Goal: Task Accomplishment & Management: Manage account settings

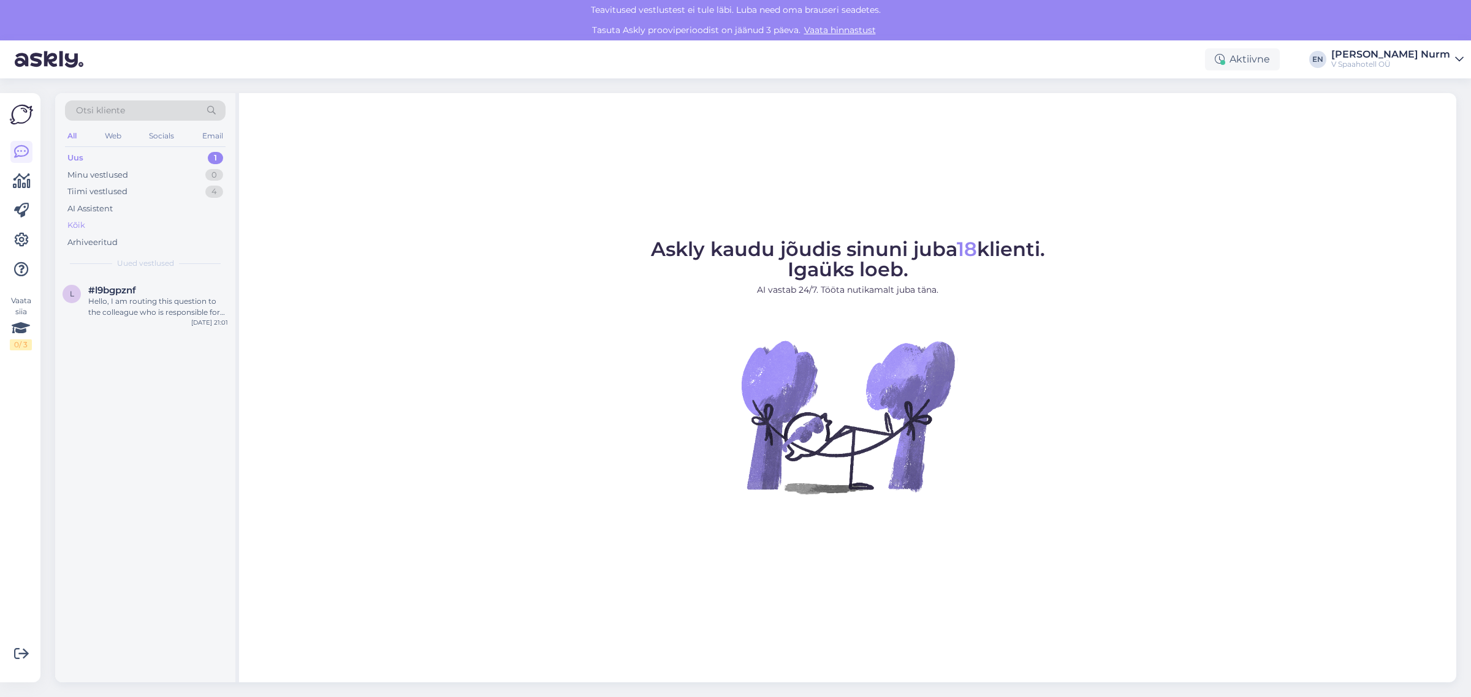
click at [78, 222] on div "Kõik" at bounding box center [76, 225] width 18 height 12
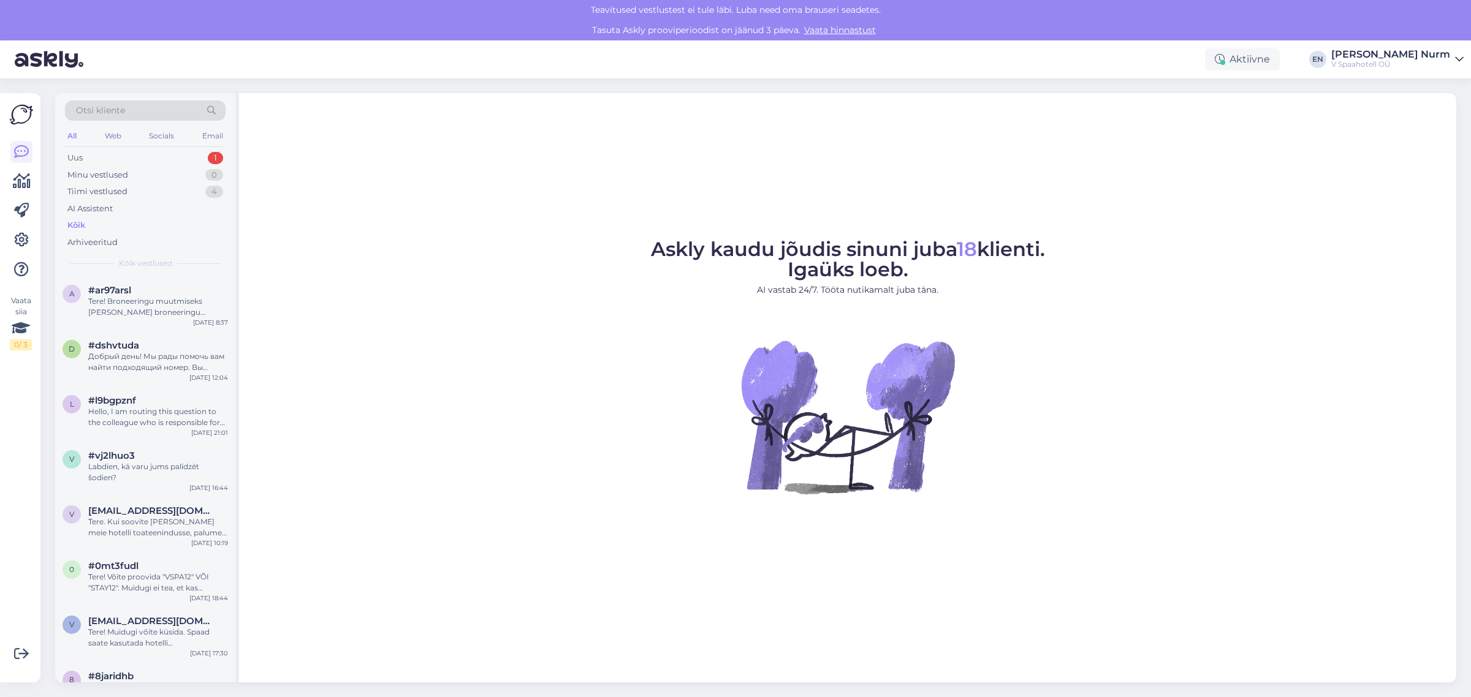
click at [819, 6] on div "Teavitused vestlustest ei tule läbi. Luba need oma brauseri seadetes." at bounding box center [735, 10] width 1471 height 20
click at [20, 183] on icon at bounding box center [22, 181] width 18 height 15
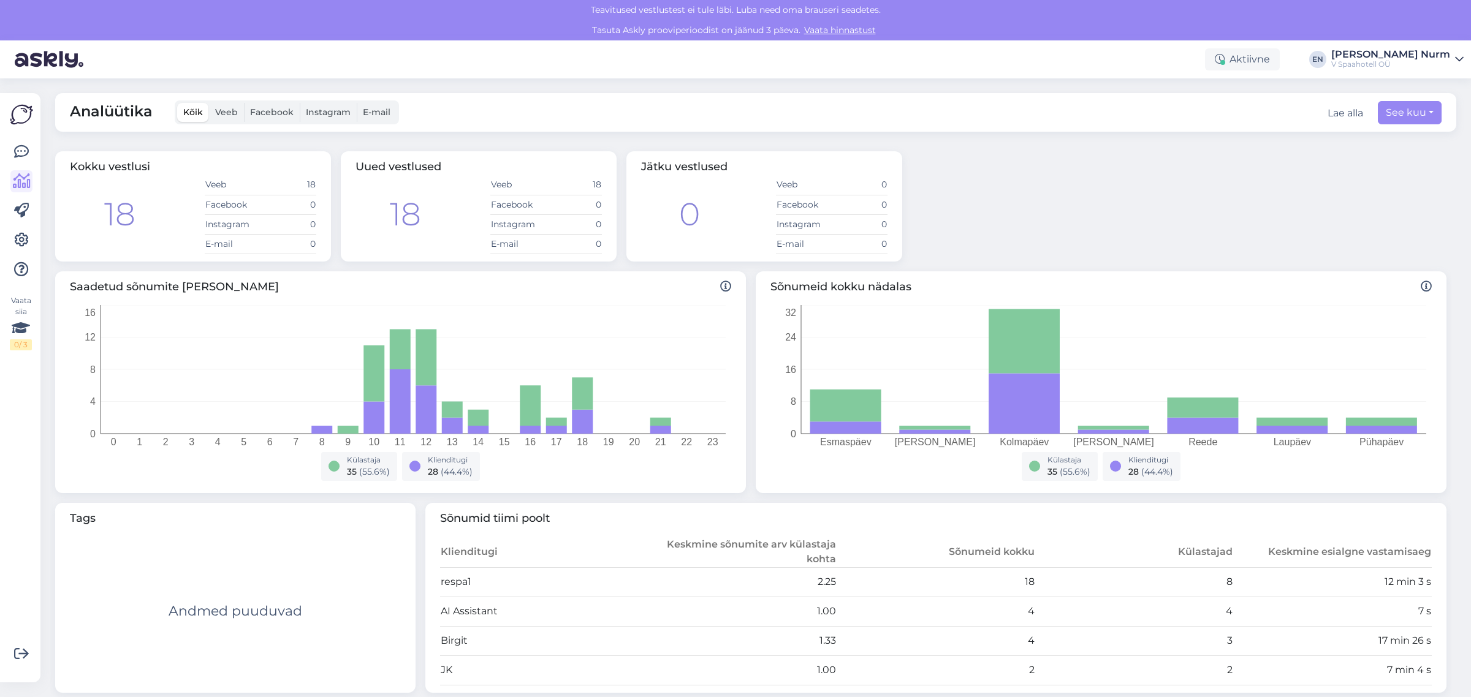
click at [226, 116] on span "Veeb" at bounding box center [226, 112] width 23 height 11
click at [209, 103] on input "Veeb" at bounding box center [209, 103] width 0 height 0
click at [279, 119] on label "Facebook" at bounding box center [272, 112] width 56 height 19
click at [244, 103] on input "Facebook" at bounding box center [244, 103] width 0 height 0
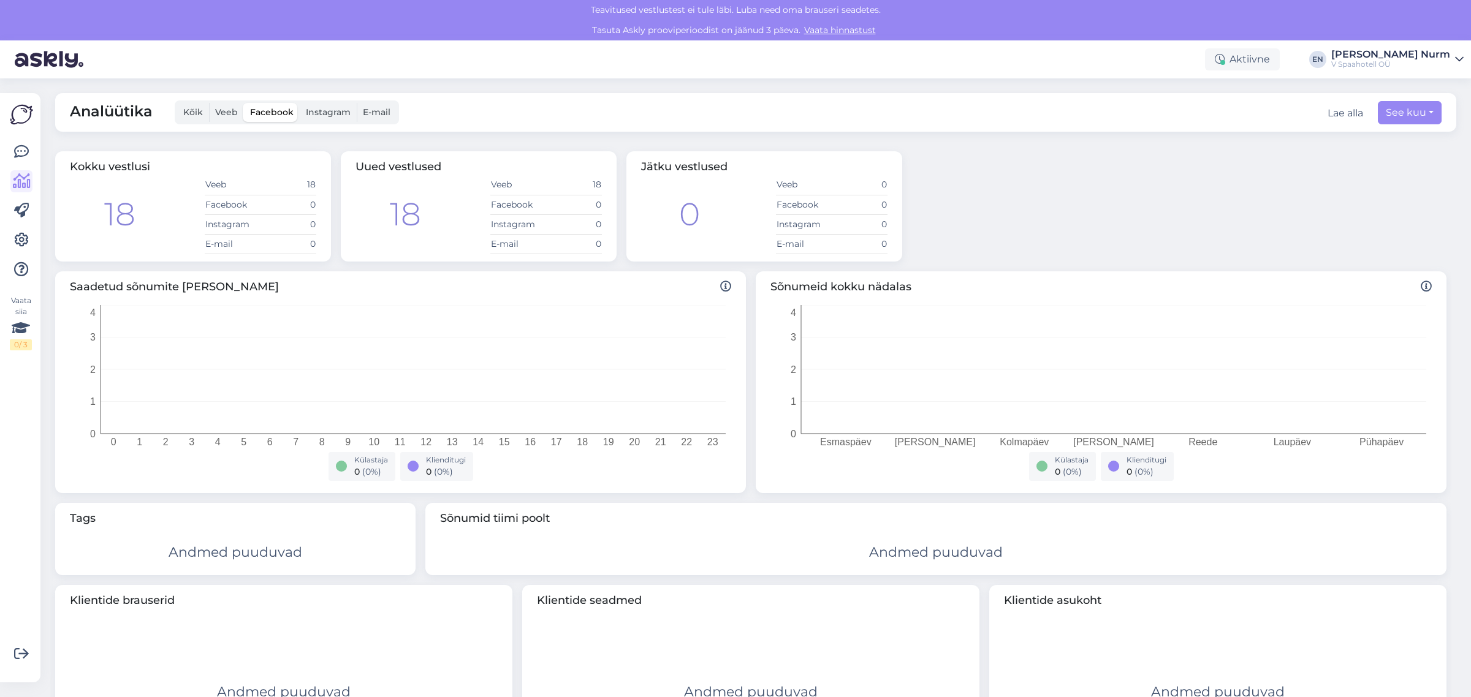
click at [329, 109] on span "Instagram" at bounding box center [328, 112] width 45 height 11
click at [300, 103] on input "Instagram" at bounding box center [300, 103] width 0 height 0
click at [384, 111] on span "E-mail" at bounding box center [377, 112] width 28 height 11
click at [357, 103] on input "E-mail" at bounding box center [357, 103] width 0 height 0
click at [190, 111] on span "Kõik" at bounding box center [193, 112] width 20 height 11
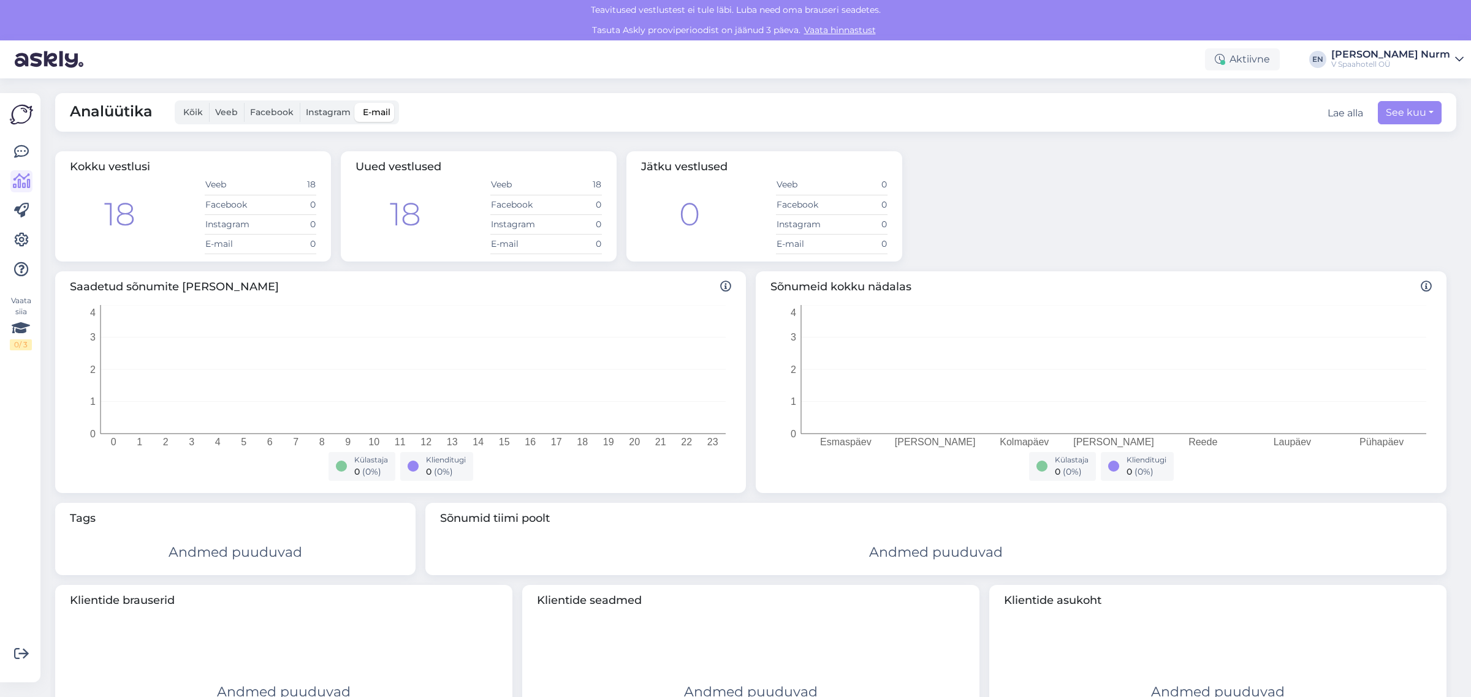
click at [177, 103] on input "Kõik" at bounding box center [177, 103] width 0 height 0
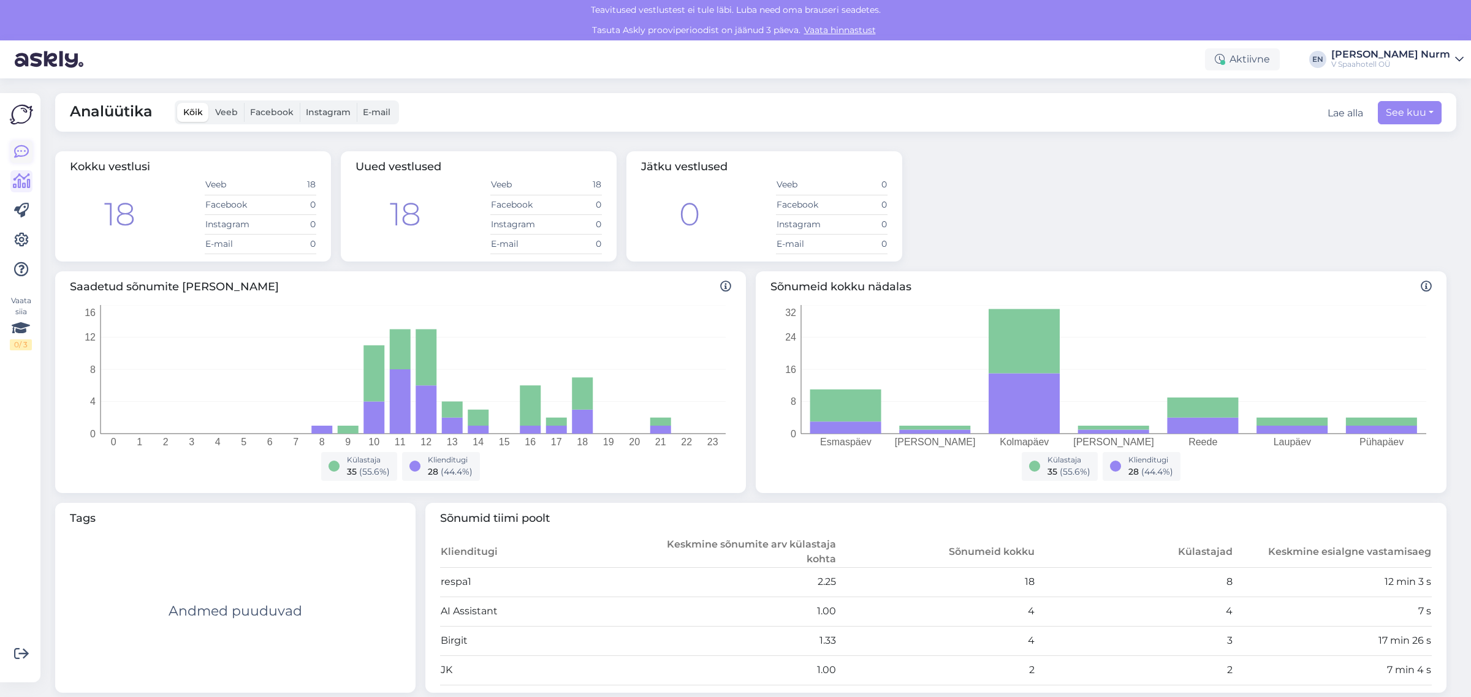
click at [15, 151] on icon at bounding box center [21, 152] width 15 height 15
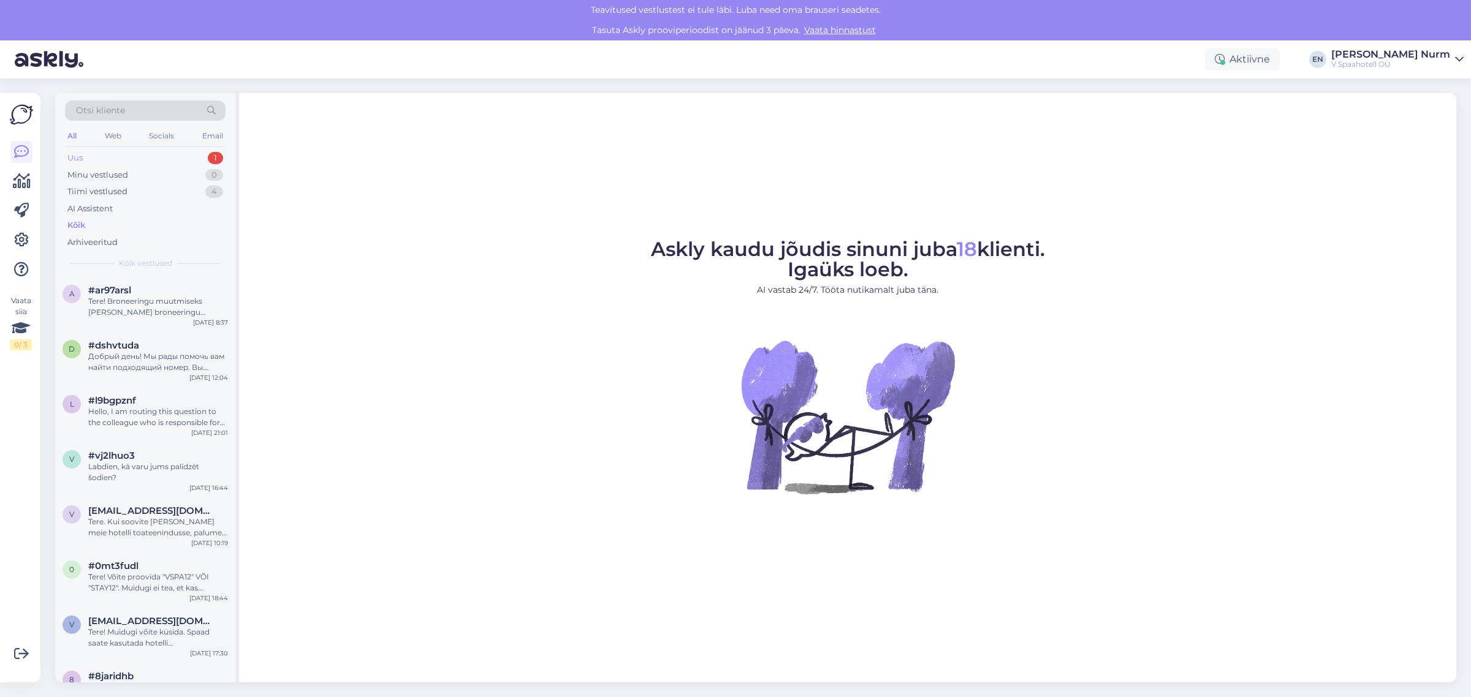
click at [85, 158] on div "Uus 1" at bounding box center [145, 158] width 161 height 17
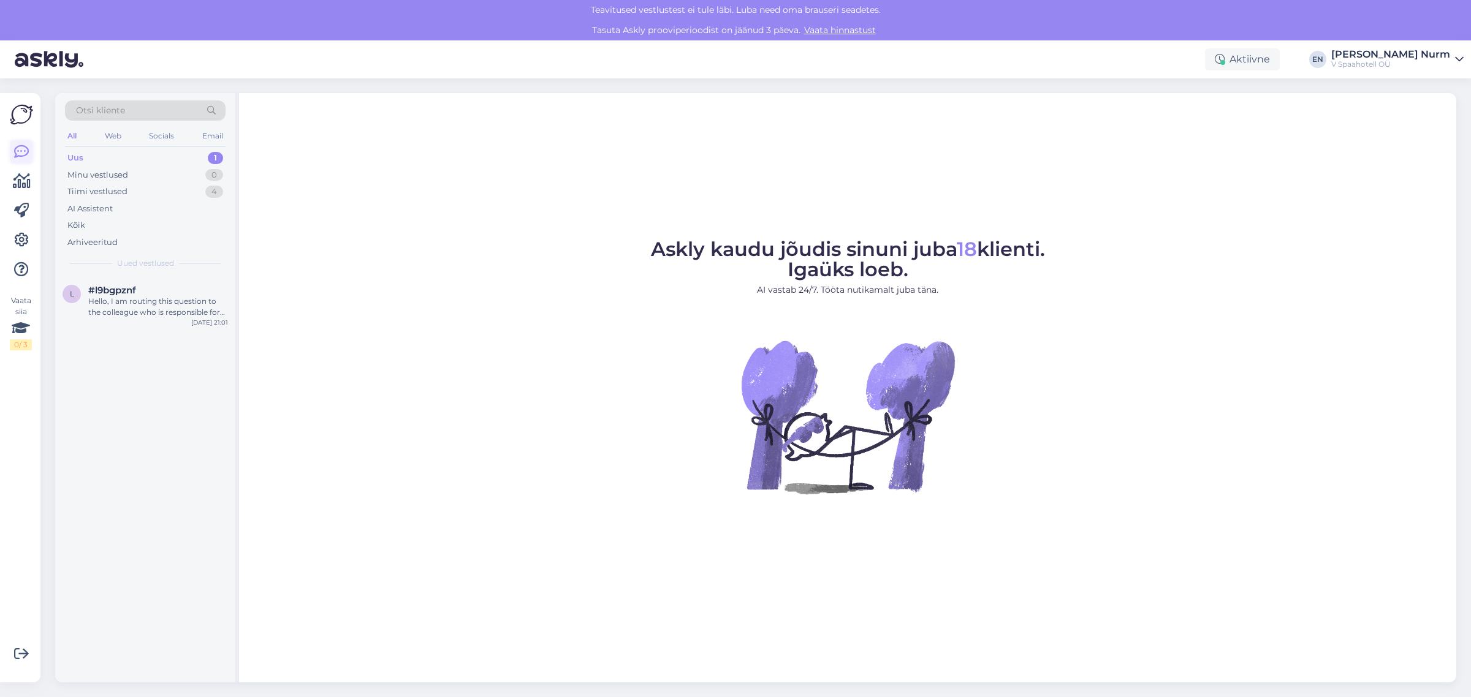
click at [12, 157] on link at bounding box center [21, 152] width 22 height 22
click at [105, 173] on div "Minu vestlused" at bounding box center [97, 175] width 61 height 12
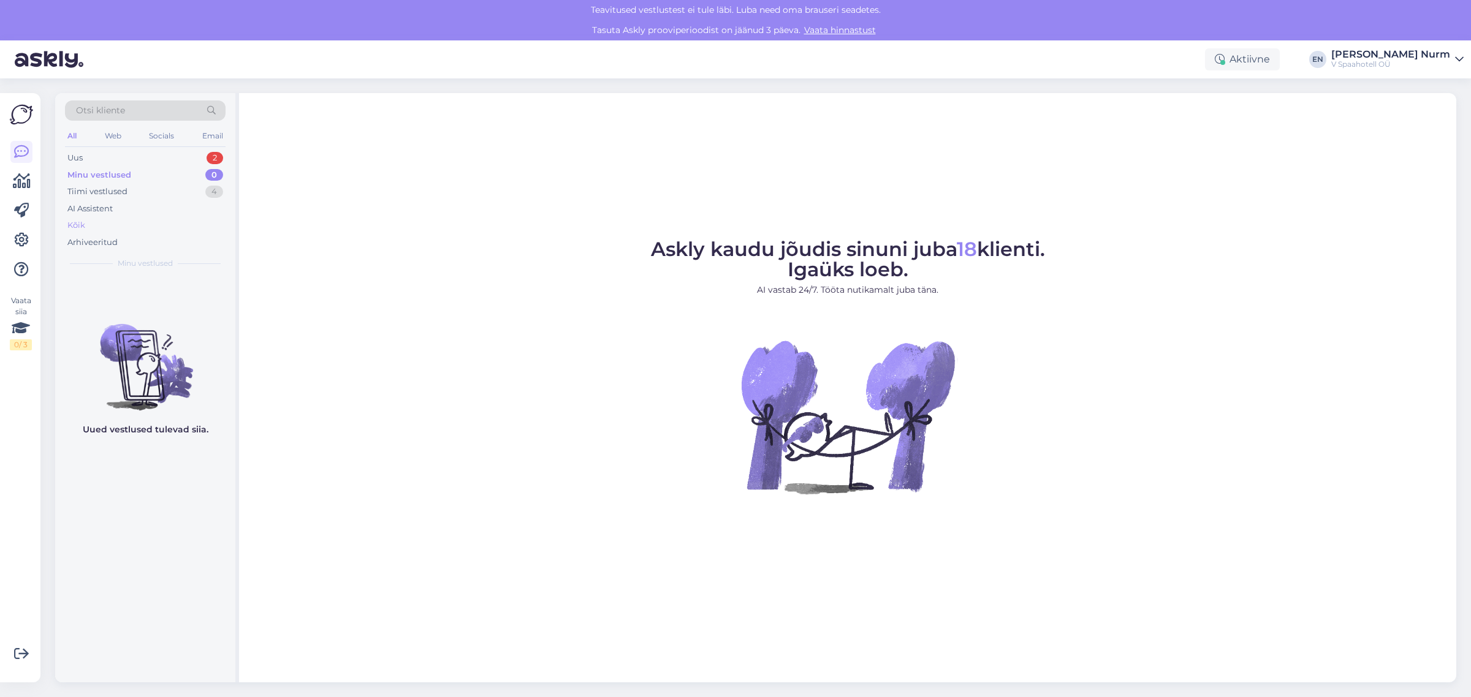
click at [72, 224] on div "Kõik" at bounding box center [76, 225] width 18 height 12
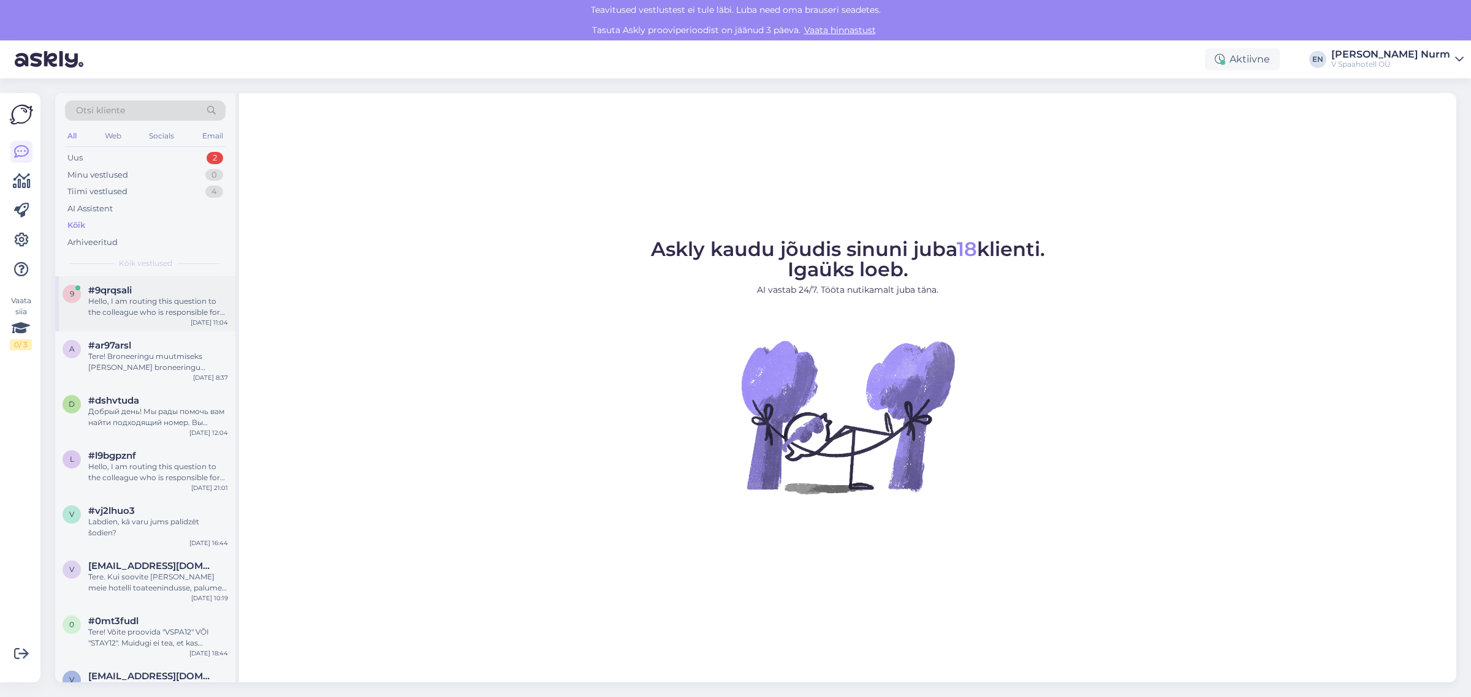
click at [161, 301] on div "Hello, I am routing this question to the colleague who is responsible for this …" at bounding box center [158, 307] width 140 height 22
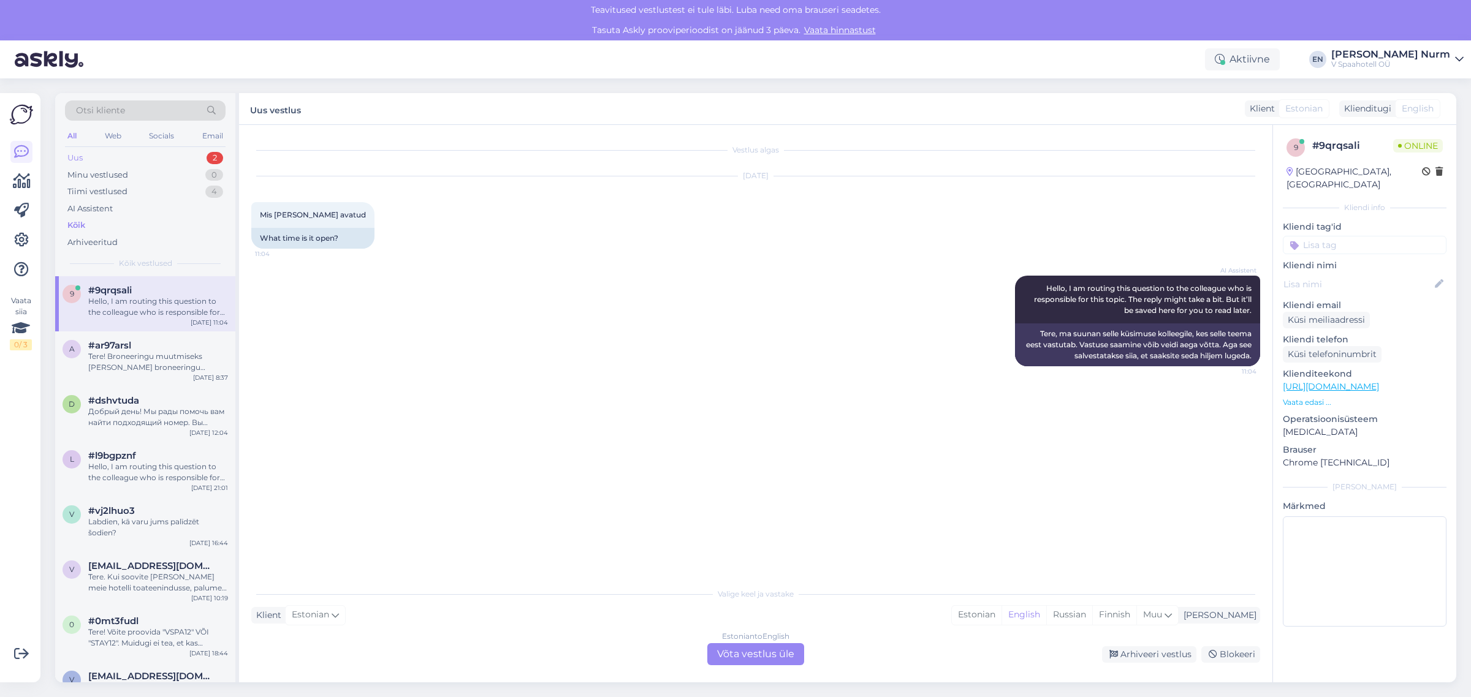
click at [81, 156] on div "Uus" at bounding box center [74, 158] width 15 height 12
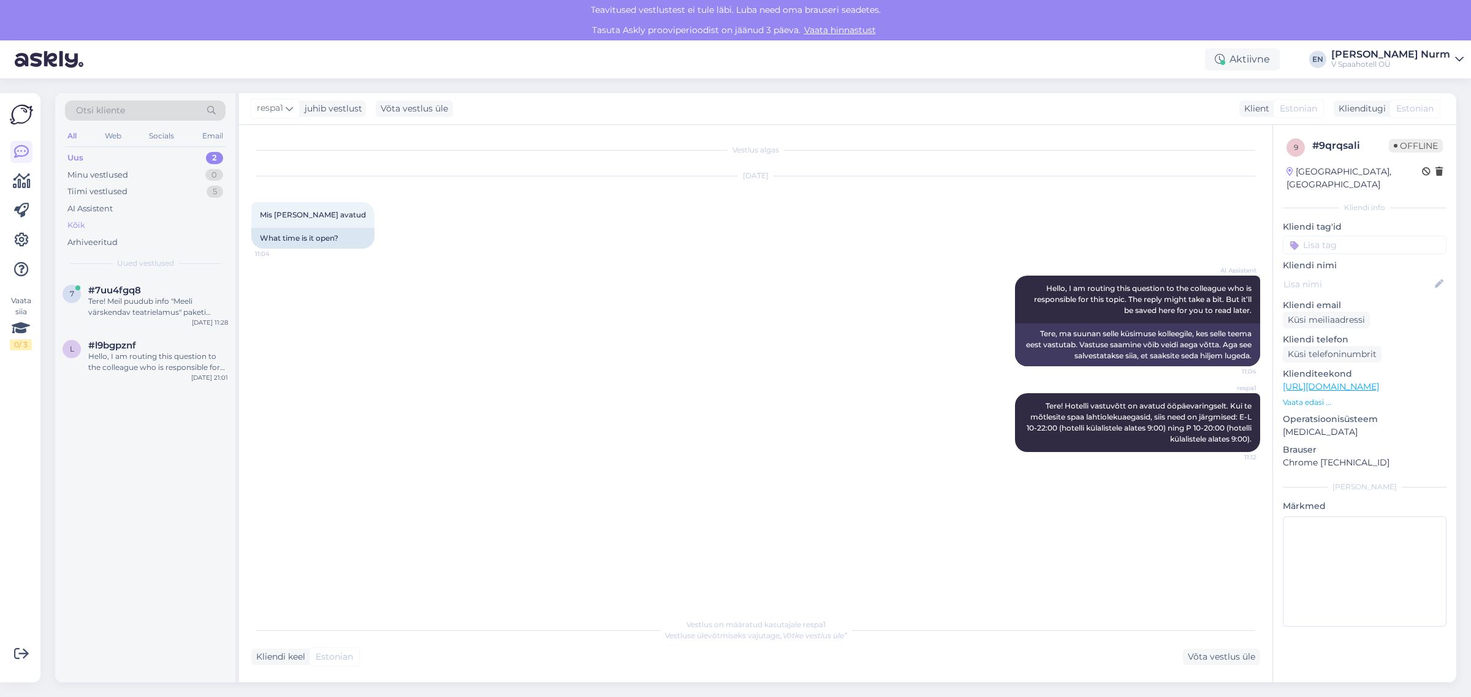
click at [93, 225] on div "Kõik" at bounding box center [145, 225] width 161 height 17
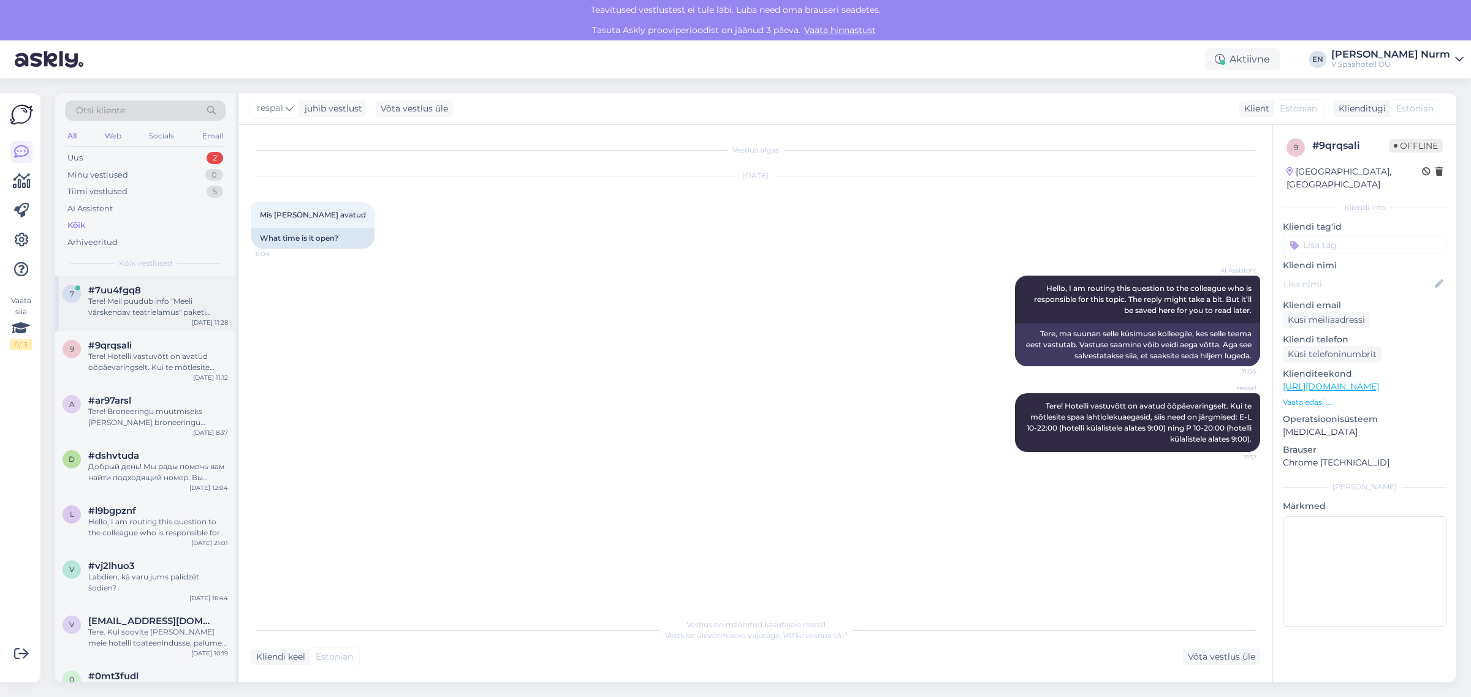
click at [151, 306] on div "Tere! Meil puudub info "Meeli värskendav teatrielamus" paketi kohta. Palun ooda…" at bounding box center [158, 307] width 140 height 22
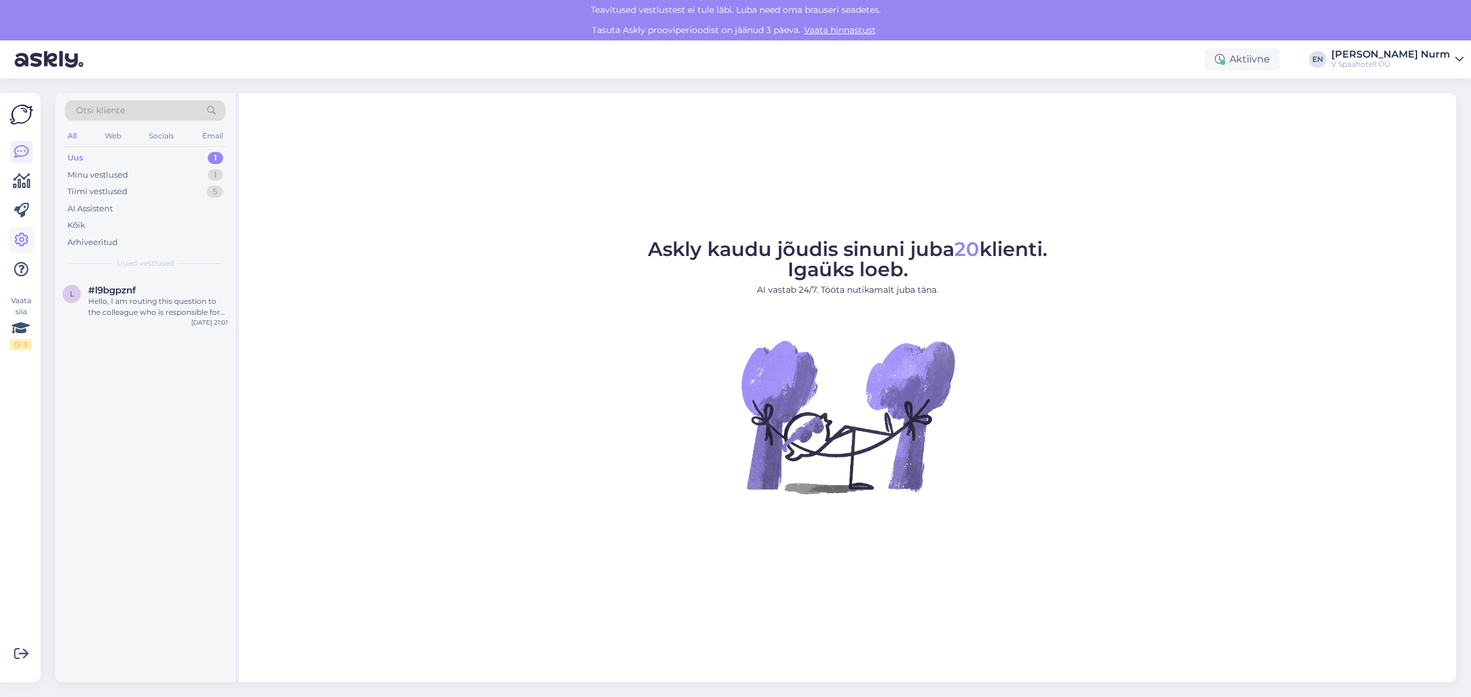
drag, startPoint x: 235, startPoint y: 3, endPoint x: 26, endPoint y: 241, distance: 316.5
click at [26, 241] on icon at bounding box center [21, 240] width 15 height 15
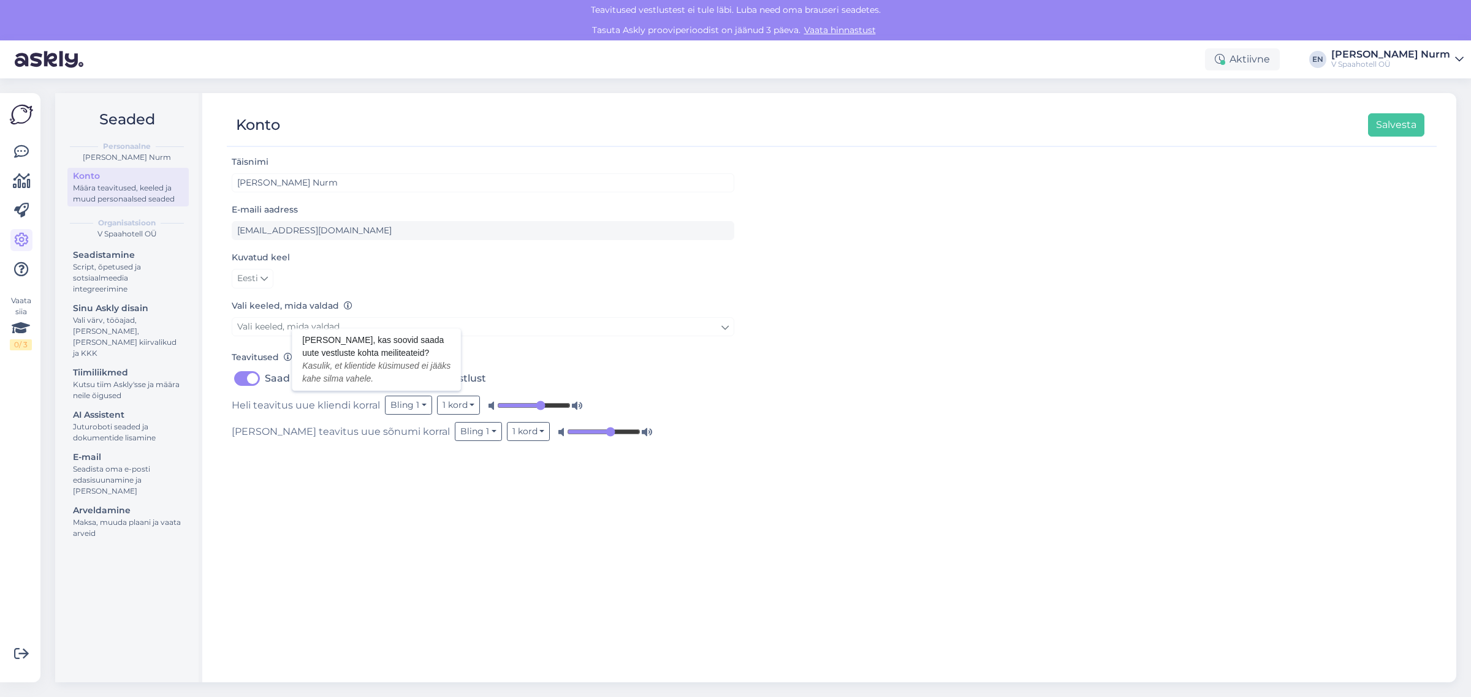
click at [286, 358] on icon at bounding box center [288, 358] width 9 height 9
click at [102, 409] on div "AI Assistent" at bounding box center [128, 415] width 110 height 13
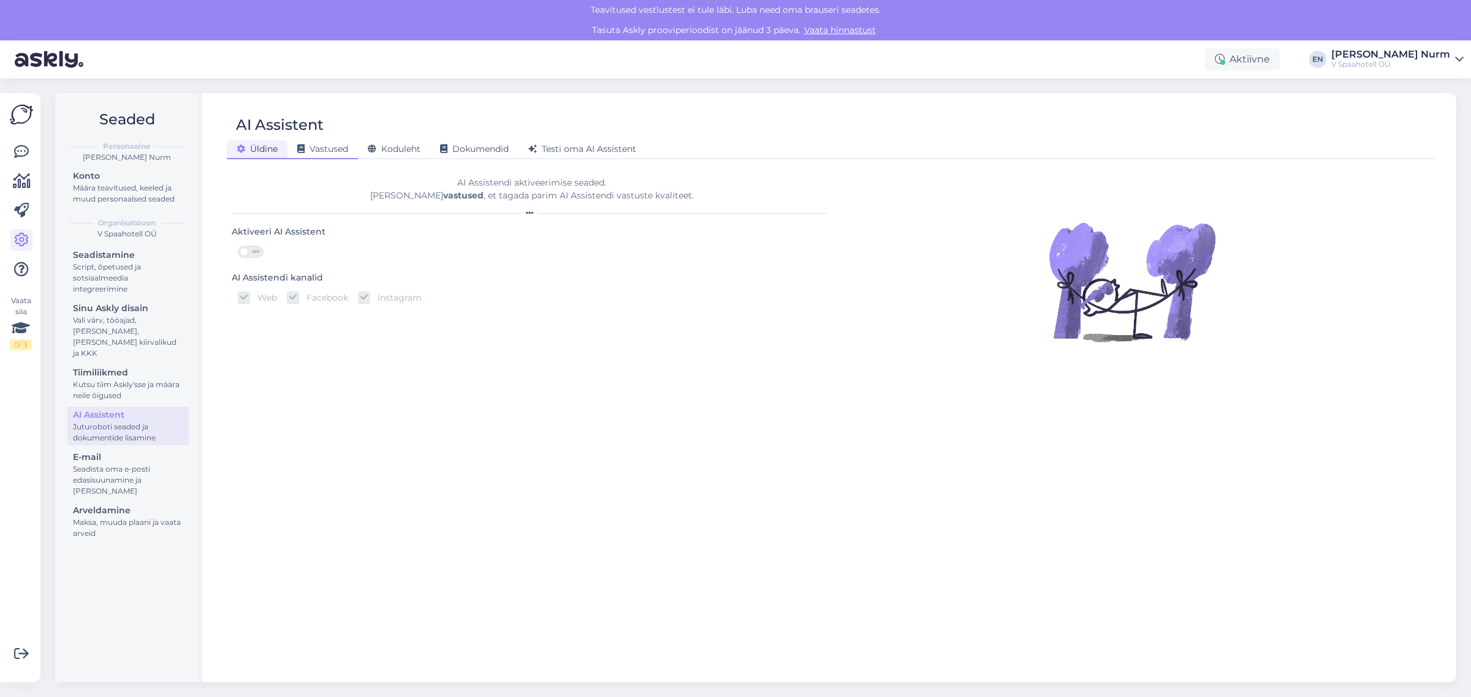
click at [335, 149] on span "Vastused" at bounding box center [322, 148] width 51 height 11
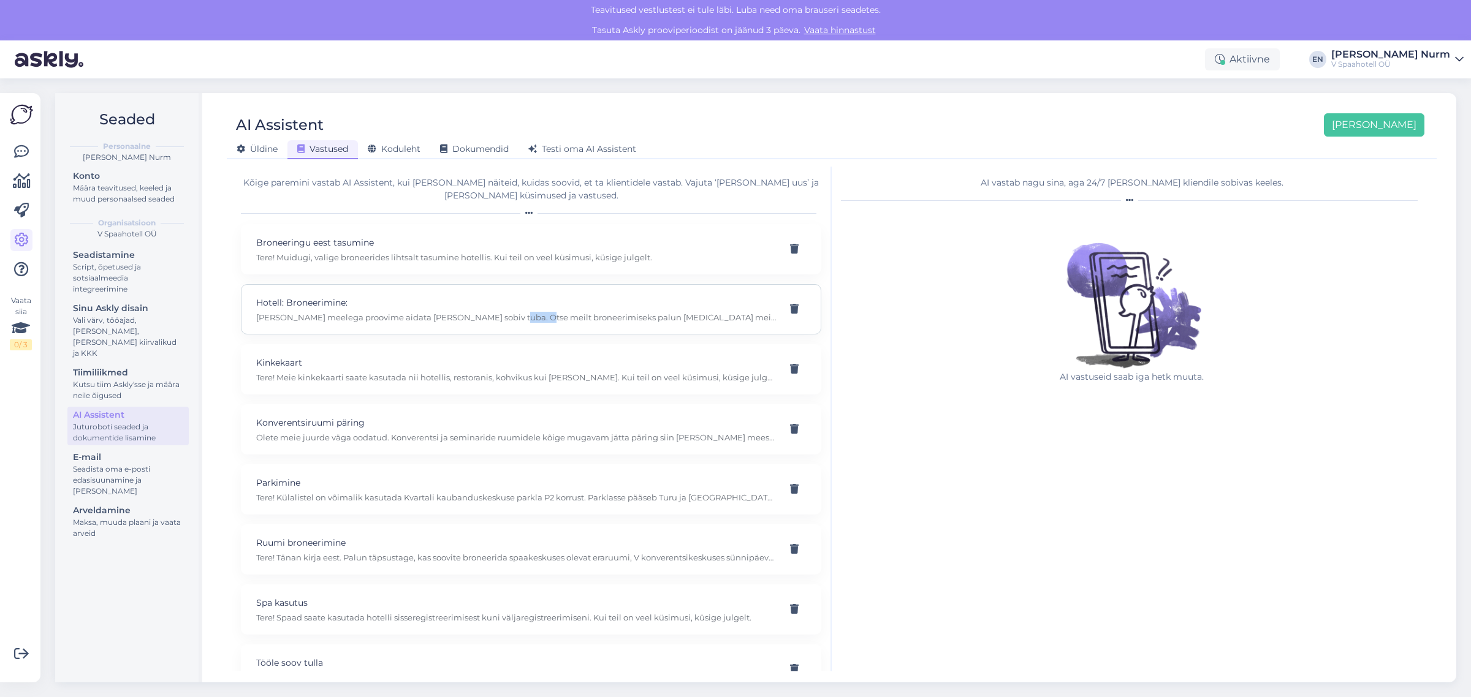
drag, startPoint x: 493, startPoint y: 316, endPoint x: 558, endPoint y: 319, distance: 64.4
click at [553, 317] on p "[PERSON_NAME] meelega proovime aidata [PERSON_NAME] sobiv tuba. Otse meilt bron…" at bounding box center [516, 317] width 520 height 11
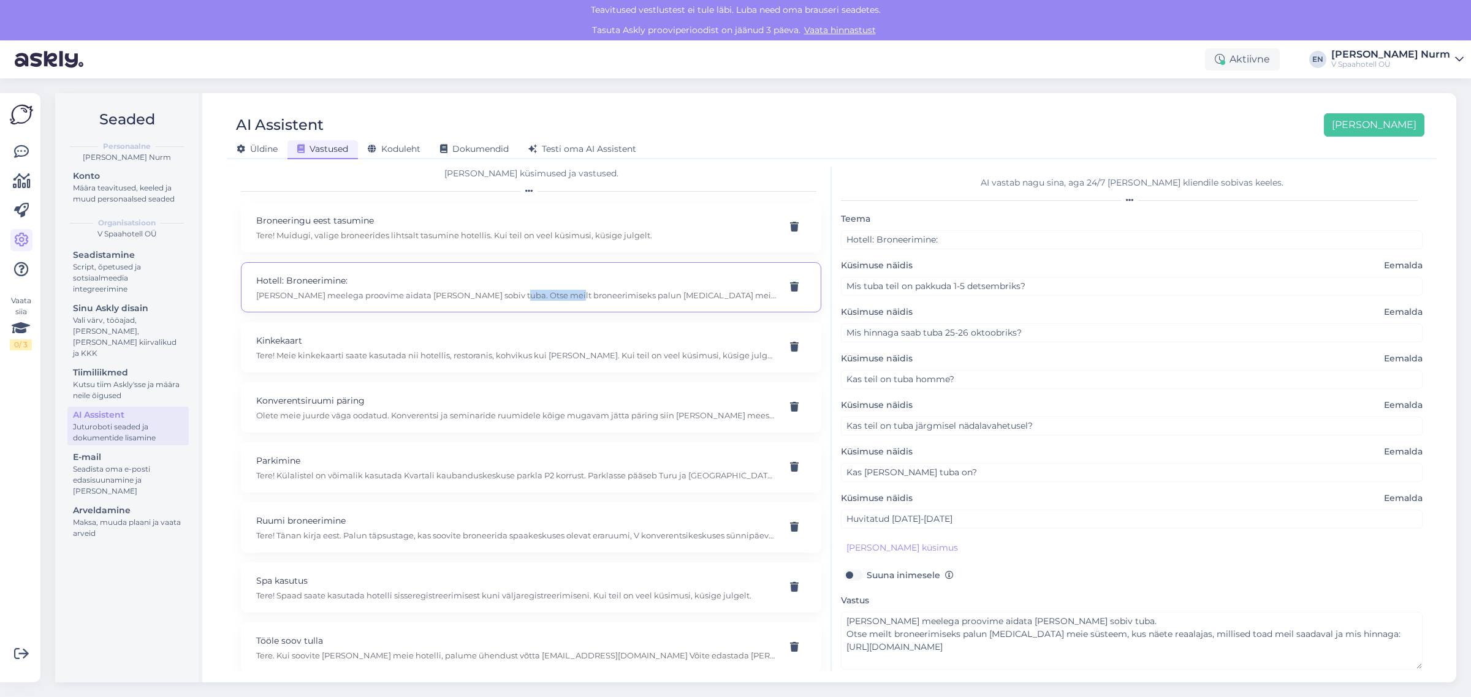
scroll to position [34, 0]
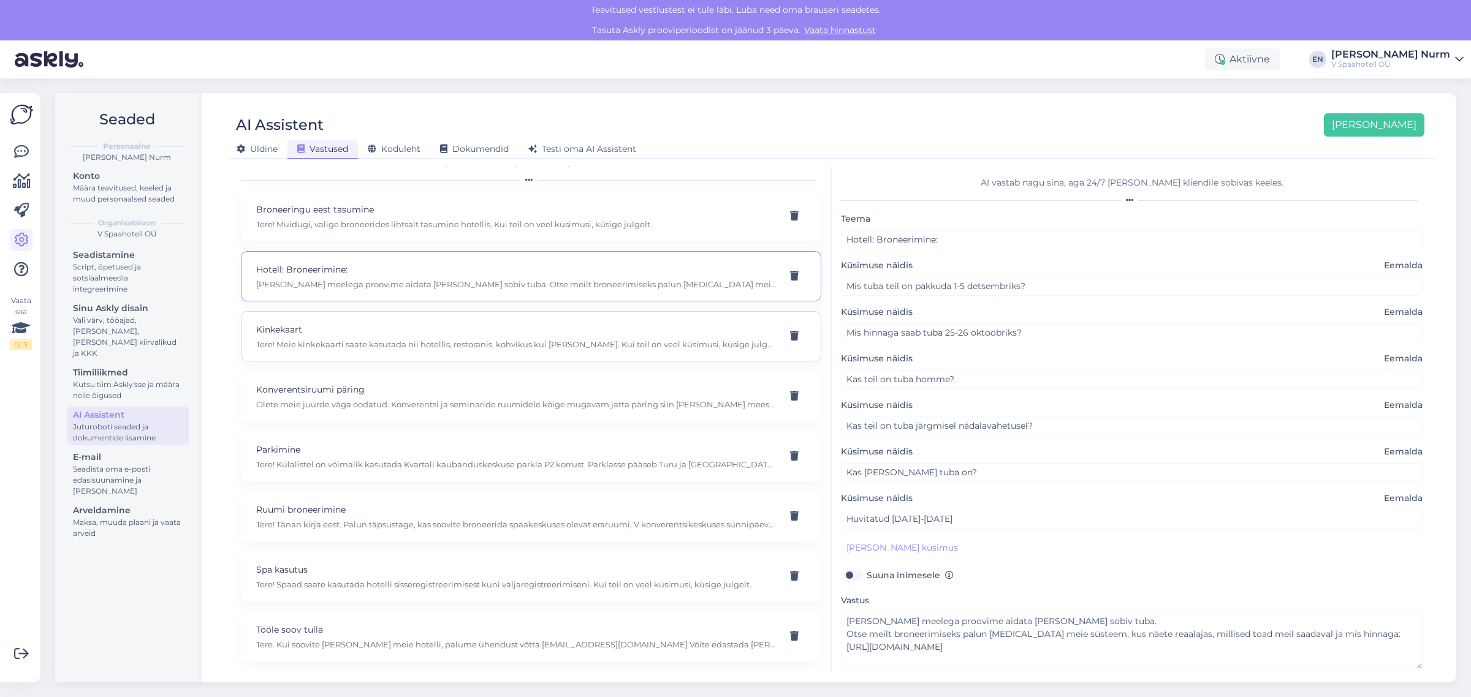
click at [422, 337] on div "Kinkekaart Tere! Meie kinkekaarti saate kasutada nii hotellis, restoranis, kohv…" at bounding box center [516, 336] width 520 height 27
type input "Kinkekaart"
type input "kas kinkekaarti saab kasutada ainult hotellis ööbides või saab ka restoranis õh…"
type textarea "Tere! Meie kinkekaarti saate kasutada nii hotellis, restoranis, kohvikus kui [P…"
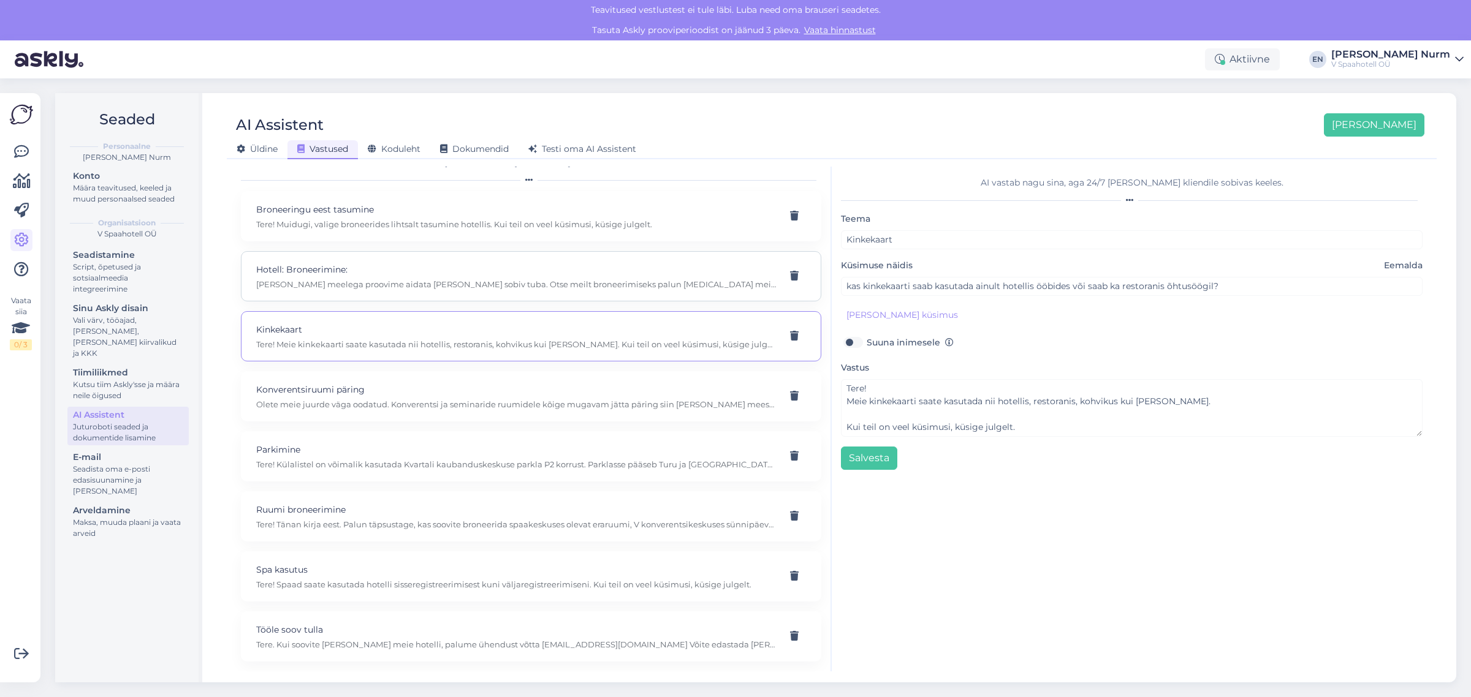
scroll to position [0, 0]
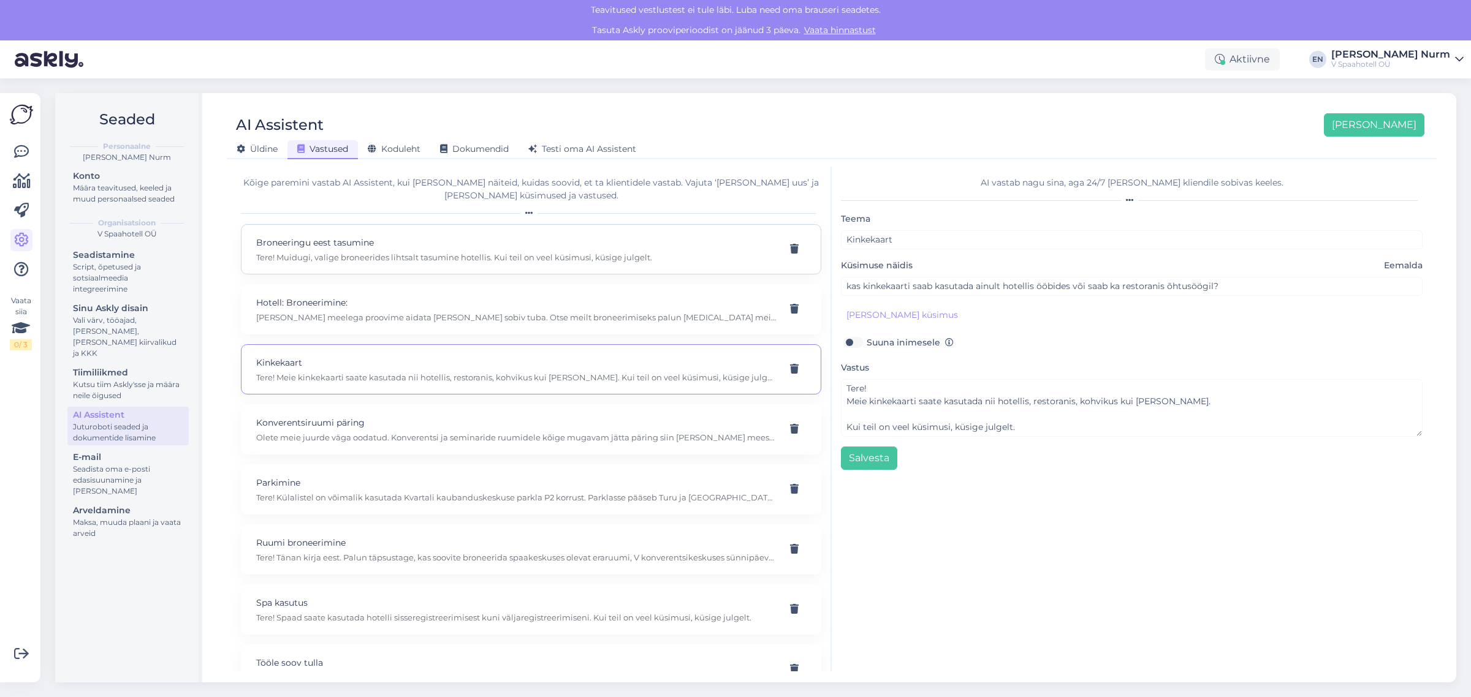
click at [320, 253] on p "Tere! Muidugi, valige broneerides lihtsalt tasumine hotellis. Kui teil on veel …" at bounding box center [516, 257] width 520 height 11
type input "Broneeringu eest tasumine"
type input "kui ma [PERSON_NAME] veebisaidilt toad ise, kas siis on võimalik maksta hotelli…"
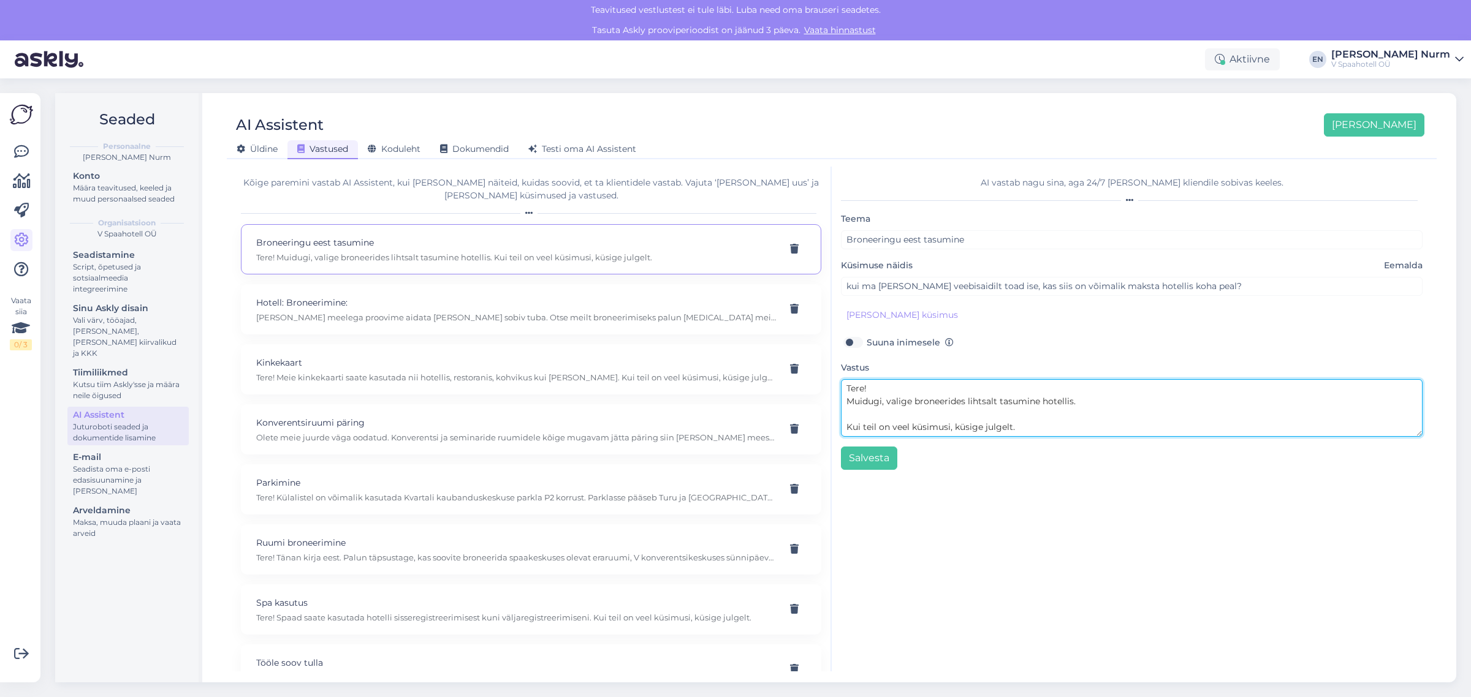
drag, startPoint x: 995, startPoint y: 400, endPoint x: 984, endPoint y: 396, distance: 10.9
click at [974, 398] on textarea "Tere! Muidugi, valige broneerides lihtsalt tasumine hotellis. Kui teil on veel …" at bounding box center [1132, 408] width 582 height 58
click at [984, 396] on textarea "Tere! Muidugi, valige broneerides lihtsalt tasumine hotellis. Kui teil on veel …" at bounding box center [1132, 408] width 582 height 58
drag, startPoint x: 884, startPoint y: 420, endPoint x: 944, endPoint y: 411, distance: 61.4
click at [889, 415] on textarea "Tere! Muidugi, valige broneerides lihtsalt tasumine hotellis. Kui teil on veel …" at bounding box center [1132, 408] width 582 height 58
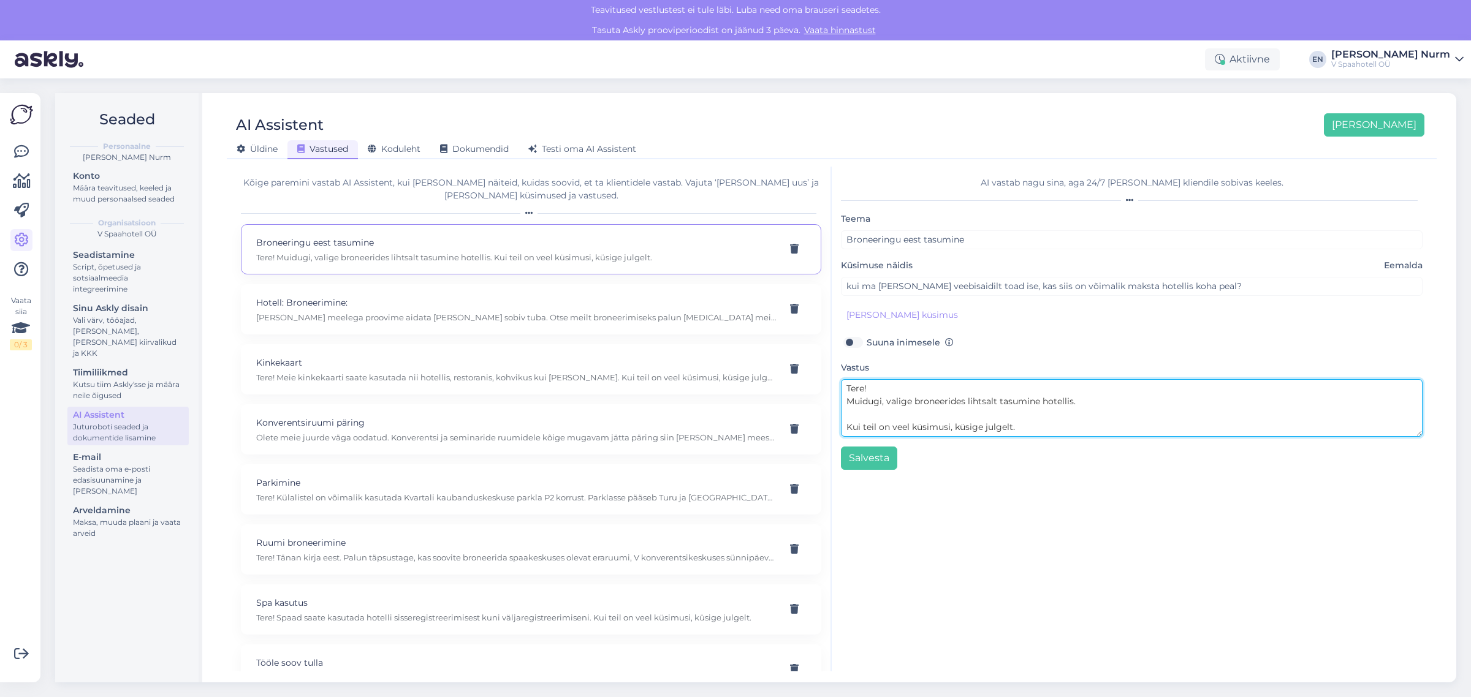
drag, startPoint x: 1025, startPoint y: 407, endPoint x: 844, endPoint y: 406, distance: 181.4
click at [844, 406] on textarea "Tere! Muidugi, valige broneerides lihtsalt tasumine hotellis. Kui teil on veel …" at bounding box center [1132, 408] width 582 height 58
drag, startPoint x: 1395, startPoint y: 403, endPoint x: 1207, endPoint y: 403, distance: 187.5
click at [1207, 403] on textarea "Tere! Broneerides läbi hotelli kodulehe, on võimalik [PERSON_NAME] meelepärane …" at bounding box center [1132, 408] width 582 height 58
click at [880, 389] on textarea "Tere! Broneerides läbi hotelli kodulehe, on võimalik [PERSON_NAME] meelepärane …" at bounding box center [1132, 408] width 582 height 58
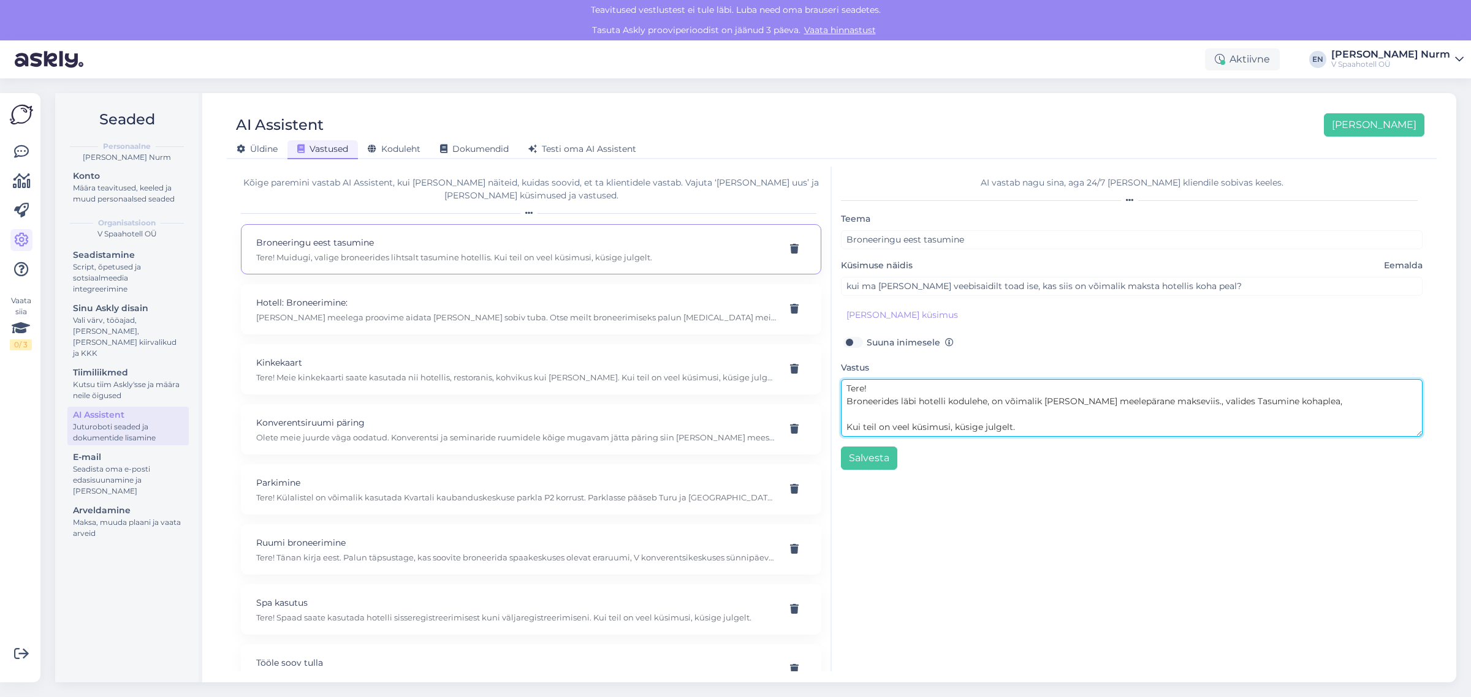
click at [1007, 400] on textarea "Tere! Broneerides läbi hotelli kodulehe, on võimalik [PERSON_NAME] meelepärane …" at bounding box center [1132, 408] width 582 height 58
drag, startPoint x: 1350, startPoint y: 409, endPoint x: 1046, endPoint y: 398, distance: 304.1
click at [1046, 398] on textarea "Tere! Broneerides läbi hotelli kodulehe, on võimalik [PERSON_NAME] meelepärane …" at bounding box center [1132, 408] width 582 height 58
paste textarea "• Tasumine: sularahas, pangakaardiga, pangalingiga, kinkekaardiga või eemaksua…"
drag, startPoint x: 1260, startPoint y: 398, endPoint x: 1217, endPoint y: 400, distance: 42.9
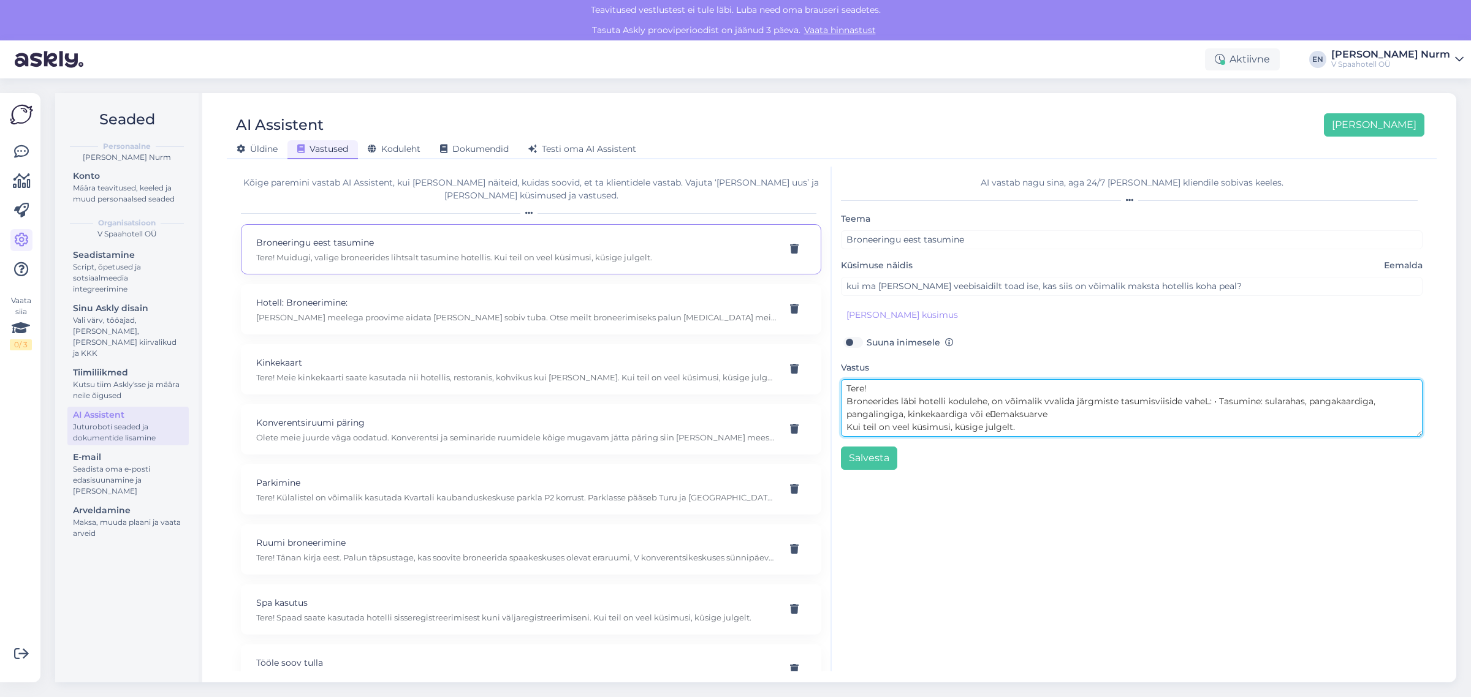
click at [1217, 400] on textarea "Tere! Broneerides läbi hotelli kodulehe, on võimalik vvalida järgmiste tasumisv…" at bounding box center [1132, 408] width 582 height 58
click at [933, 412] on textarea "Tere! Broneerides läbi hotelli kodulehe, on võimalik vvalida järgmiste tasumisv…" at bounding box center [1132, 408] width 582 height 58
click at [999, 411] on textarea "Tere! Broneerides läbi hotelli kodulehe, on võimalik vvalida järgmiste tasumisv…" at bounding box center [1132, 408] width 582 height 58
click at [1049, 403] on textarea "Tere! Broneerides läbi hotelli kodulehe, on võimalik vvalida järgmiste tasumisv…" at bounding box center [1132, 408] width 582 height 58
click at [1201, 403] on textarea "Tere! Broneerides läbi hotelli kodulehe, on võimalik valida järgmiste tasumisvi…" at bounding box center [1132, 408] width 582 height 58
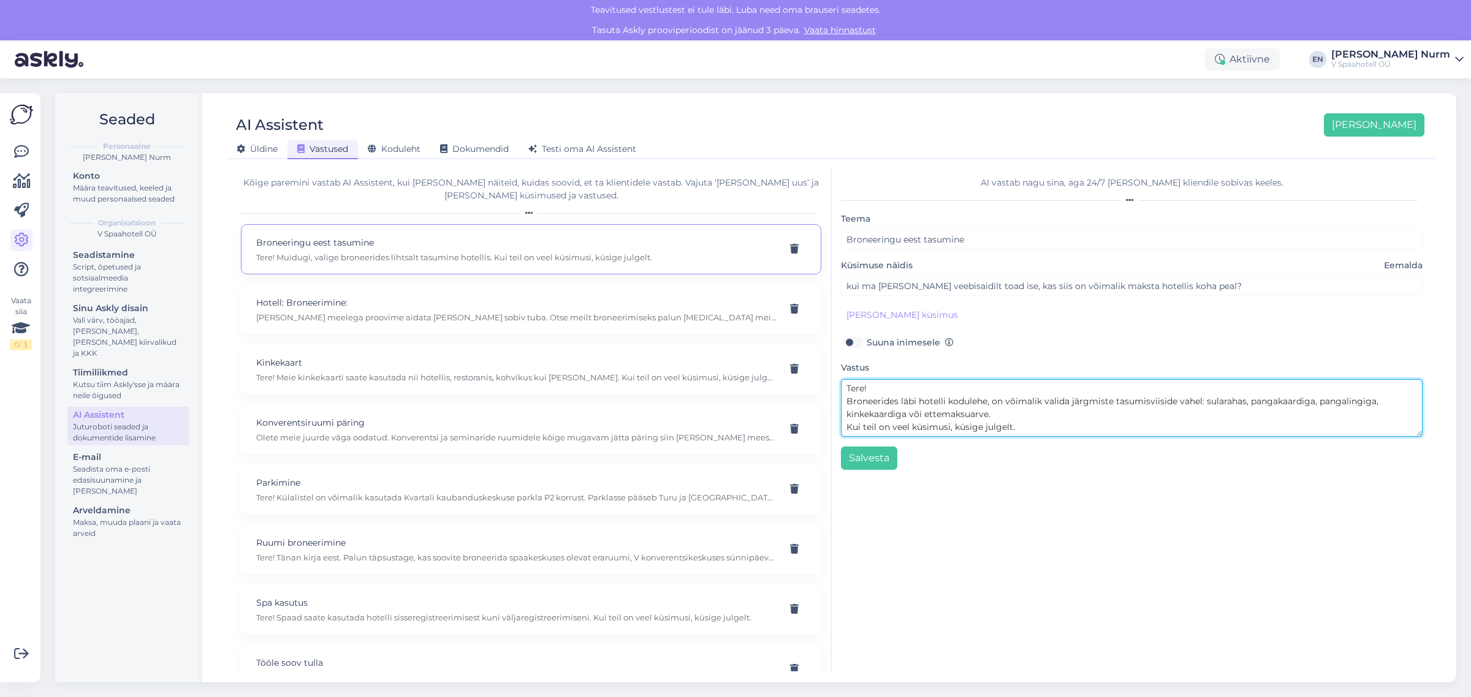
click at [846, 403] on textarea "Tere! Broneerides läbi hotelli kodulehe, on võimalik valida järgmiste tasumisvi…" at bounding box center [1132, 408] width 582 height 58
drag, startPoint x: 1068, startPoint y: 402, endPoint x: 1394, endPoint y: 417, distance: 326.4
click at [1394, 417] on textarea "Tere! Broneerides läbi hotelli kodulehe, on võimalik valida järgmiste tasumisvi…" at bounding box center [1132, 408] width 582 height 58
paste textarea "Tasumata broneeringuid hoiame saabumise päeval [PERSON_NAME] 18.00, kui ei ole …"
click at [892, 386] on textarea "Tere! Broneerides läbi hotelli kodulehe, on võimalik validamakselahendus Tasumi…" at bounding box center [1132, 408] width 582 height 58
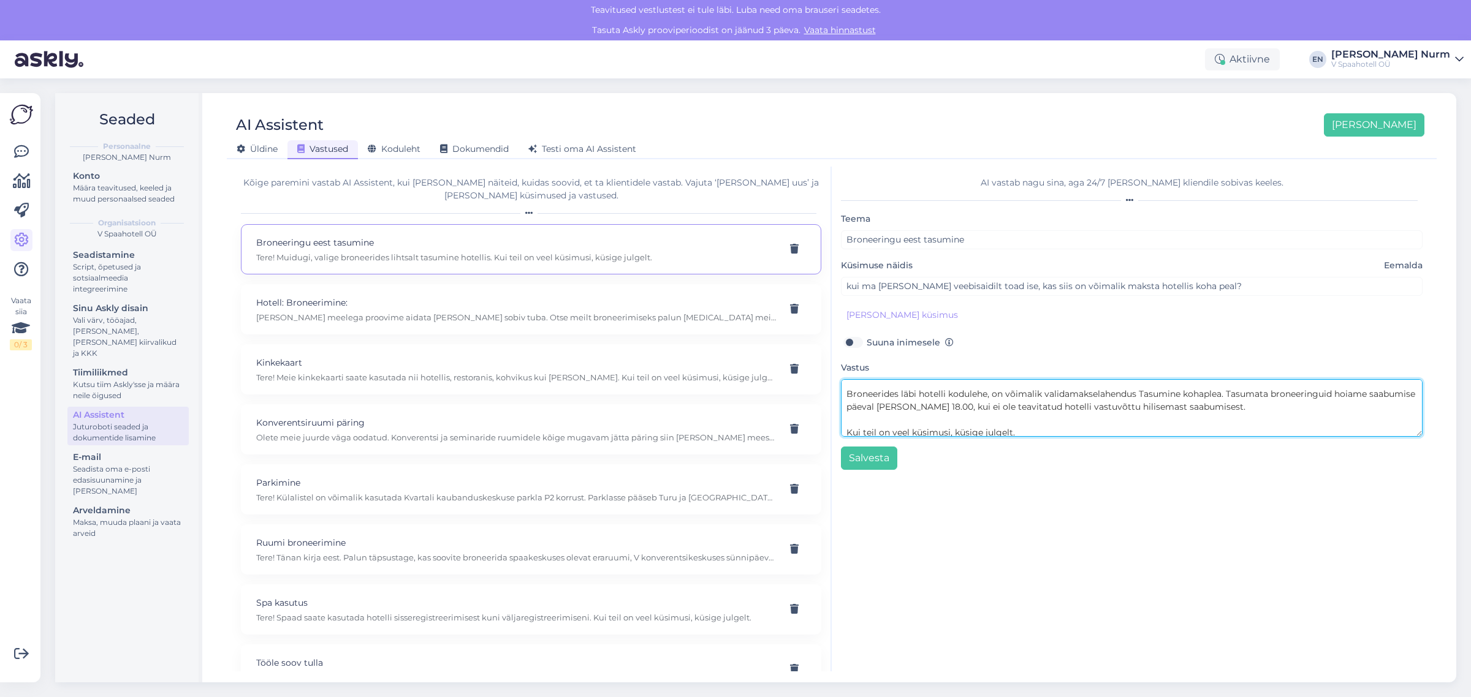
scroll to position [25, 0]
drag, startPoint x: 1067, startPoint y: 386, endPoint x: 1074, endPoint y: 390, distance: 7.1
click at [1071, 386] on textarea "Tere! Broneerides läbi hotelli kodulehe, on võimalik validamakselahendus Tasumi…" at bounding box center [1132, 408] width 582 height 58
drag, startPoint x: 1140, startPoint y: 387, endPoint x: 1196, endPoint y: 430, distance: 70.5
click at [1140, 388] on textarea "Tere! Broneerides läbi hotelli kodulehe, on võimalik valida makselahendus Tasum…" at bounding box center [1132, 408] width 582 height 58
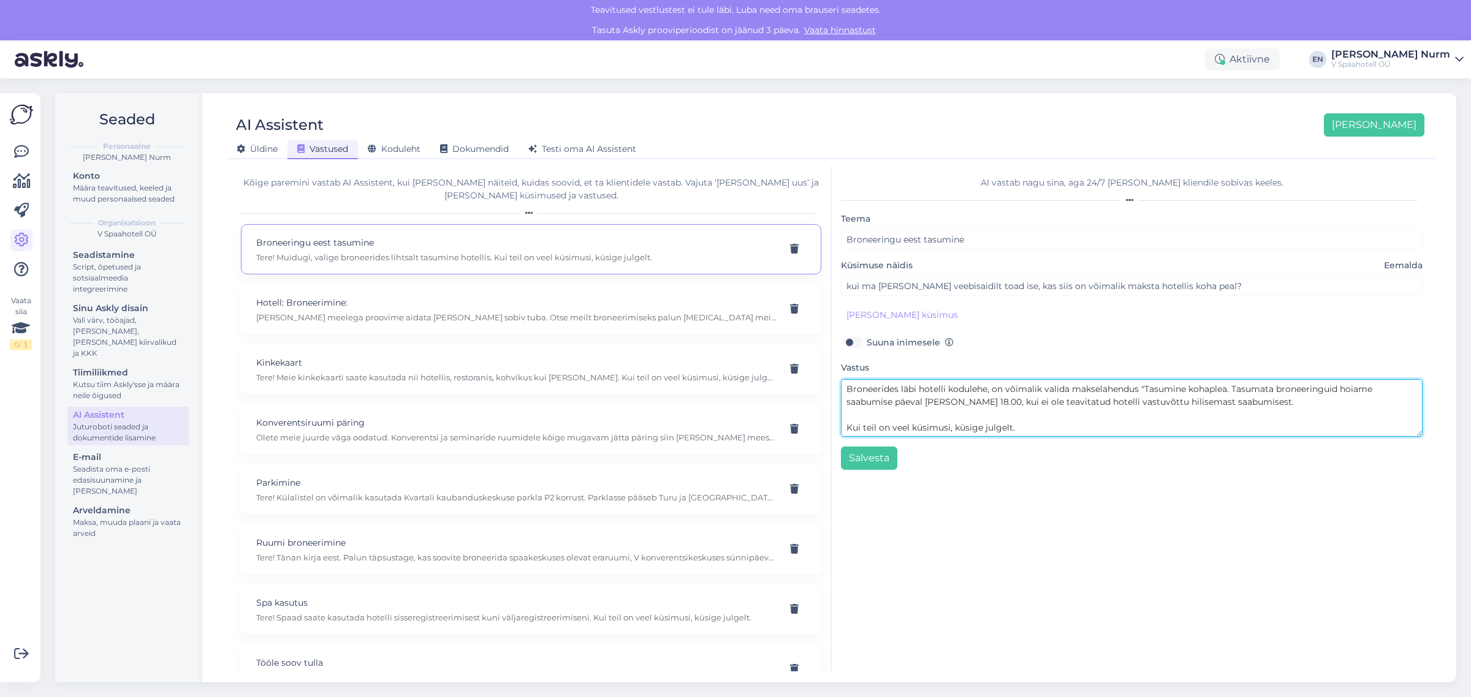
click at [1221, 390] on textarea "Tere! Broneerides läbi hotelli kodulehe, on võimalik valida makselahendus "Tasu…" at bounding box center [1132, 408] width 582 height 58
click at [1236, 388] on textarea "Tere! Broneerides läbi hotelli kodulehe, on võimalik valida makselahendus "Tasu…" at bounding box center [1132, 408] width 582 height 58
drag, startPoint x: 1044, startPoint y: 429, endPoint x: 875, endPoint y: 430, distance: 168.5
click at [870, 432] on textarea "Tere! Broneerides läbi hotelli kodulehe, on võimalik valida makselahendus "Tasu…" at bounding box center [1132, 408] width 582 height 58
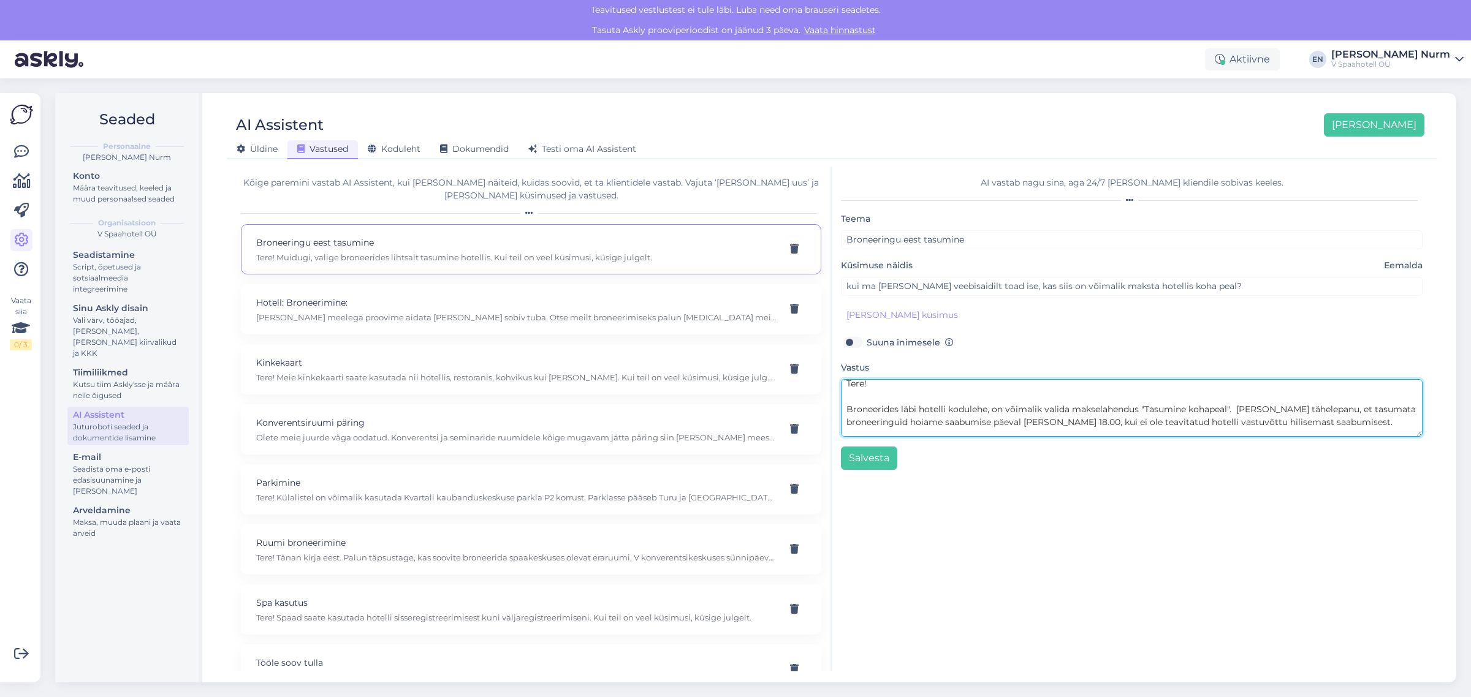
scroll to position [0, 0]
click at [1141, 412] on textarea "Tere! Broneerides läbi hotelli kodulehe, on võimalik valida makselahendus "Tasu…" at bounding box center [1132, 408] width 582 height 58
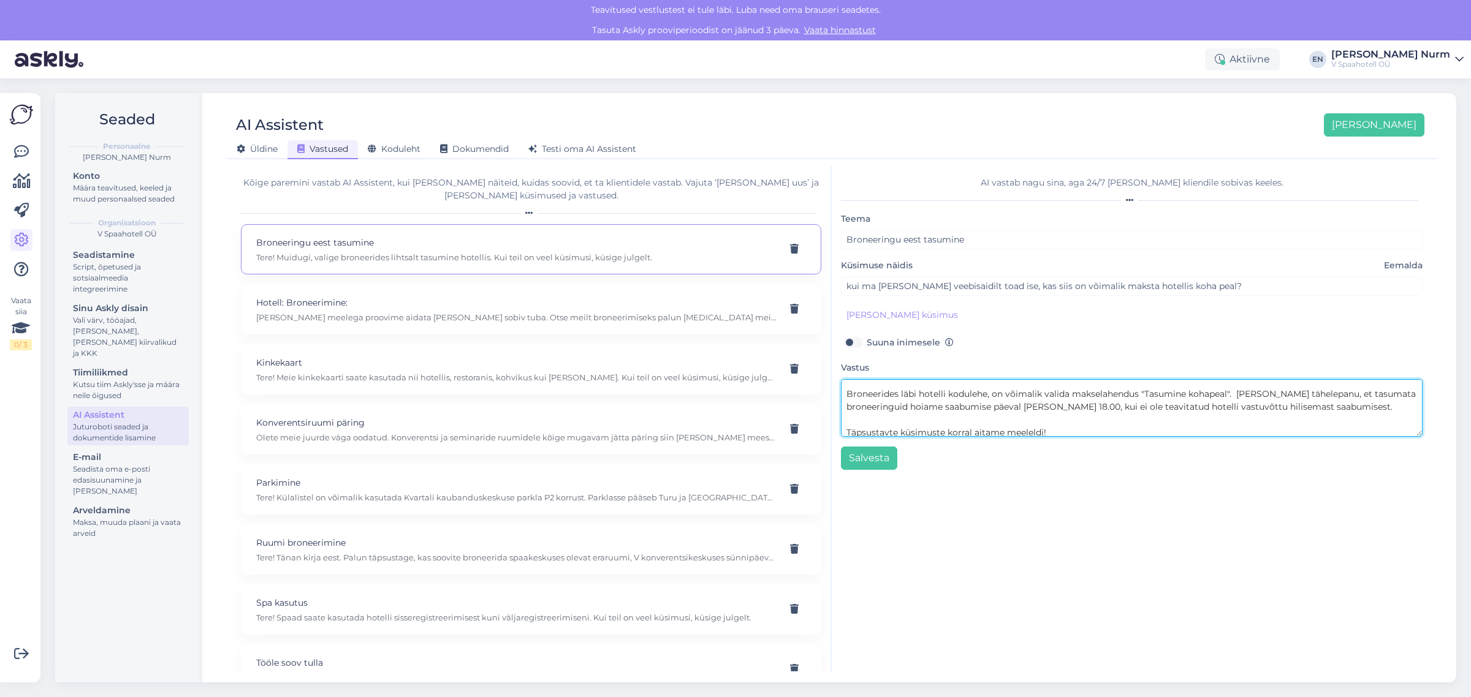
scroll to position [25, 0]
type textarea "Tere! Broneerides läbi hotelli kodulehe, on võimalik valida makselahendus "Tasu…"
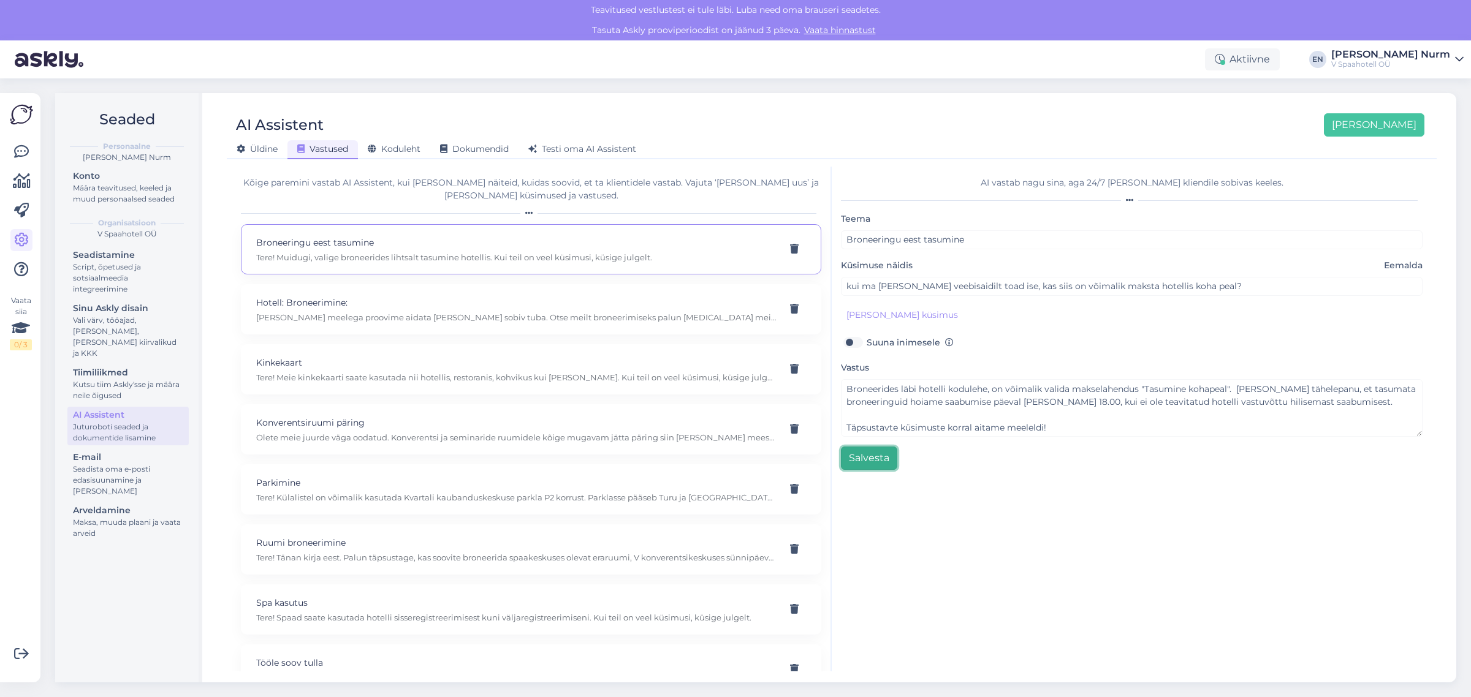
click at [869, 455] on button "Salvesta" at bounding box center [869, 458] width 56 height 23
click at [485, 313] on p "[PERSON_NAME] meelega proovime aidata [PERSON_NAME] sobiv tuba. Otse meilt bron…" at bounding box center [516, 317] width 520 height 11
type input "Hotell: Broneerimine:"
type input "Mis tuba teil on pakkuda 1-5 detsembriks?"
type textarea "[PERSON_NAME] meelega proovime aidata [PERSON_NAME] sobiv tuba. Otse meilt bron…"
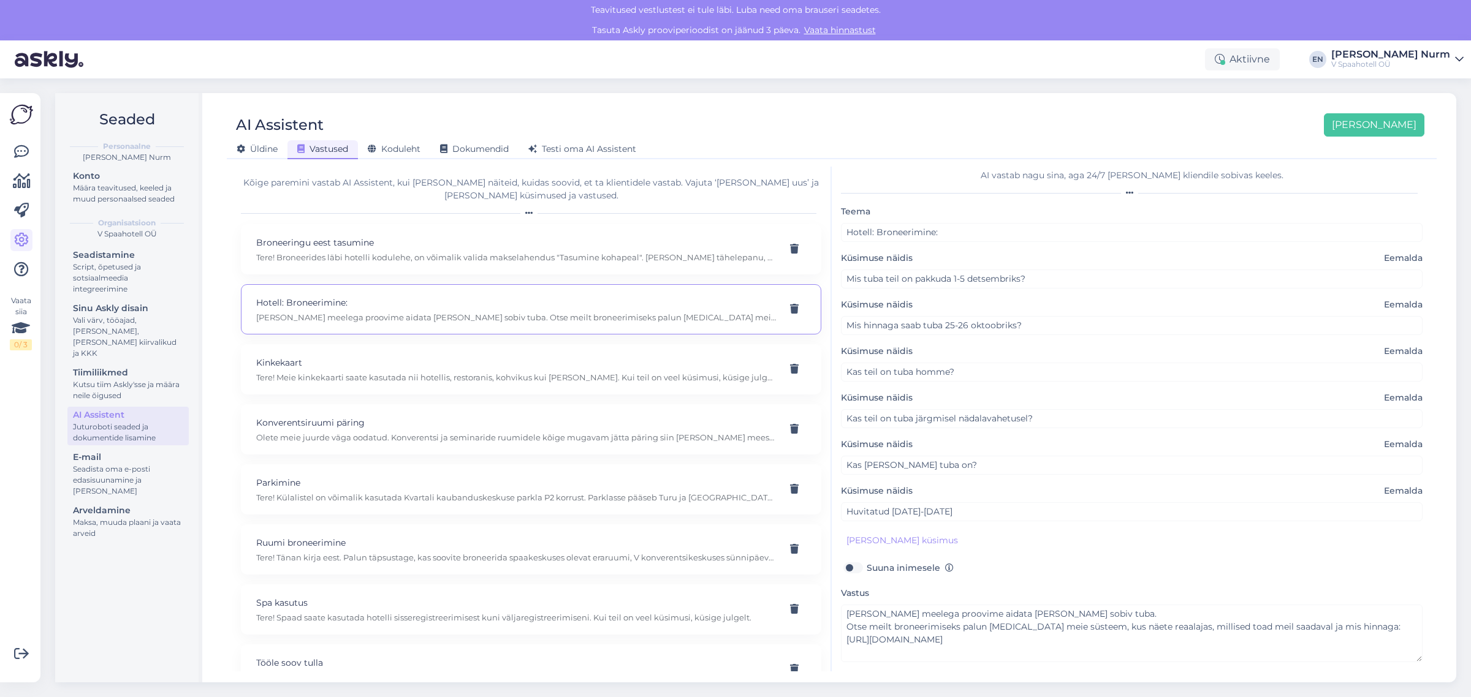
scroll to position [0, 0]
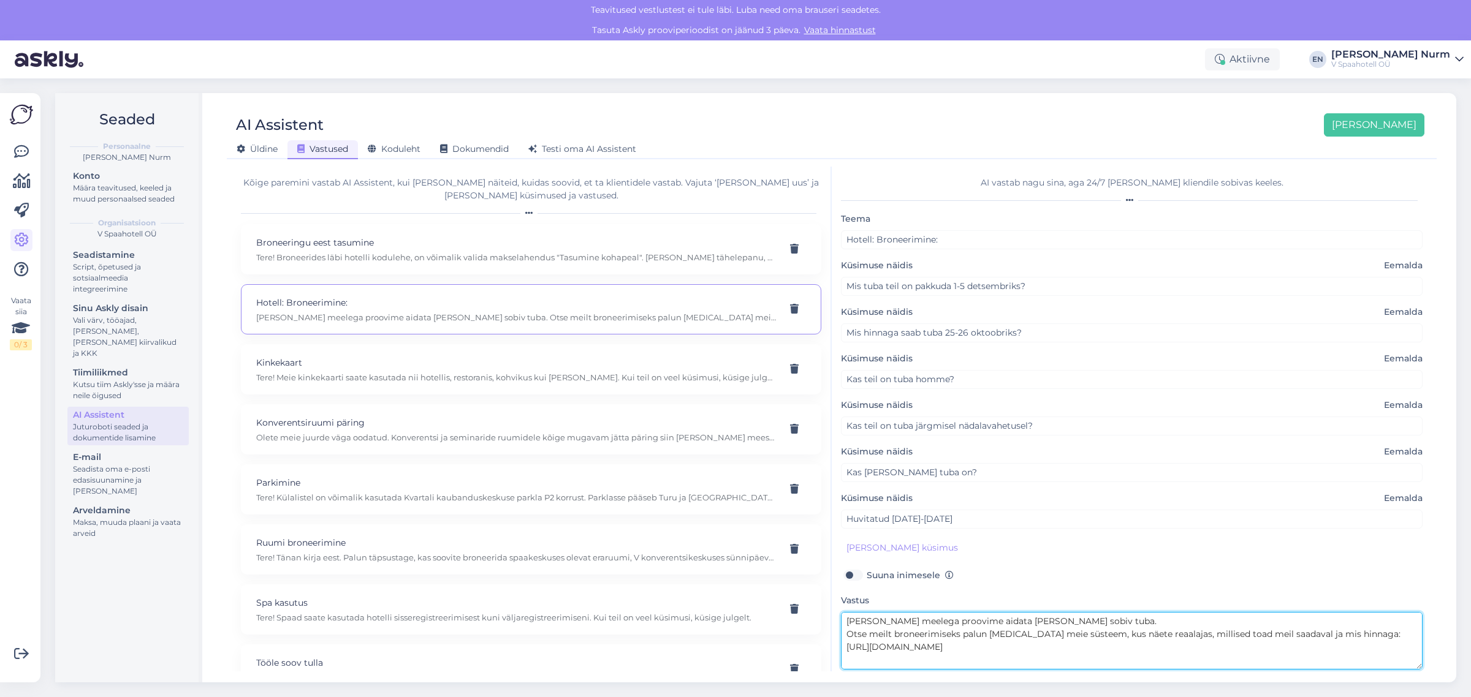
drag, startPoint x: 1061, startPoint y: 623, endPoint x: 906, endPoint y: 621, distance: 155.7
click at [906, 621] on textarea "[PERSON_NAME] meelega proovime aidata [PERSON_NAME] sobiv tuba. Otse meilt bron…" at bounding box center [1132, 641] width 582 height 58
click at [1071, 622] on textarea "[PERSON_NAME] meelega proovime aidata [PERSON_NAME] sobiv tuba. Otse meilt bron…" at bounding box center [1132, 641] width 582 height 58
drag, startPoint x: 1086, startPoint y: 625, endPoint x: 797, endPoint y: 610, distance: 289.6
click at [797, 610] on div "Kõige paremini vastab AI Assistent, kui [PERSON_NAME] näiteid, kuidas soovid, e…" at bounding box center [832, 419] width 1200 height 505
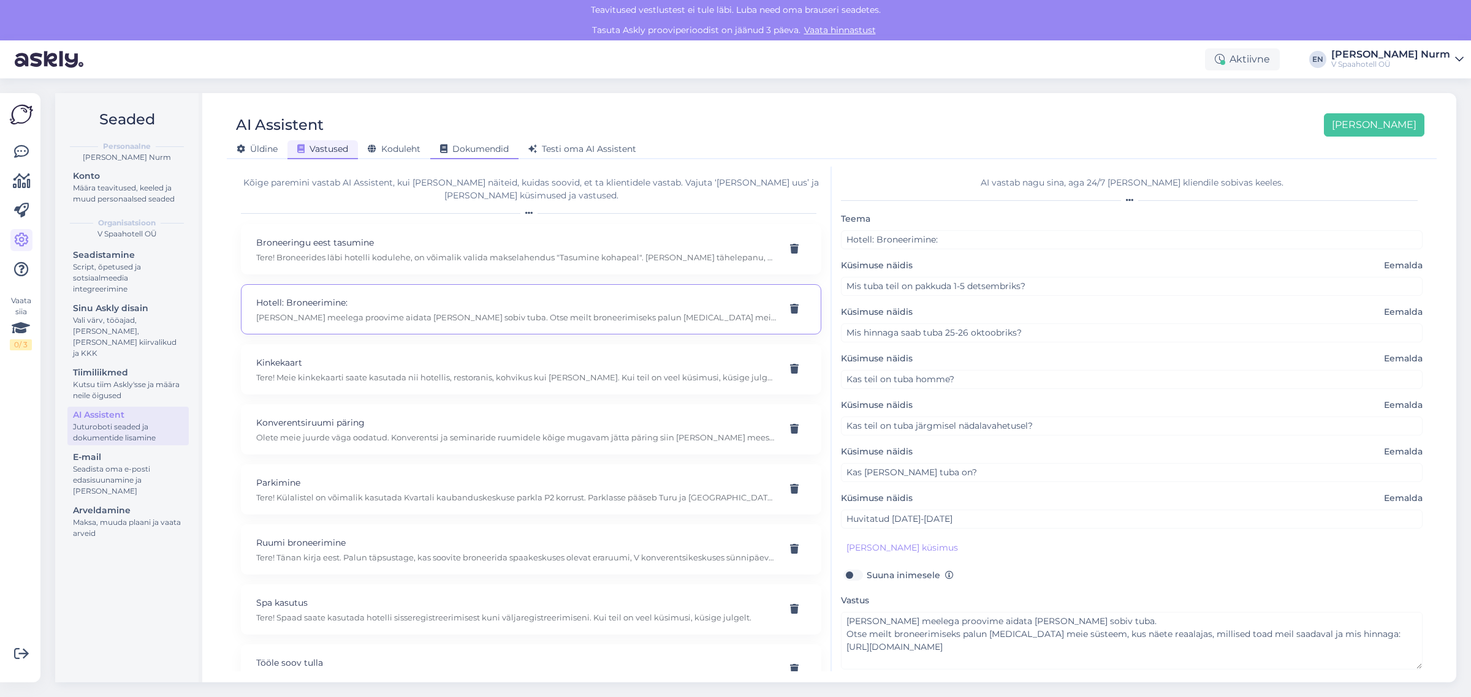
click at [481, 146] on span "Dokumendid" at bounding box center [474, 148] width 69 height 11
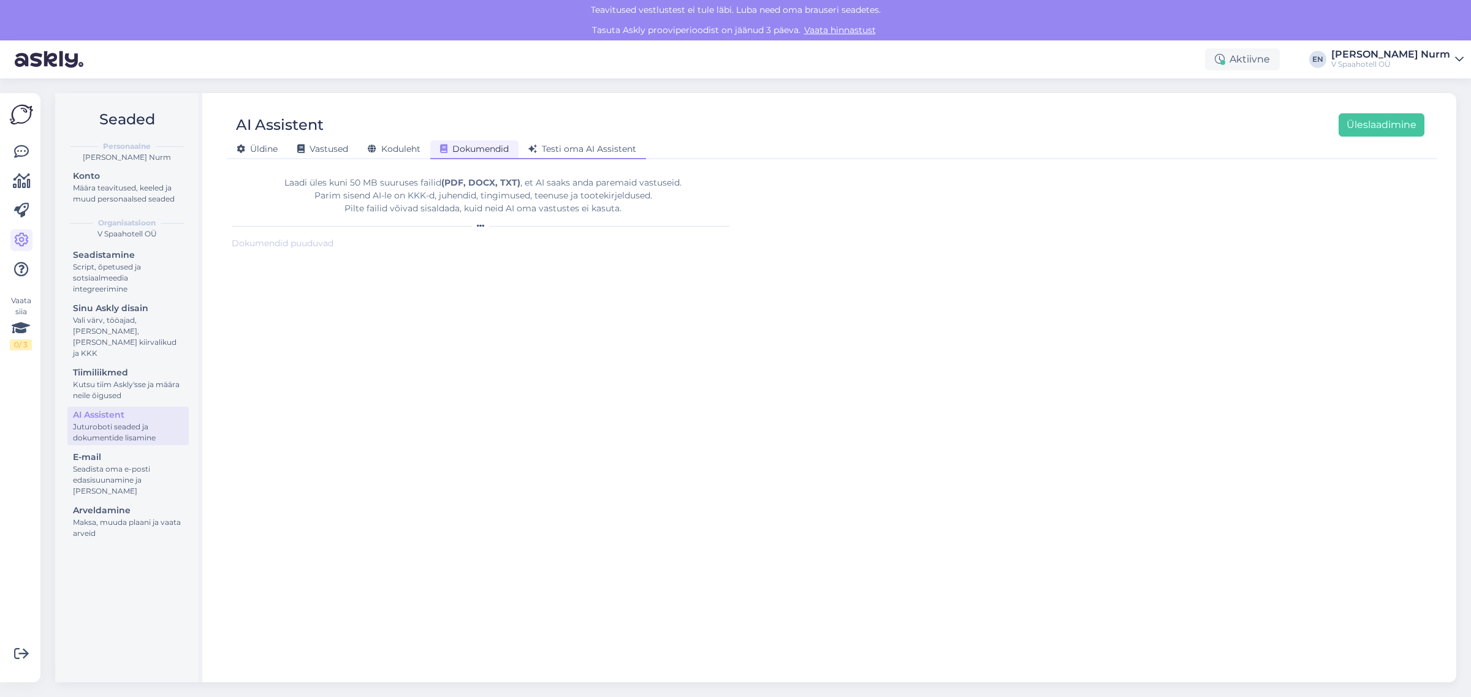
click at [559, 146] on span "Testi oma AI Assistent" at bounding box center [582, 148] width 108 height 11
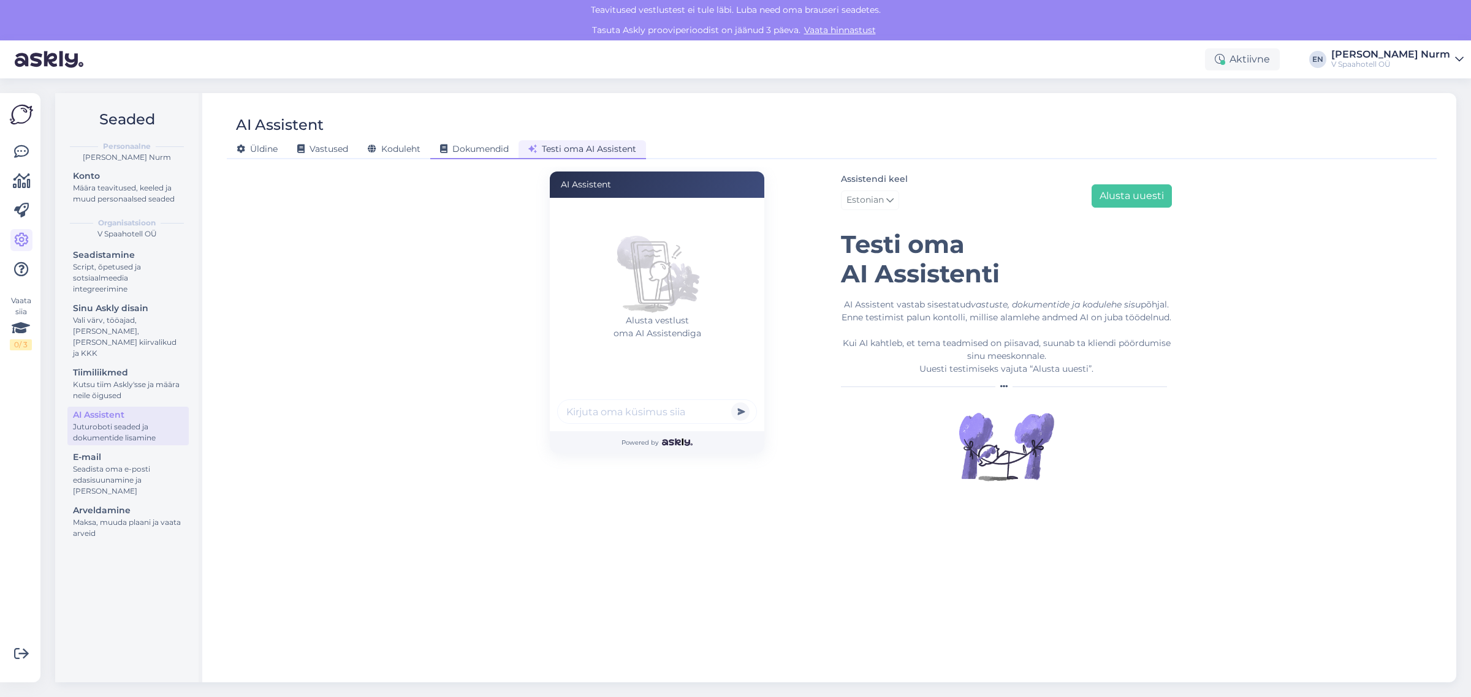
click at [469, 149] on span "Dokumendid" at bounding box center [474, 148] width 69 height 11
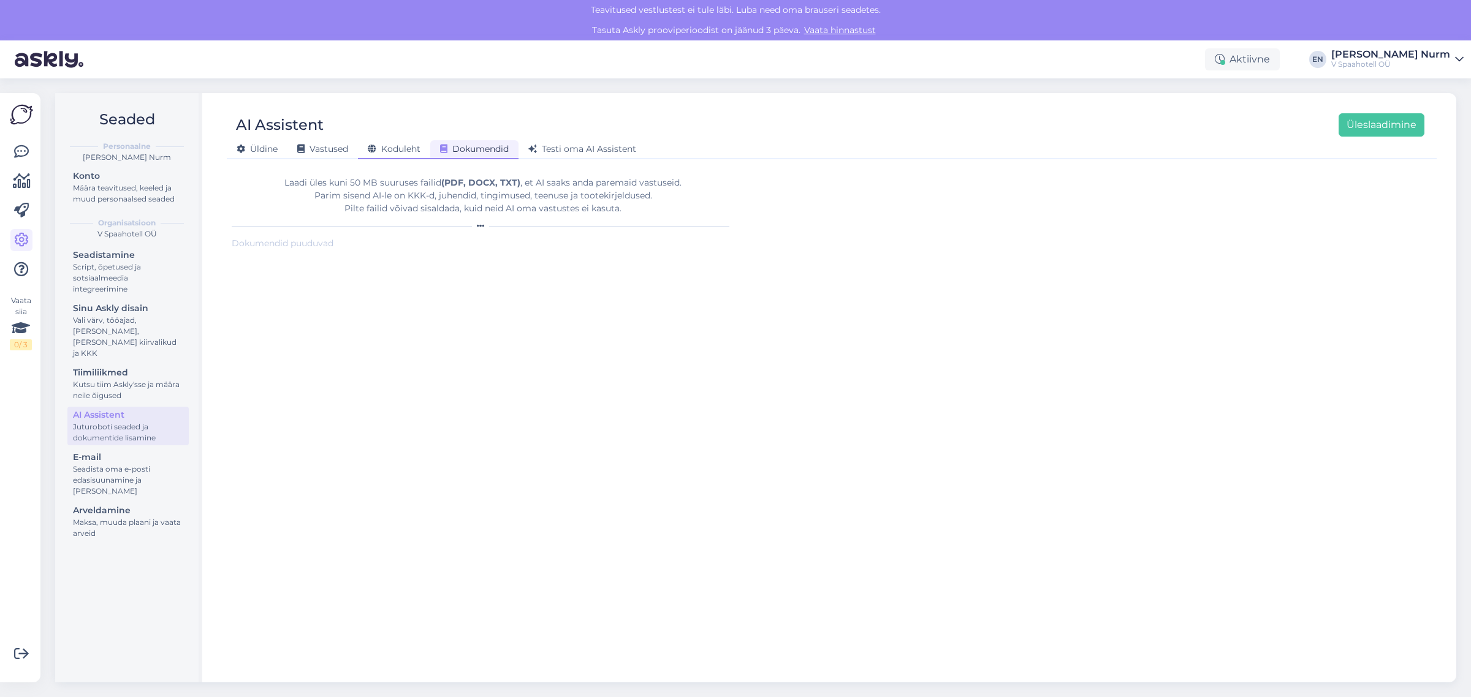
click at [402, 148] on span "Koduleht" at bounding box center [394, 148] width 53 height 11
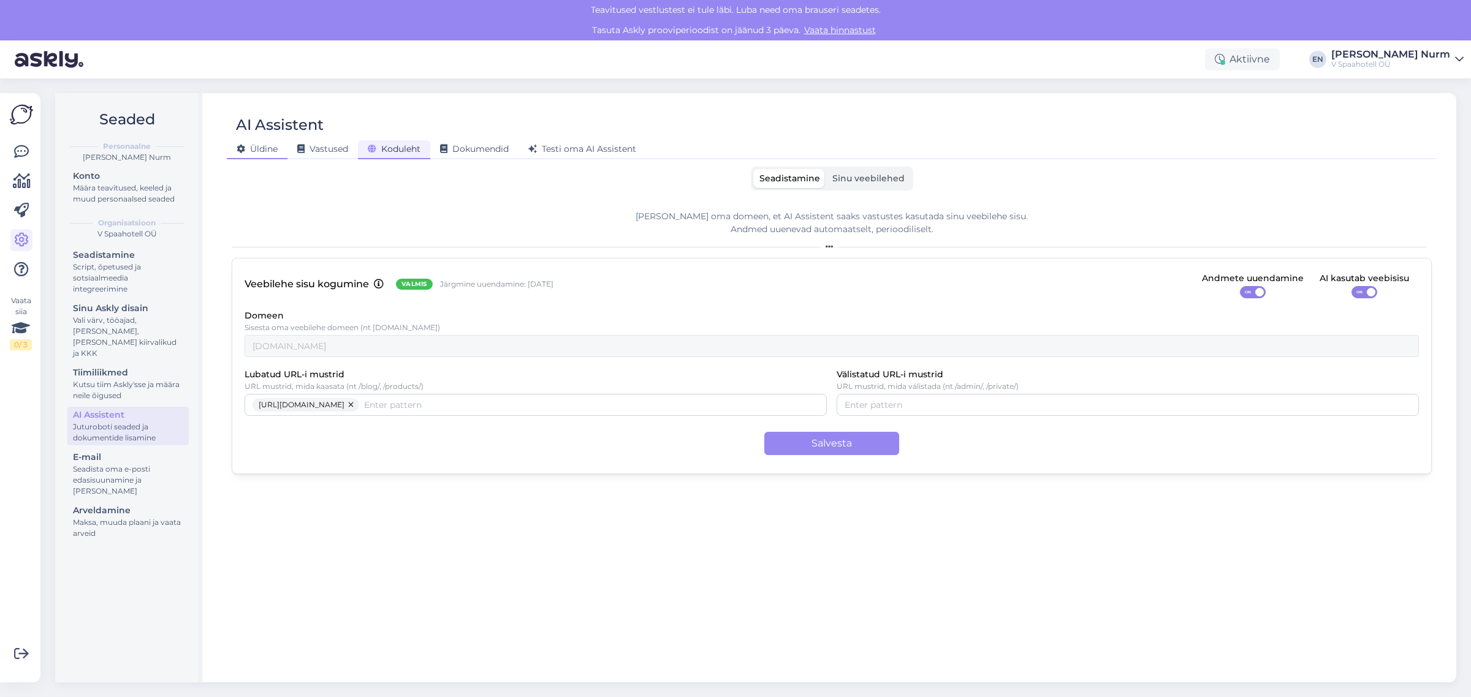
click at [265, 144] on span "Üldine" at bounding box center [257, 148] width 41 height 11
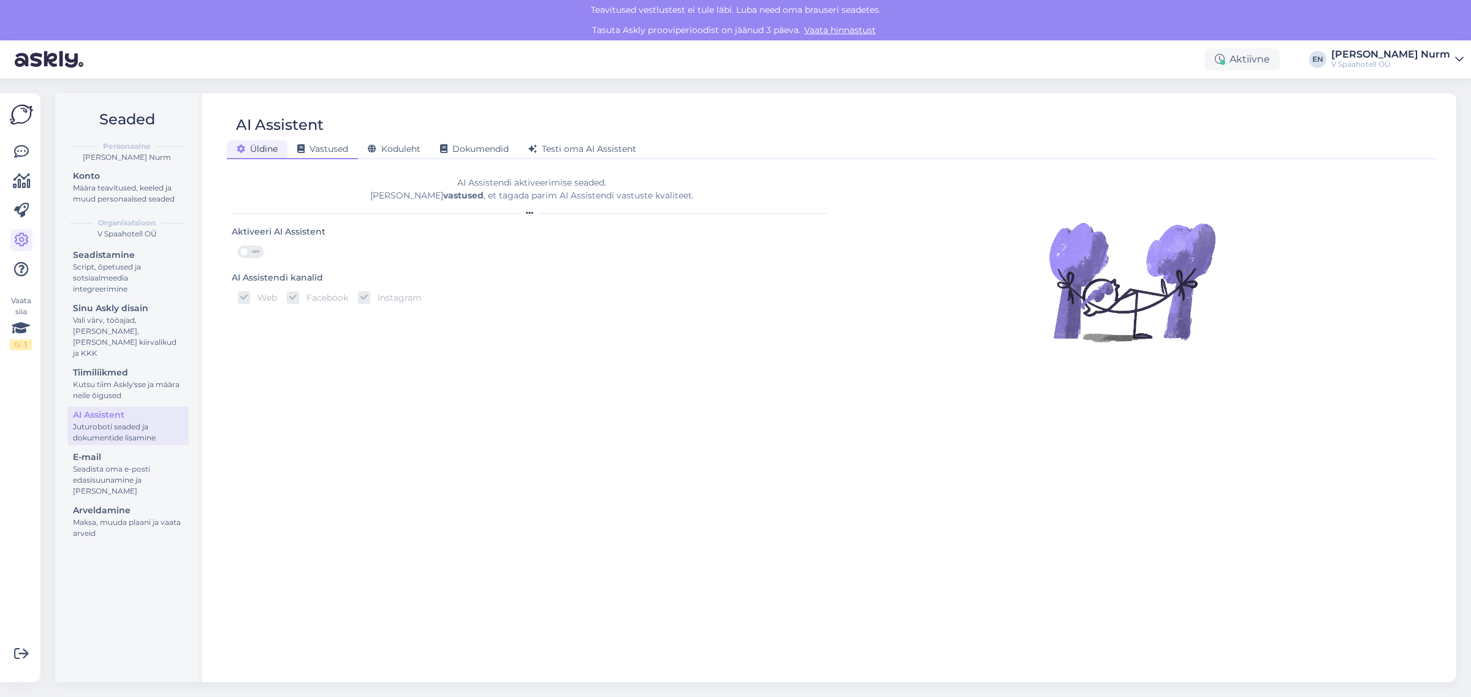
click at [335, 147] on span "Vastused" at bounding box center [322, 148] width 51 height 11
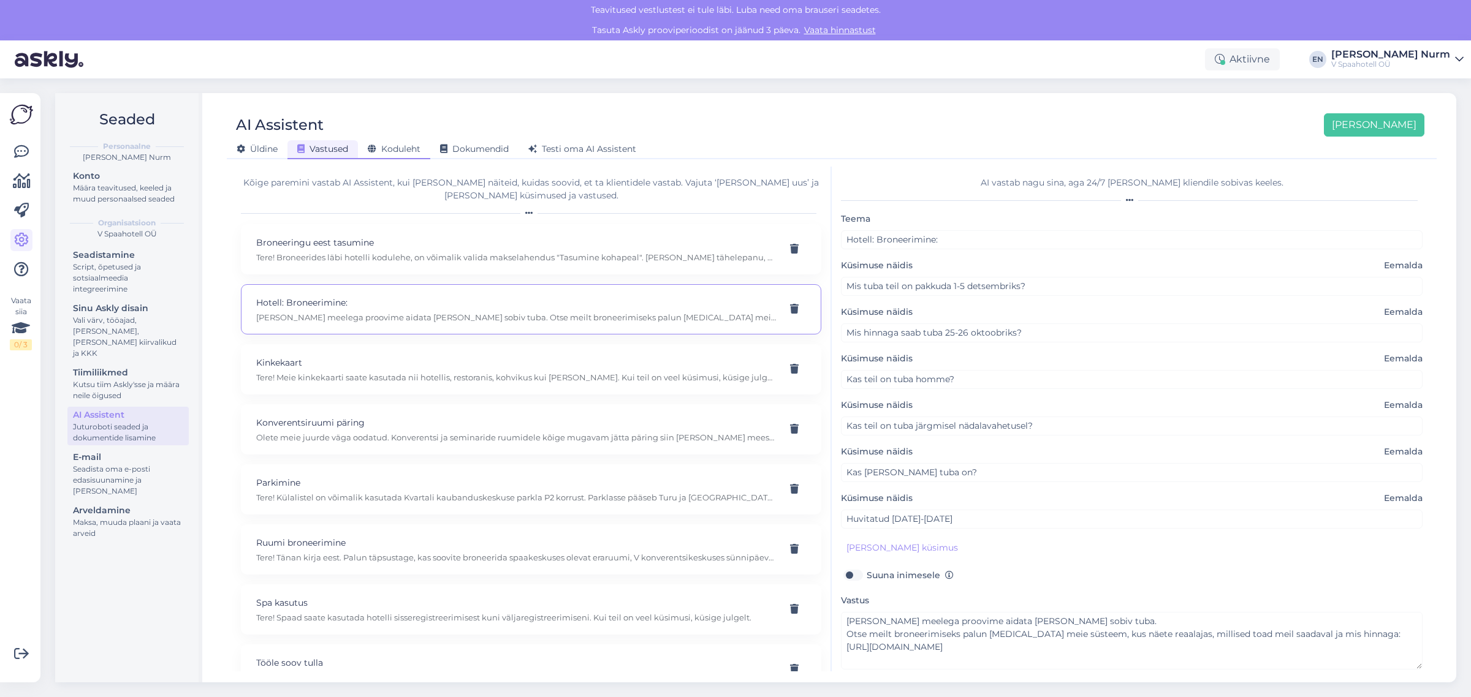
click at [383, 151] on span "Koduleht" at bounding box center [394, 148] width 53 height 11
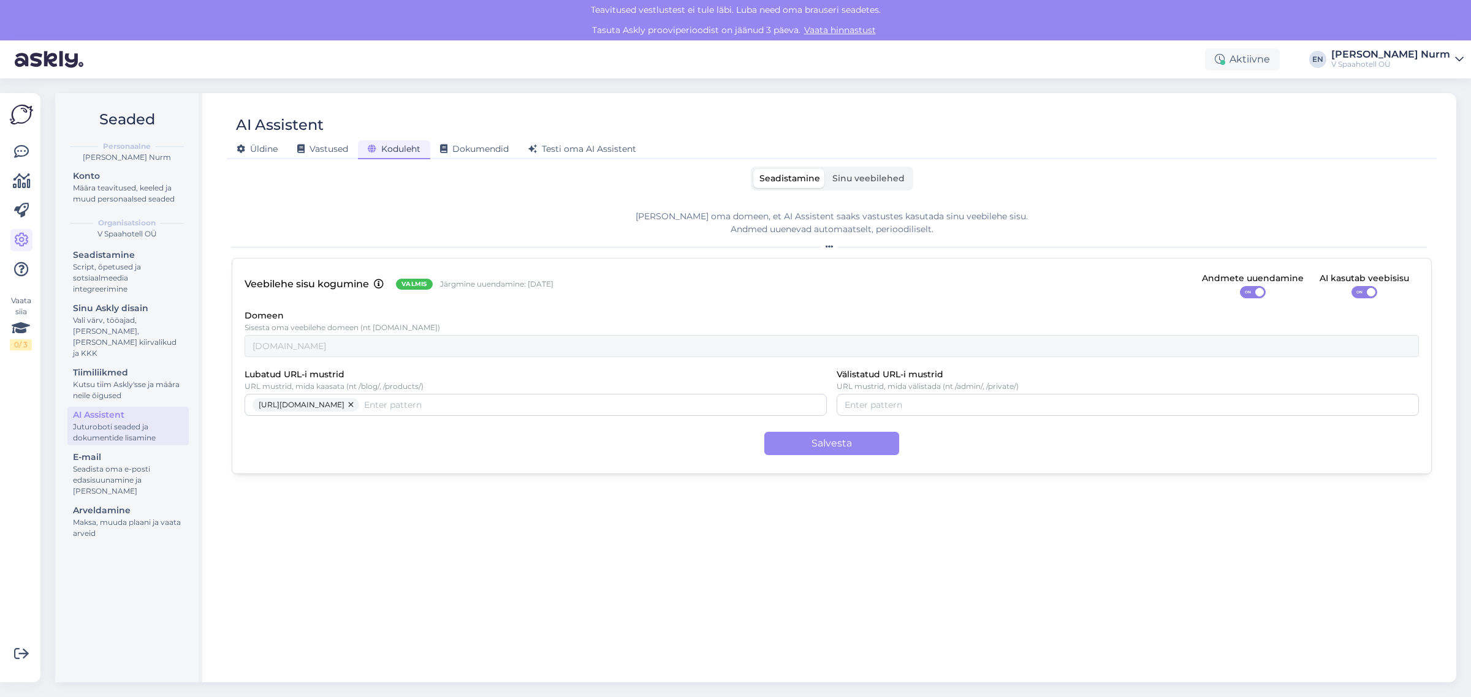
click at [1251, 289] on span "ON" at bounding box center [1247, 292] width 15 height 11
click at [1240, 286] on input "ON" at bounding box center [1240, 286] width 0 height 0
click at [1258, 292] on span "OFF" at bounding box center [1257, 292] width 15 height 11
click at [1240, 286] on input "OFF" at bounding box center [1240, 286] width 0 height 0
click at [320, 149] on span "Vastused" at bounding box center [322, 148] width 51 height 11
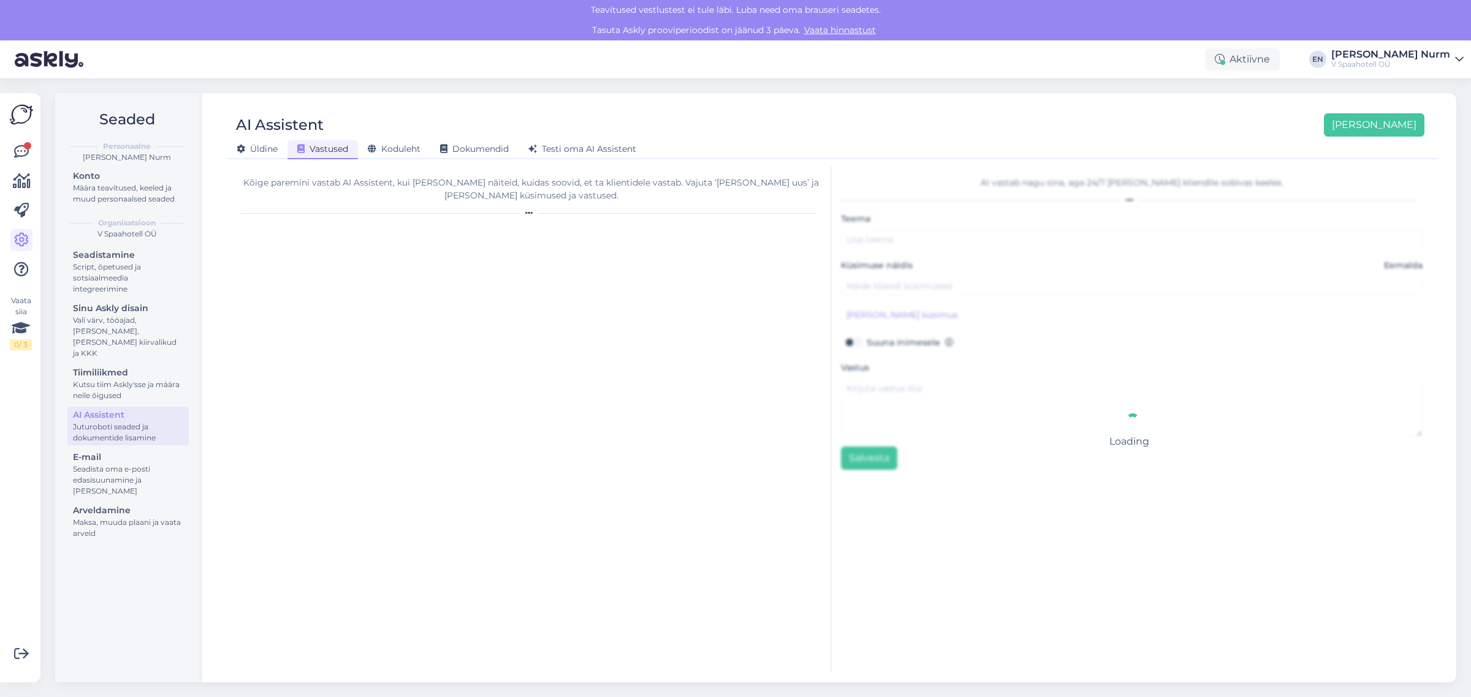
type input "Hotell: Broneerimine:"
type input "Mis tuba teil on pakkuda 1-5 detsembriks?"
type textarea "[PERSON_NAME] meelega proovime aidata [PERSON_NAME] sobiv tuba. Otse meilt bron…"
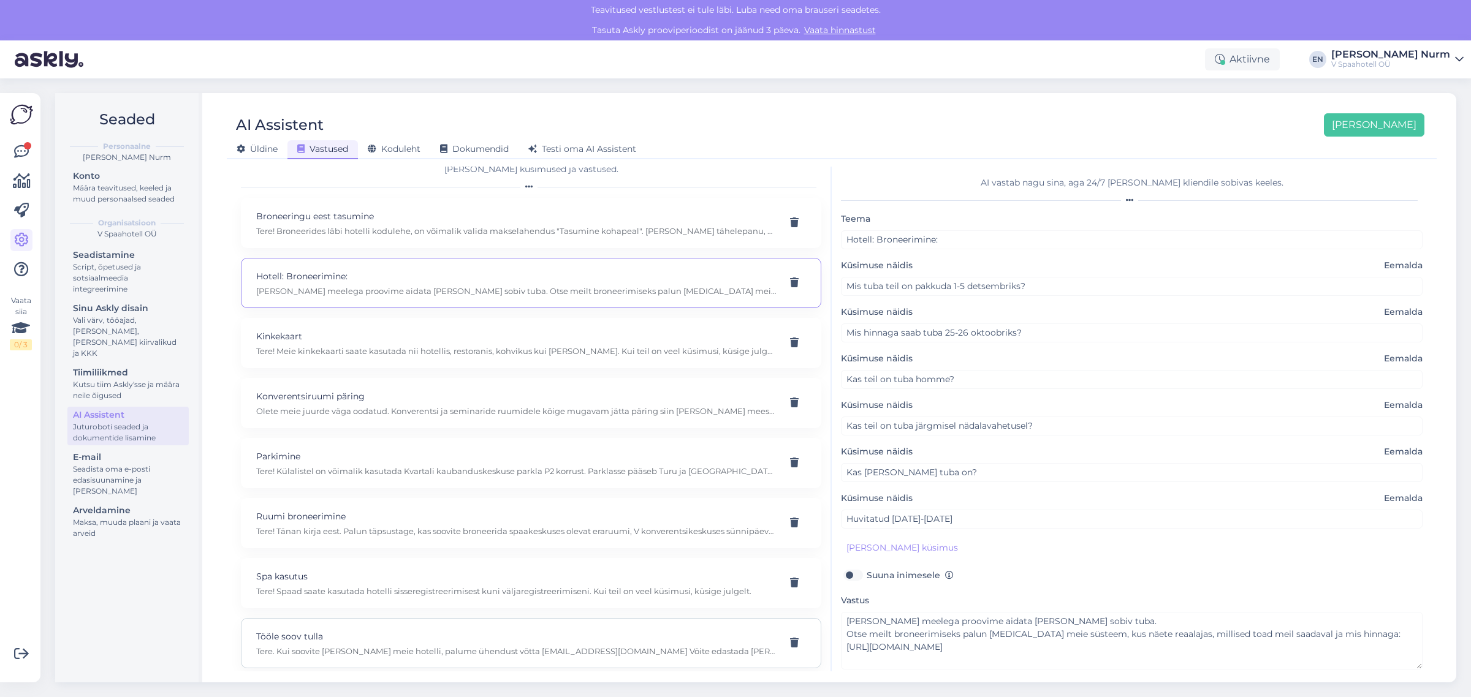
scroll to position [34, 0]
click at [374, 586] on p "Tere! Spaad saate kasutada hotelli sisseregistreerimisest kuni väljaregistreeri…" at bounding box center [516, 584] width 520 height 11
type input "Spa kasutus"
type input "Kas spaasse on võimalik minna õhtul või ainult päeval? Ma ei saanud päris hästi…"
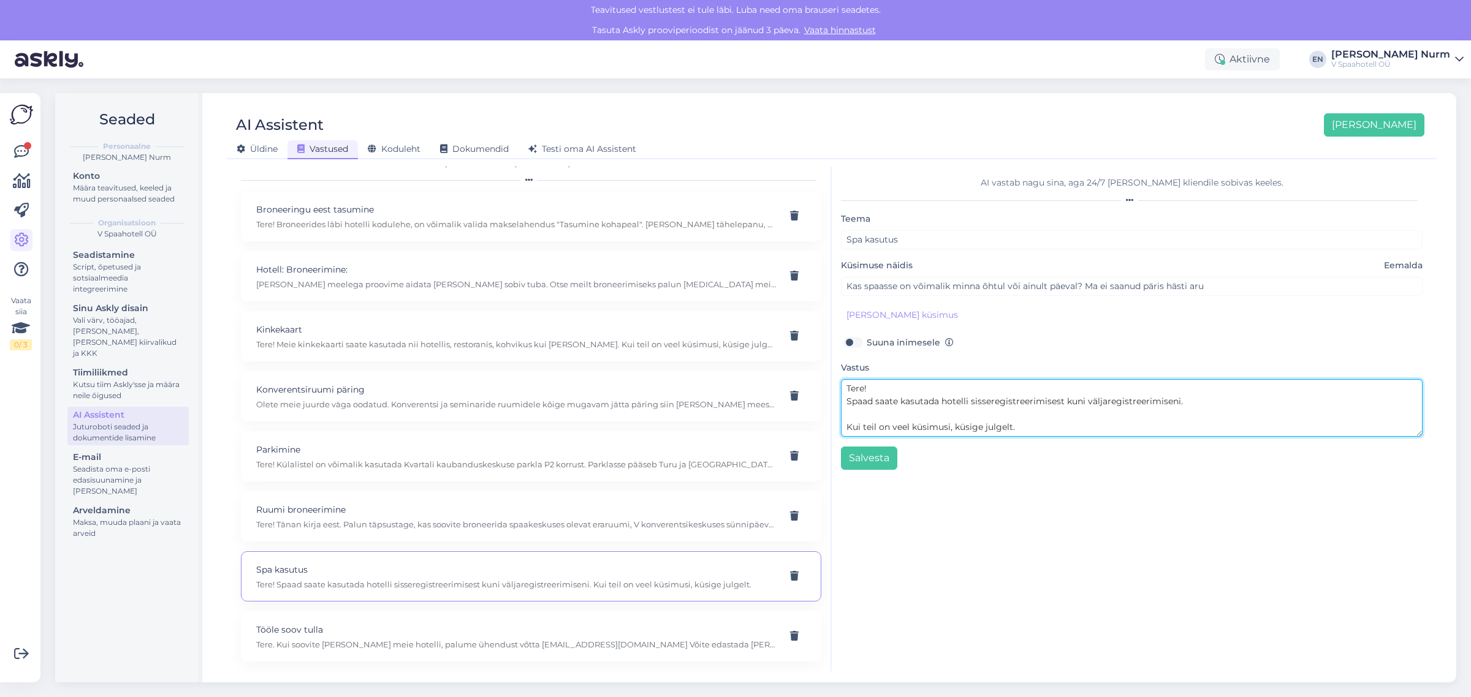
click at [884, 392] on textarea "Tere! Spaad saate kasutada hotelli sisseregistreerimisest kuni väljaregistreeri…" at bounding box center [1132, 408] width 582 height 58
paste textarea ", V Spa lõõgastus- ning saunamaailma külastust (saabumispäeval [PERSON_NAME] 16…"
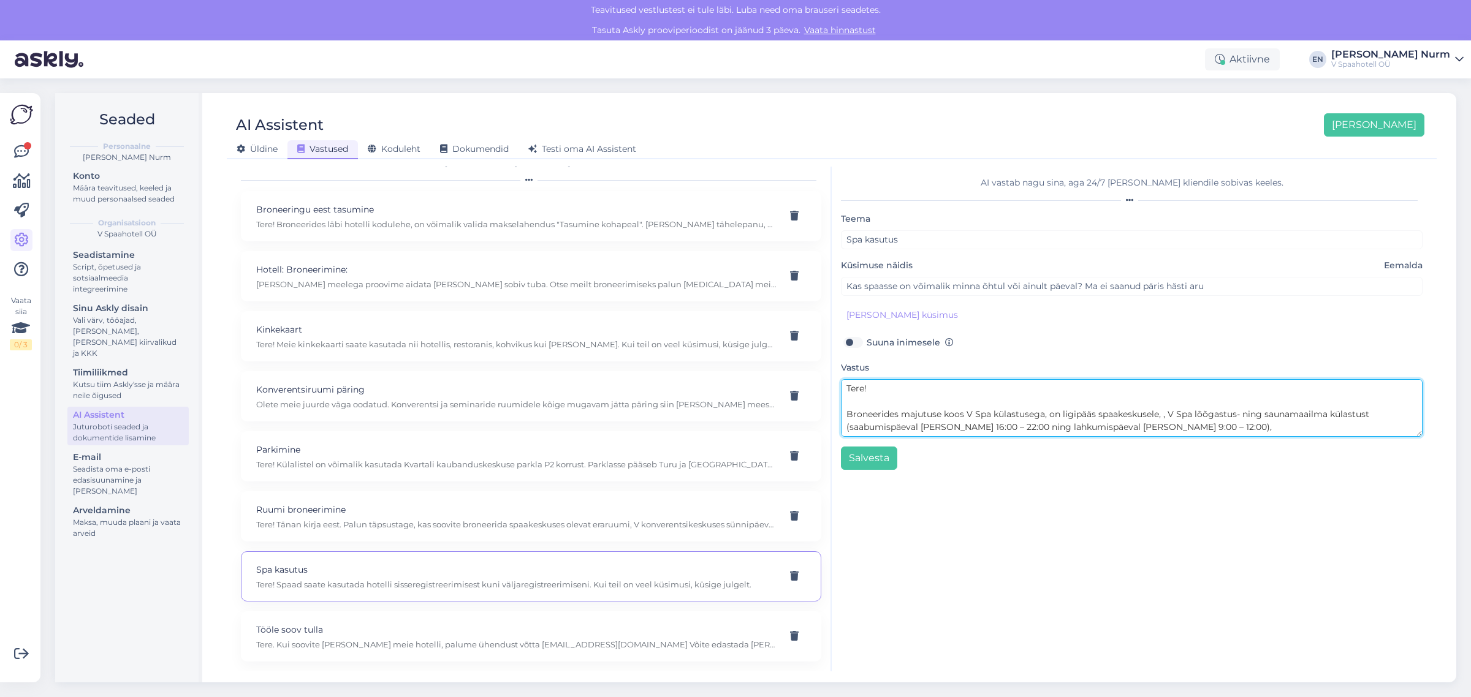
drag, startPoint x: 1166, startPoint y: 411, endPoint x: 1368, endPoint y: 418, distance: 202.3
click at [1368, 418] on textarea "Tere! Broneerides majutuse koos V Spa külastusega, on ligipääs spaakeskusele, ,…" at bounding box center [1132, 408] width 582 height 58
drag, startPoint x: 966, startPoint y: 415, endPoint x: 1044, endPoint y: 415, distance: 77.8
click at [1044, 415] on textarea "Tere! Broneerides majutuse koos V Spa külastusega, on ligipääs spaakeskusele, ,…" at bounding box center [1132, 408] width 582 height 58
paste textarea "V Spa lõõgastus- ning saunamaailma külastust"
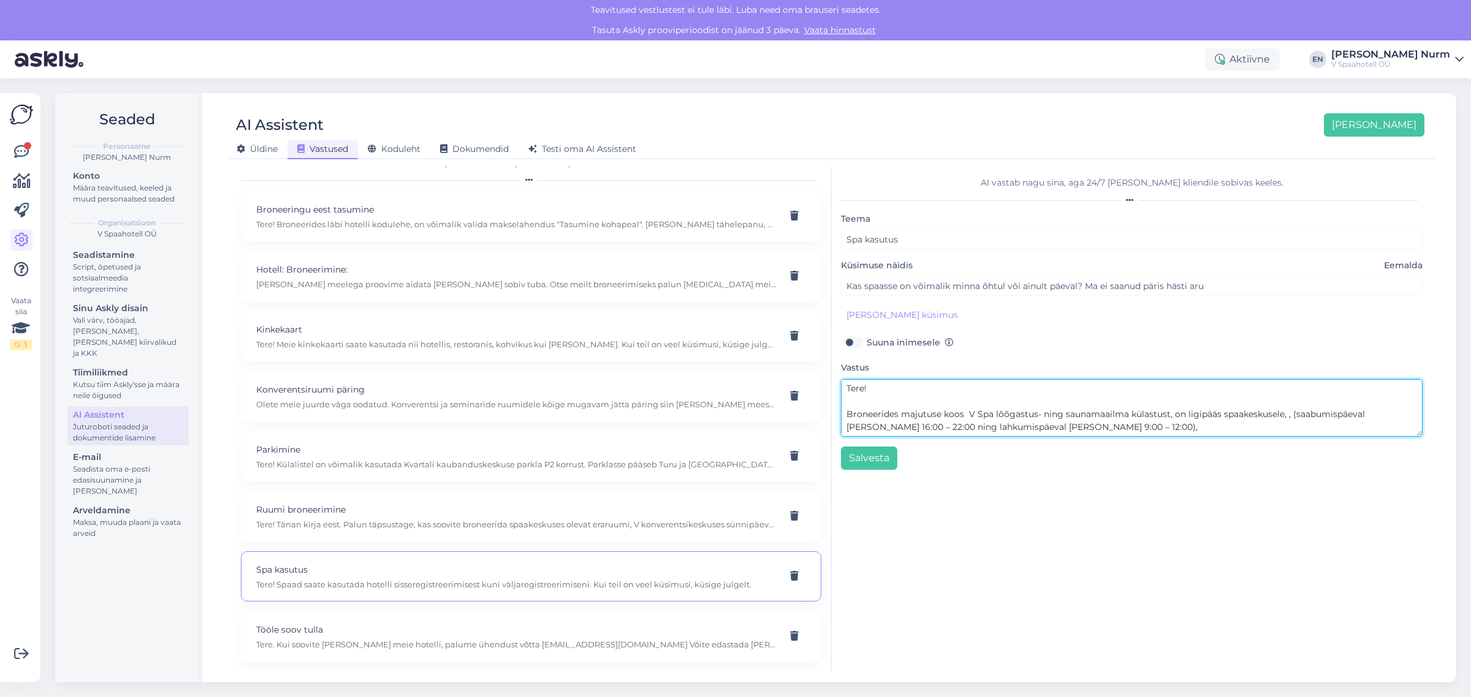
drag, startPoint x: 1288, startPoint y: 414, endPoint x: 1314, endPoint y: 426, distance: 29.1
click at [1286, 414] on textarea "Tere! Broneerides majutuse koos V Spa lõõgastus- ning saunamaailma külastust, o…" at bounding box center [1132, 408] width 582 height 58
drag, startPoint x: 1188, startPoint y: 415, endPoint x: 1285, endPoint y: 415, distance: 97.4
click at [1285, 415] on textarea "Tere! Broneerides majutuse koos V Spa lõõgastus- ning saunamaailma külastust, o…" at bounding box center [1132, 408] width 582 height 58
drag, startPoint x: 1069, startPoint y: 424, endPoint x: 1105, endPoint y: 441, distance: 39.5
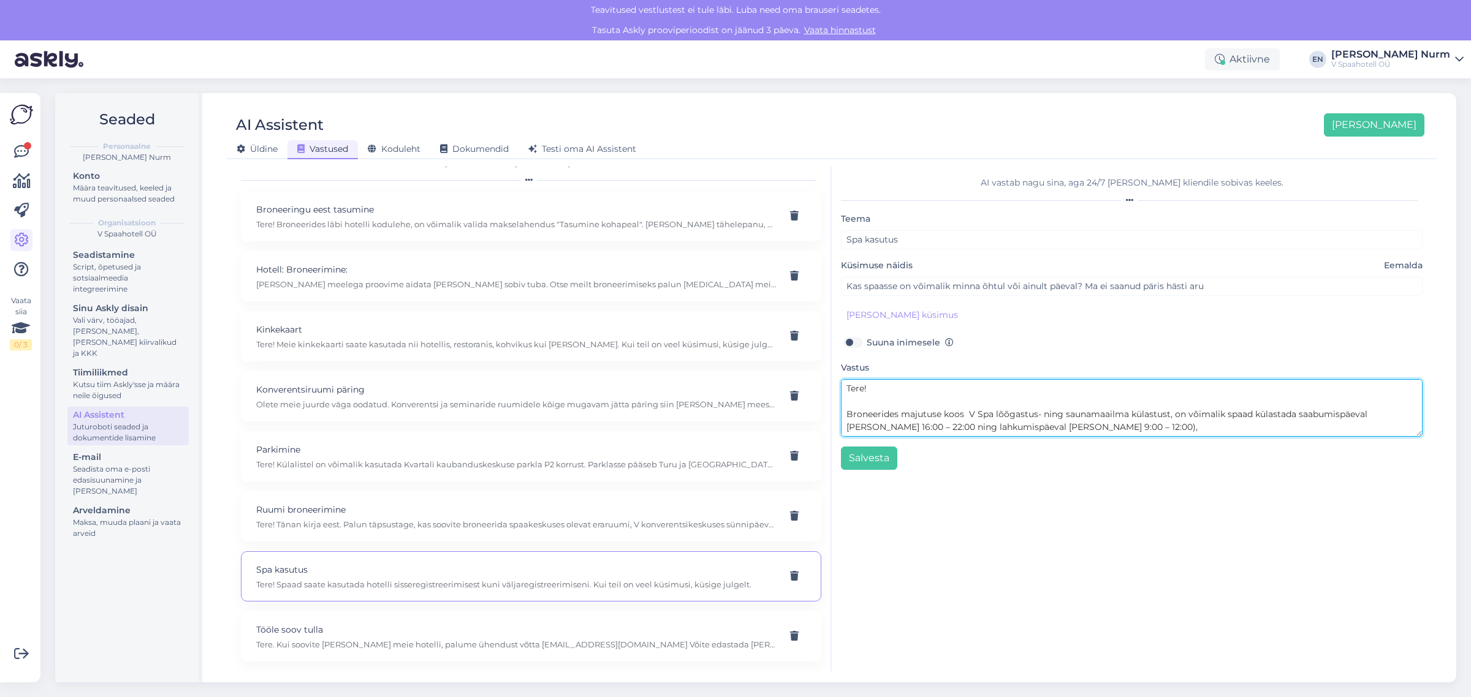
click at [1071, 425] on textarea "Tere! Broneerides majutuse koos V Spa lõõgastus- ning saunamaailma külastust, o…" at bounding box center [1132, 408] width 582 height 58
click at [885, 404] on textarea "Tere! Broneerides majutuse koos V Spa lõõgastus- ning saunamaailma külastust, o…" at bounding box center [1132, 408] width 582 height 58
click at [971, 415] on textarea "Tere! Broneerides majutuse koos V Spa lõõgastus- ning saunamaailma külastust, o…" at bounding box center [1132, 408] width 582 height 58
click at [1165, 415] on textarea "Tere! Broneerides majutuse koos V Spa lõõgastus- ning saunamaailma külastust, o…" at bounding box center [1132, 408] width 582 height 58
click at [1379, 412] on textarea "Tere! Broneerides majutuse koos V Spa lõõgastus- ning saunamaailma külastusega,…" at bounding box center [1132, 408] width 582 height 58
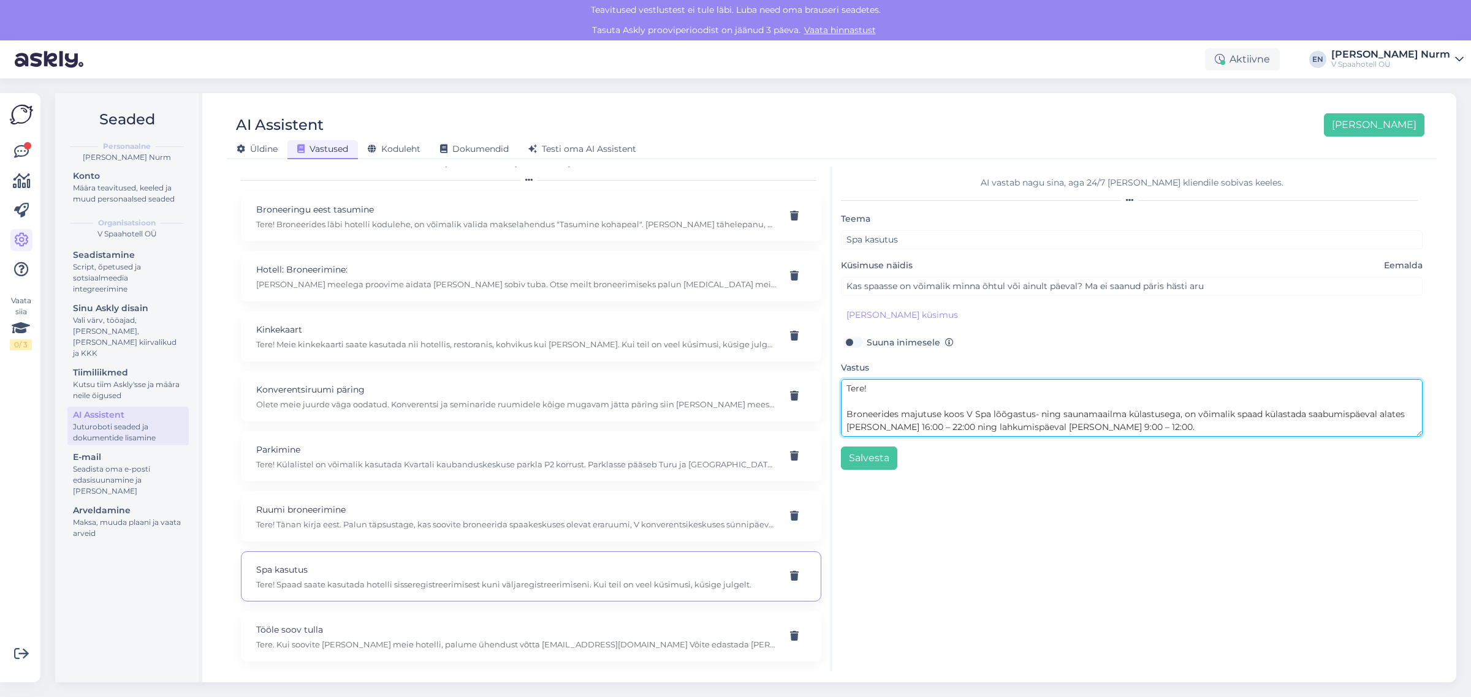
scroll to position [38, 0]
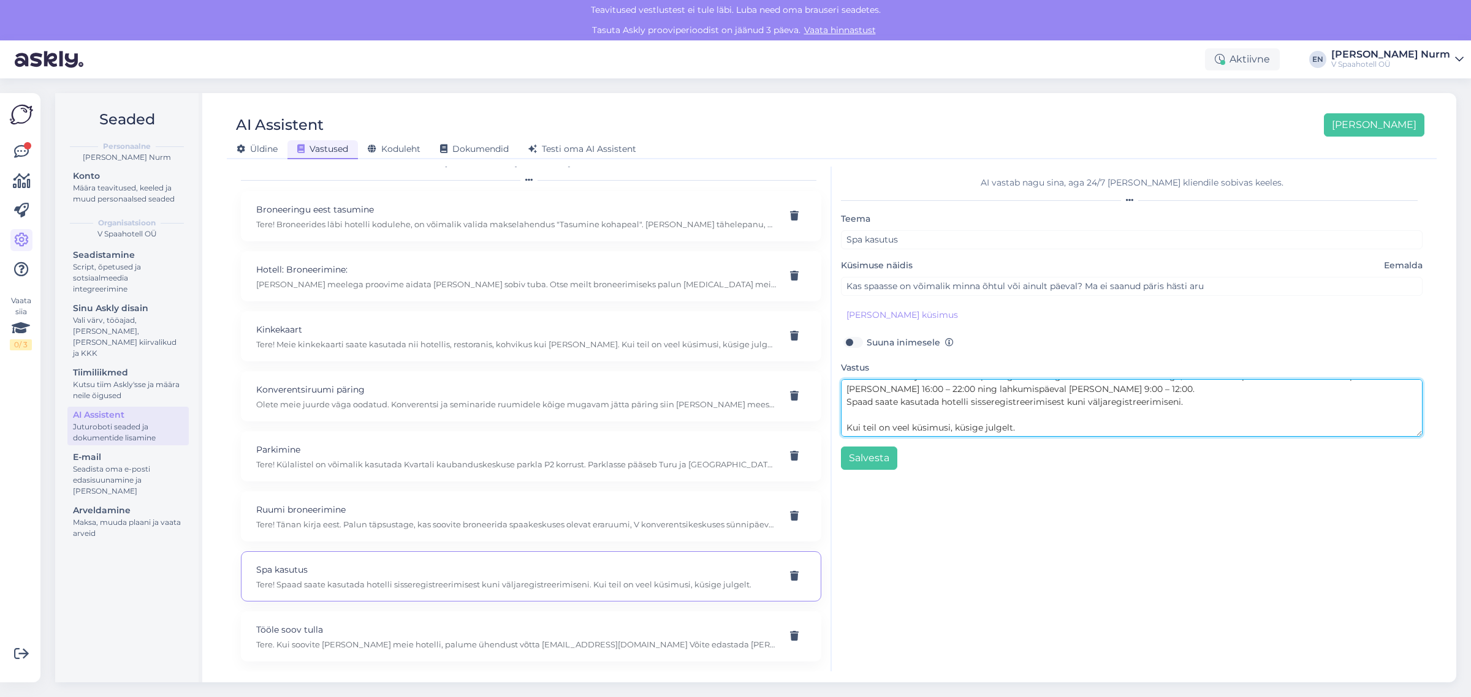
drag, startPoint x: 936, startPoint y: 431, endPoint x: 938, endPoint y: 396, distance: 34.9
click at [923, 430] on textarea "Tere! Broneerides majutuse koos V Spa lõõgastus- ning saunamaailma külastusega,…" at bounding box center [1132, 408] width 582 height 58
click at [939, 389] on textarea "Tere! Broneerides majutuse koos V Spa lõõgastus- ning saunamaailma külastusega,…" at bounding box center [1132, 408] width 582 height 58
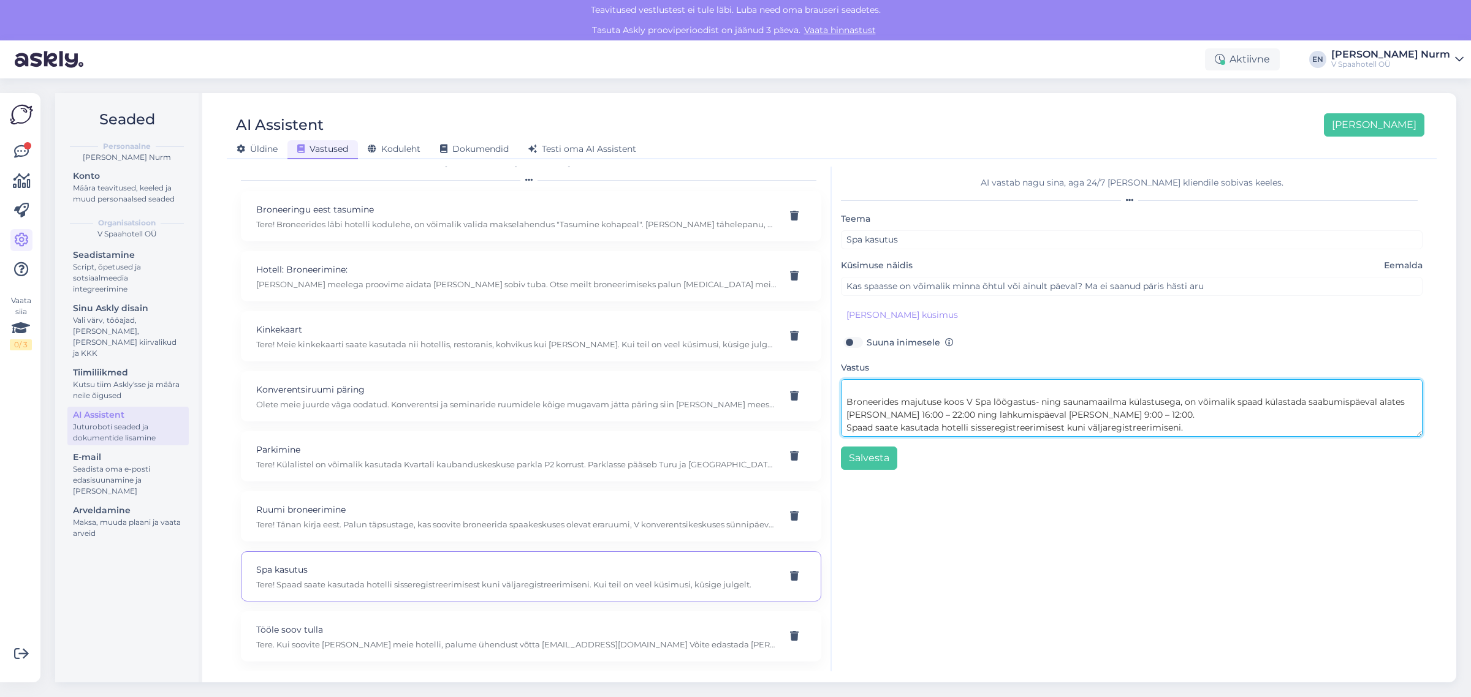
scroll to position [0, 0]
drag, startPoint x: 944, startPoint y: 398, endPoint x: 945, endPoint y: 409, distance: 10.4
click at [944, 399] on textarea "Tere! Broneerides majutuse koos V Spa lõõgastus- ning saunamaailma külastusega,…" at bounding box center [1132, 408] width 582 height 58
drag, startPoint x: 942, startPoint y: 388, endPoint x: 924, endPoint y: 389, distance: 17.8
click at [924, 389] on textarea "Tere! Broneerides majutuse koos V Spa lõõgastus- ning saunamaailma külastusega,…" at bounding box center [1132, 408] width 582 height 58
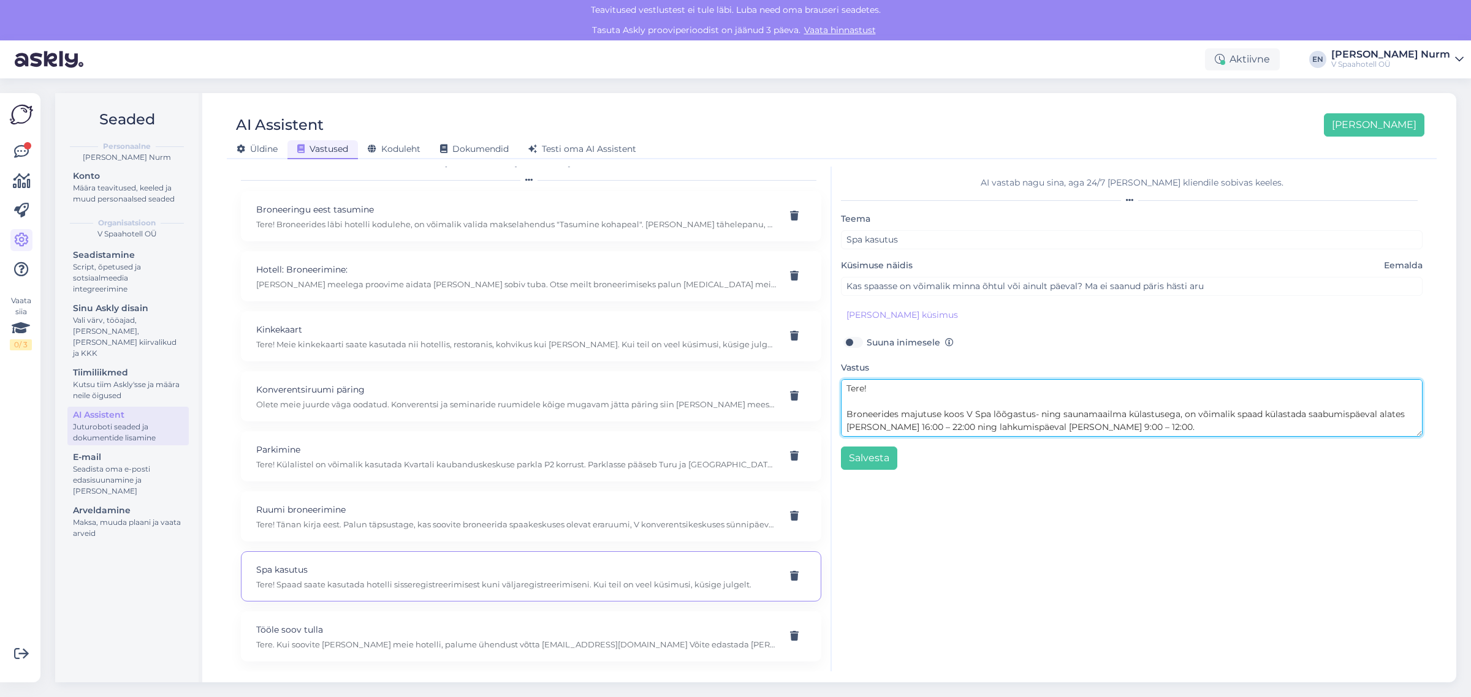
click at [945, 423] on textarea "Tere! Broneerides majutuse koos V Spa lõõgastus- ning saunamaailma külastusega,…" at bounding box center [1132, 408] width 582 height 58
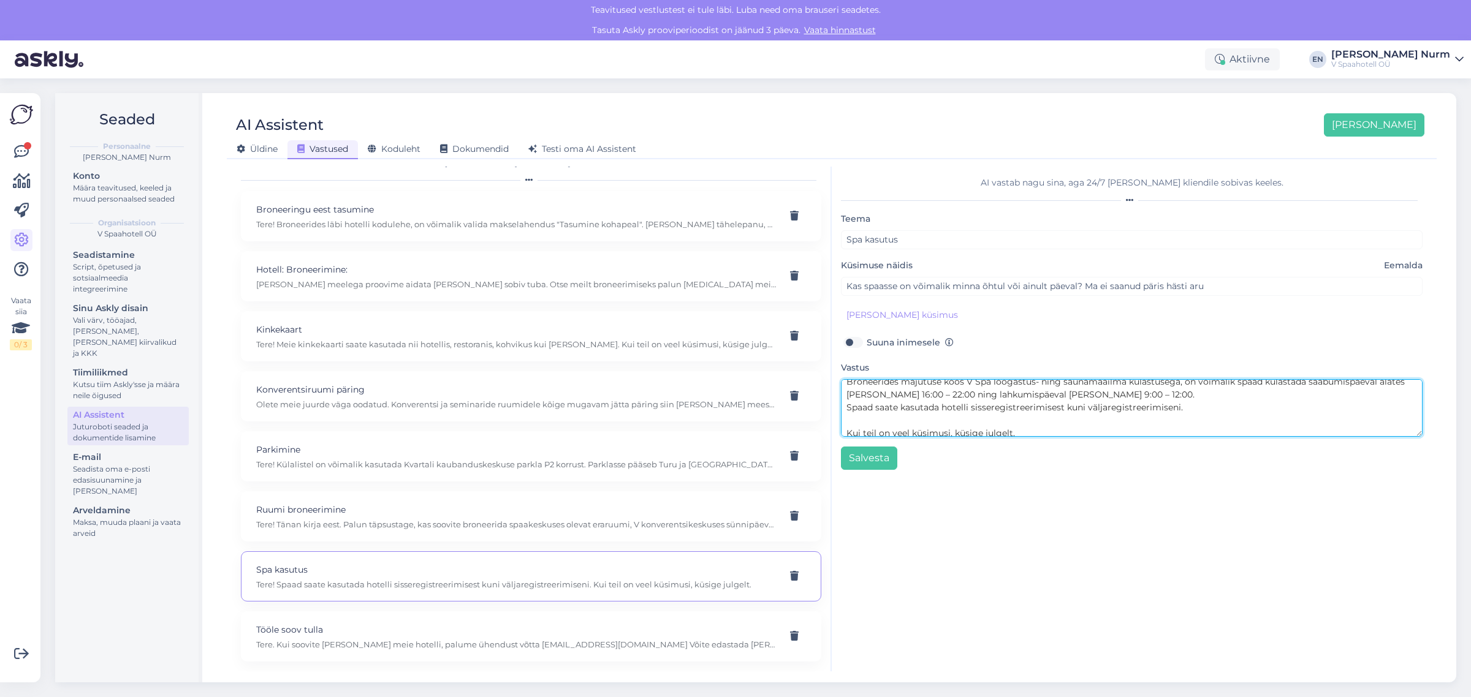
scroll to position [38, 0]
drag, startPoint x: 938, startPoint y: 424, endPoint x: 930, endPoint y: 417, distance: 10.4
click at [926, 421] on textarea "Tere! Broneerides majutuse koos V Spa lõõgastus- ning saunamaailma külastusega,…" at bounding box center [1132, 408] width 582 height 58
click at [934, 393] on textarea "Tere! Broneerides majutuse koos V Spa lõõgastus- ning saunamaailma külastusega,…" at bounding box center [1132, 408] width 582 height 58
click at [1009, 390] on textarea "Tere! Broneerides majutuse koos V Spa lõõgastus- ning saunamaailma külastusega,…" at bounding box center [1132, 408] width 582 height 58
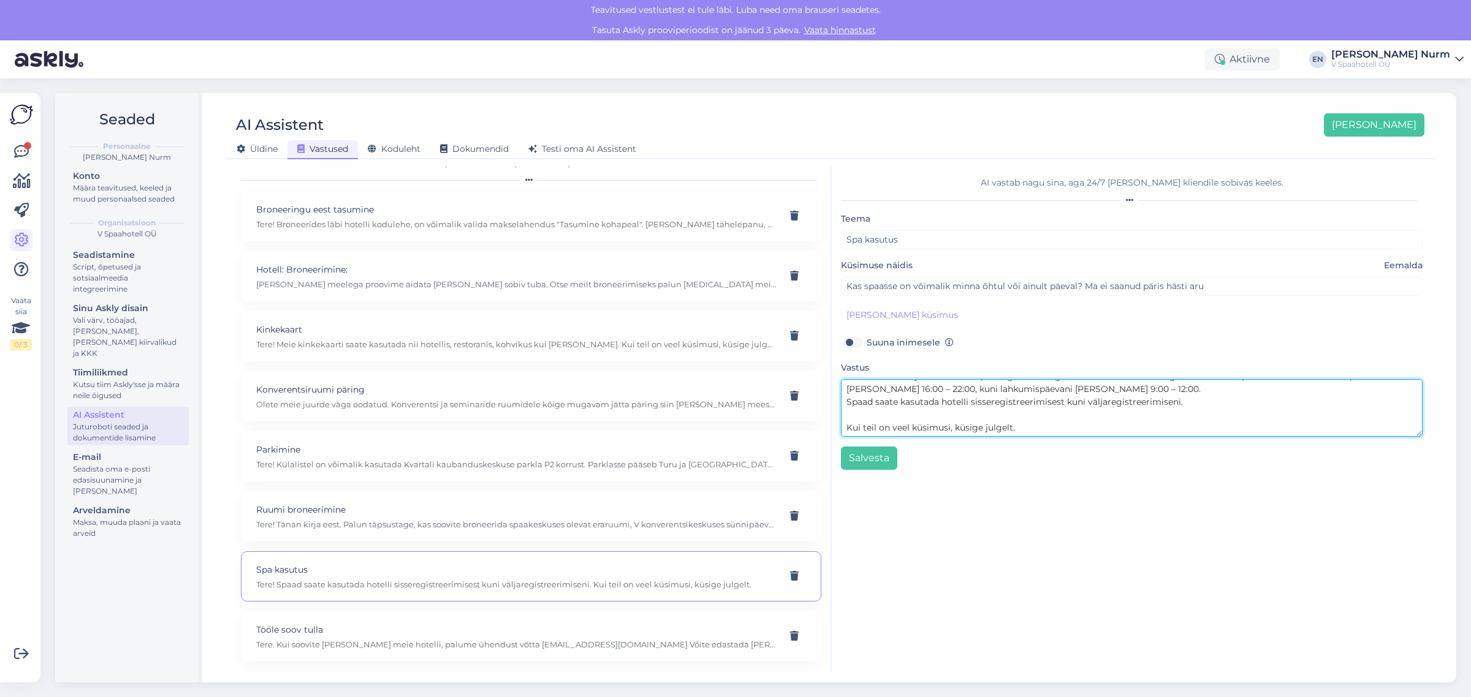
drag, startPoint x: 1193, startPoint y: 405, endPoint x: 816, endPoint y: 405, distance: 377.5
click at [816, 405] on div "Kõige paremini vastab AI Assistent, kui [PERSON_NAME] näiteid, kuidas soovid, e…" at bounding box center [832, 419] width 1200 height 505
drag, startPoint x: 1015, startPoint y: 433, endPoint x: 807, endPoint y: 422, distance: 208.7
click at [807, 422] on div "Kõige paremini vastab AI Assistent, kui [PERSON_NAME] näiteid, kuidas soovid, e…" at bounding box center [832, 419] width 1200 height 505
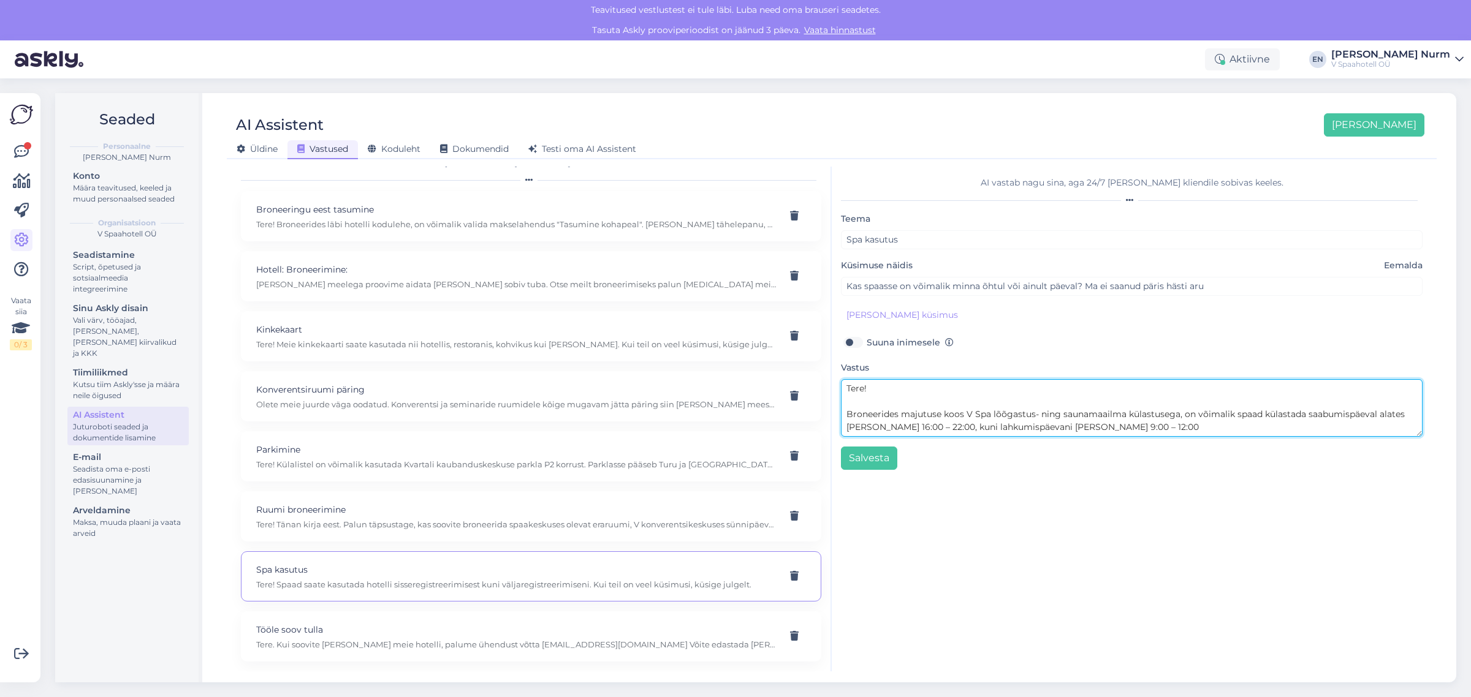
scroll to position [9, 0]
click at [1115, 415] on textarea "Tere! Broneerides majutuse koos V Spa lõõgastus- ning saunamaailma külastusega,…" at bounding box center [1132, 408] width 582 height 58
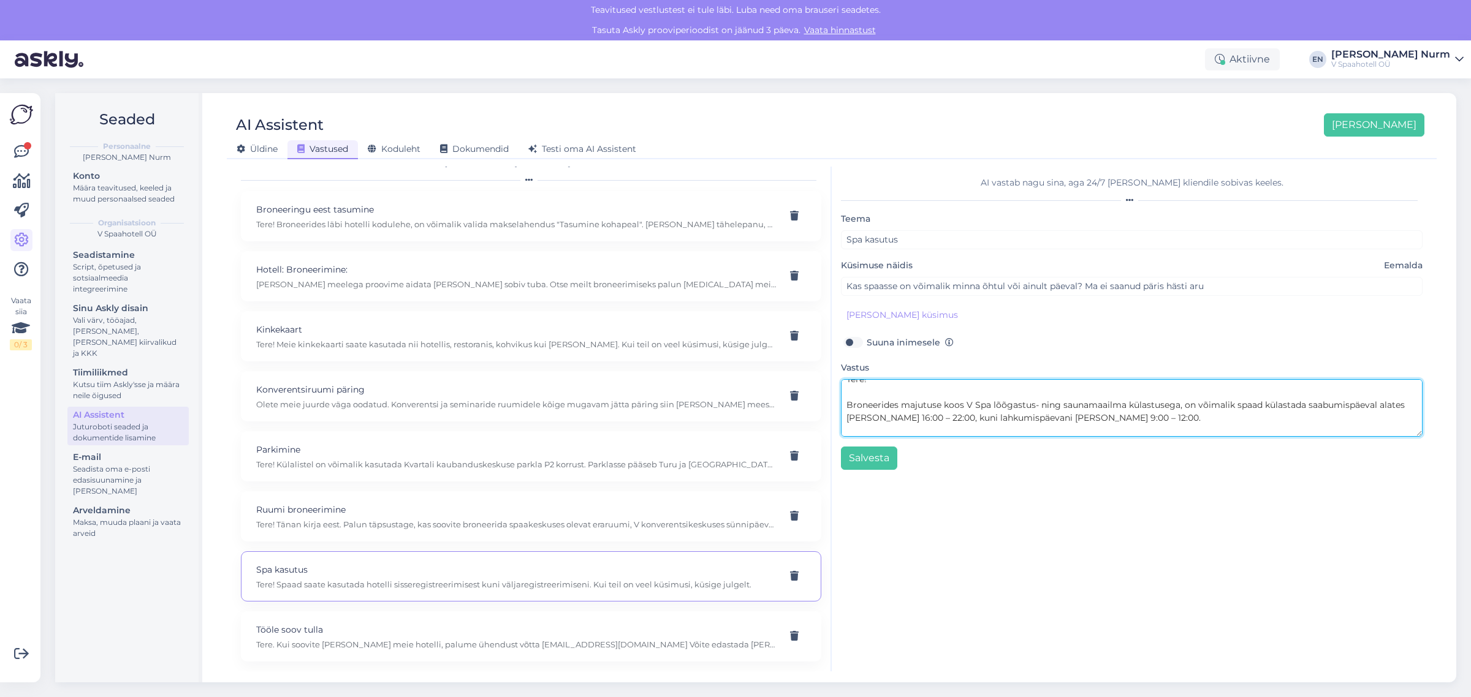
drag, startPoint x: 914, startPoint y: 417, endPoint x: 923, endPoint y: 421, distance: 10.1
click at [915, 417] on textarea "Tere! Broneerides majutuse koos V Spa lõõgastus- ning saunamaailma külastusega,…" at bounding box center [1132, 408] width 582 height 58
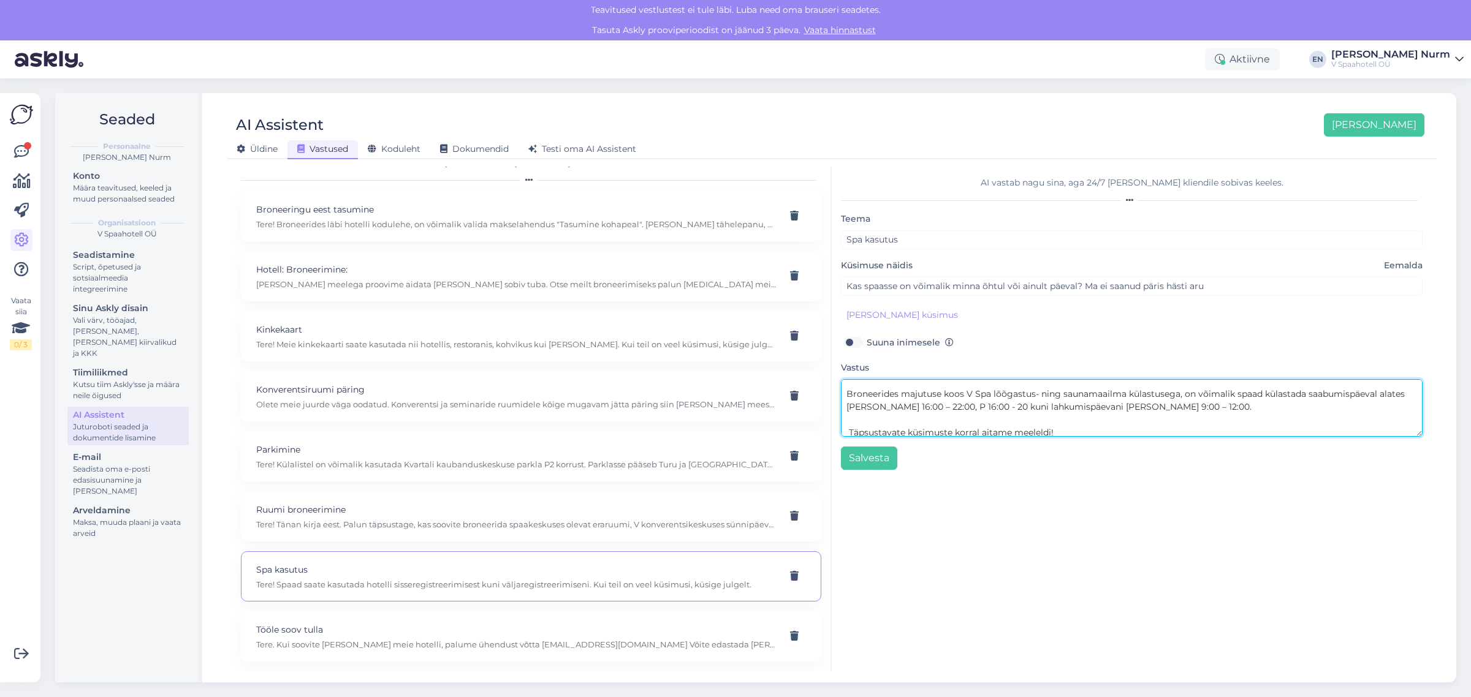
scroll to position [25, 0]
drag, startPoint x: 864, startPoint y: 417, endPoint x: 914, endPoint y: 405, distance: 51.7
click at [914, 405] on textarea "Tere! Broneerides majutuse koos V Spa lõõgastus- ning saunamaailma külastusega,…" at bounding box center [1132, 408] width 582 height 58
drag, startPoint x: 969, startPoint y: 403, endPoint x: 928, endPoint y: 403, distance: 40.4
click at [928, 403] on textarea "Tere! Broneerides majutuse koos V Spa lõõgastus- ning saunamaailma külastusega,…" at bounding box center [1132, 408] width 582 height 58
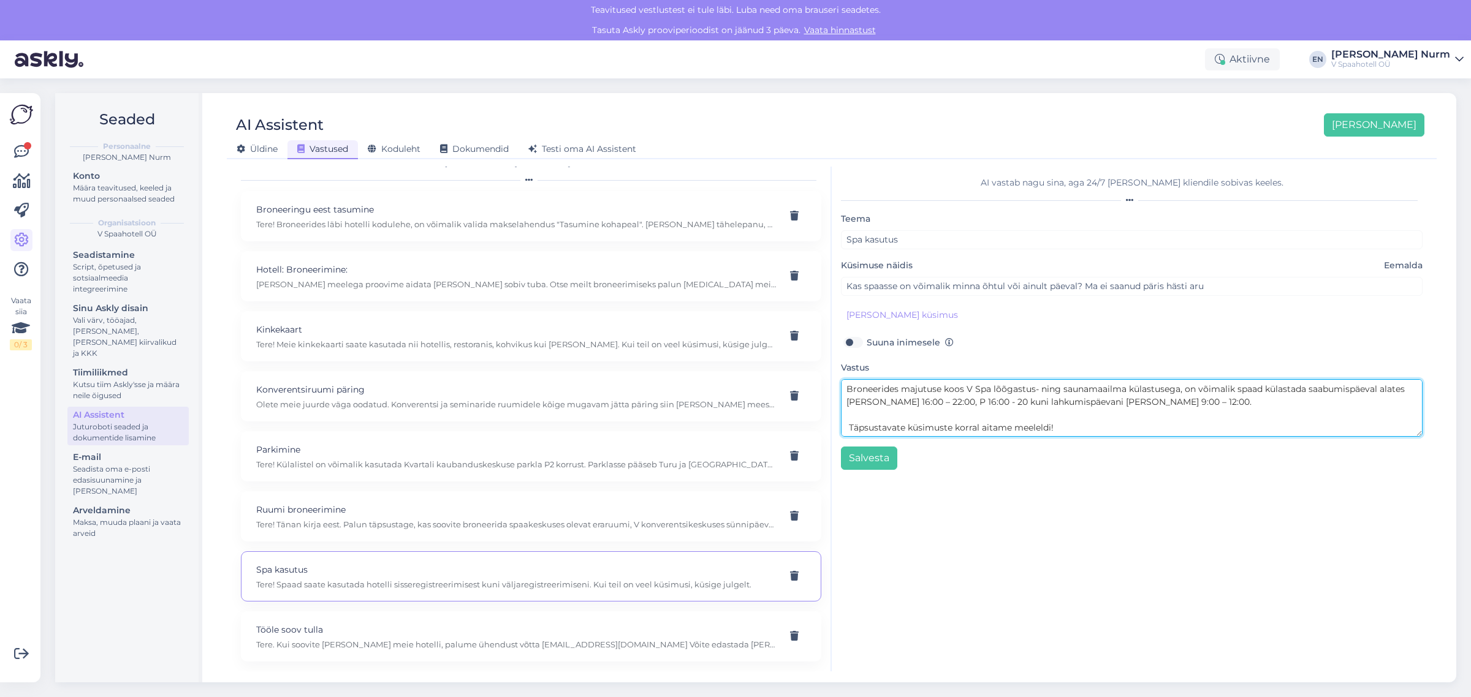
paste textarea "– 22:0"
type textarea "Tere! Broneerides majutuse koos V Spa lõõgastus- ning saunamaailma külastusega,…"
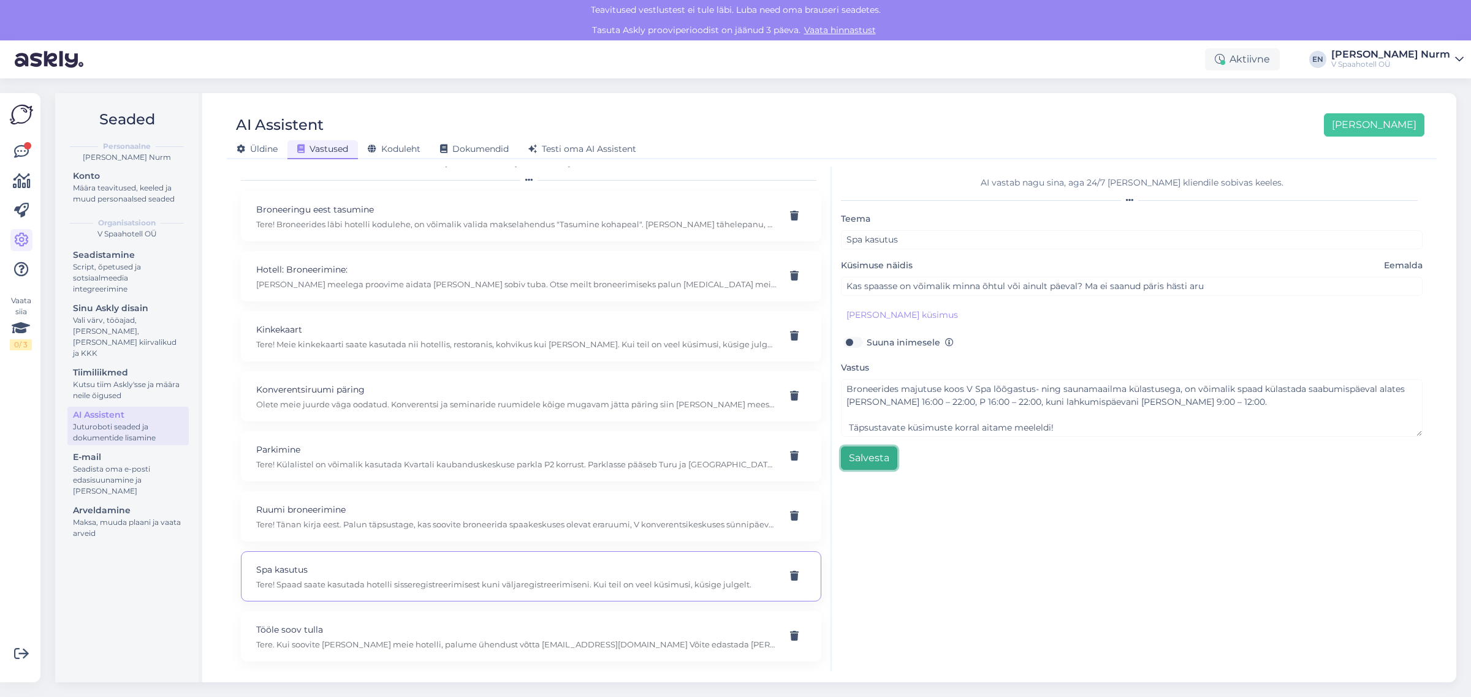
click at [866, 458] on button "Salvesta" at bounding box center [869, 458] width 56 height 23
click at [372, 644] on p "Tere. Kui soovite [PERSON_NAME] meie hotelli, palume ühendust võtta [EMAIL_ADDR…" at bounding box center [516, 644] width 520 height 11
type input "Tööle soov tulla"
type input "Kas teil on tööd pakkuda?"
type textarea "Tere. Kui soovite [PERSON_NAME] meie hotelli, palume ühendust võtta [EMAIL_ADDR…"
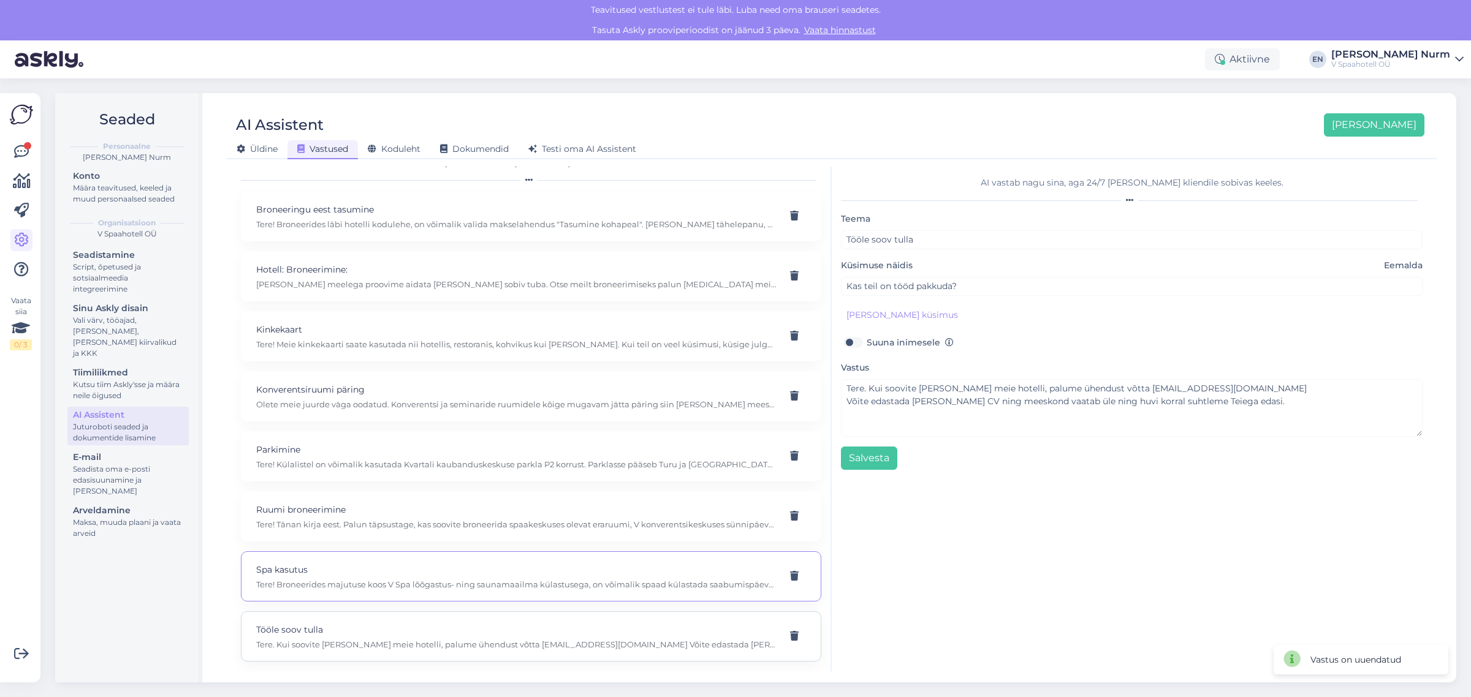
scroll to position [0, 0]
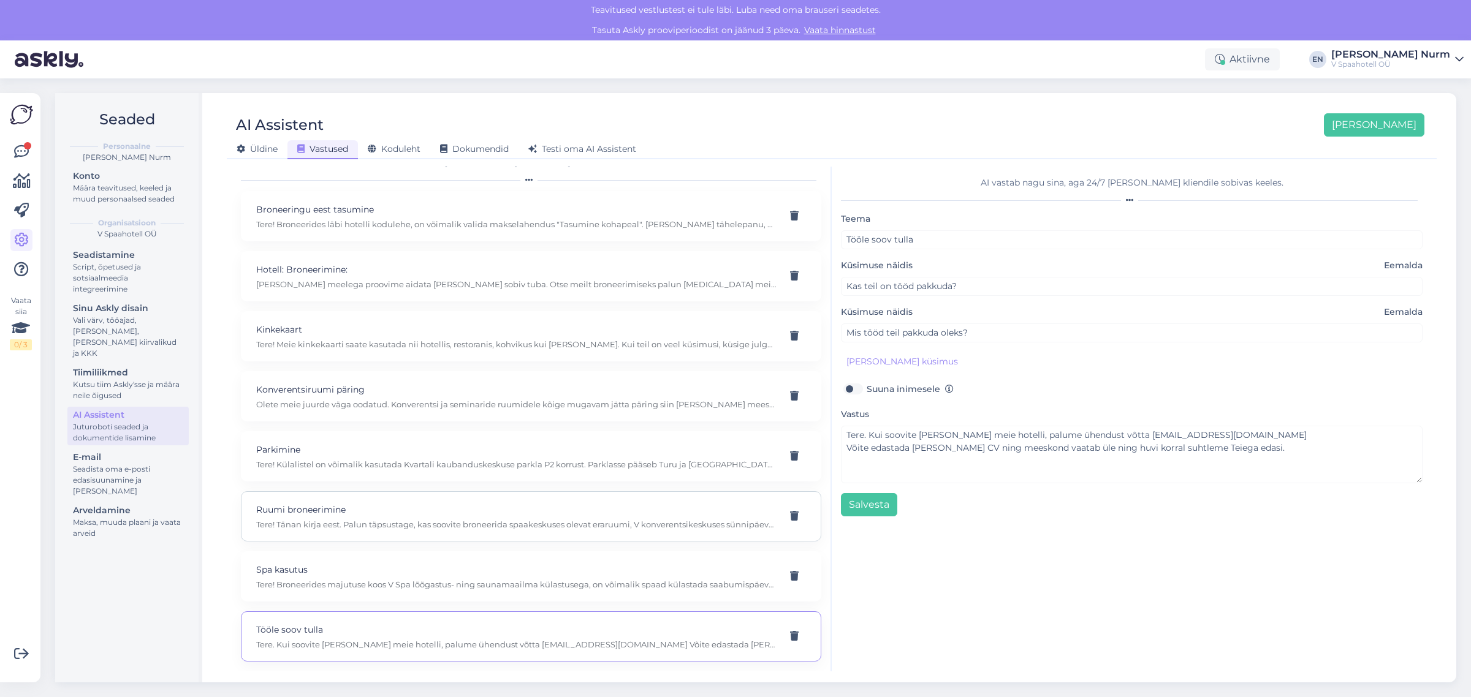
click at [316, 525] on p "Tere! Tänan kirja eest. Palun täpsustage, kas soovite broneerida spaakeskuses o…" at bounding box center [516, 524] width 520 height 11
type input "Ruumi broneerimine"
type input "kas oleks võimalik broneerida ruumi sünnipäeva pidamiseks"
checkbox input "true"
type textarea "Tere! Tänan kirja eest. Palun täpsustage, kas soovite broneerida spaakeskuses o…"
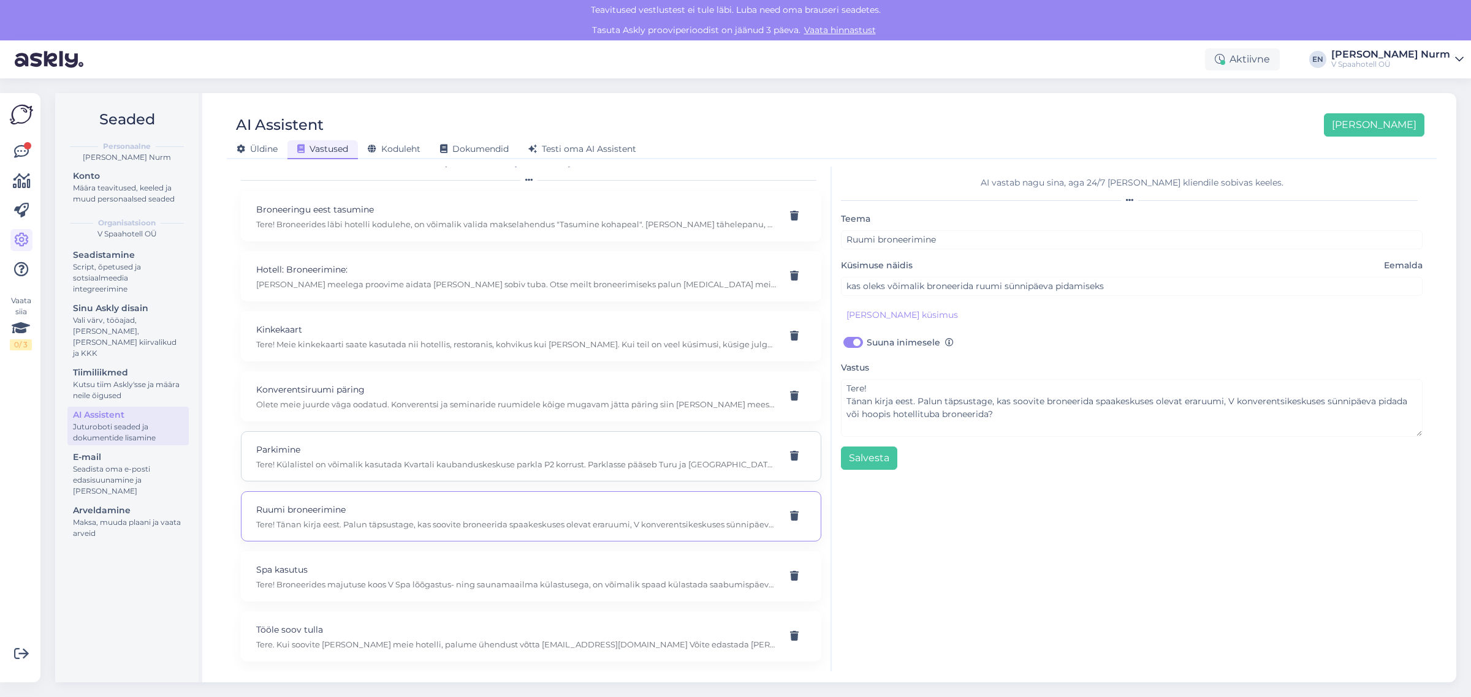
click at [336, 451] on p "Parkimine" at bounding box center [516, 449] width 520 height 13
type input "Parkimine"
type input "Kas teil on tasuta parkimine?"
checkbox input "false"
type textarea "Tere! Külalistel on võimalik kasutada Kvartali kaubanduskeskuse parkla P2 korru…"
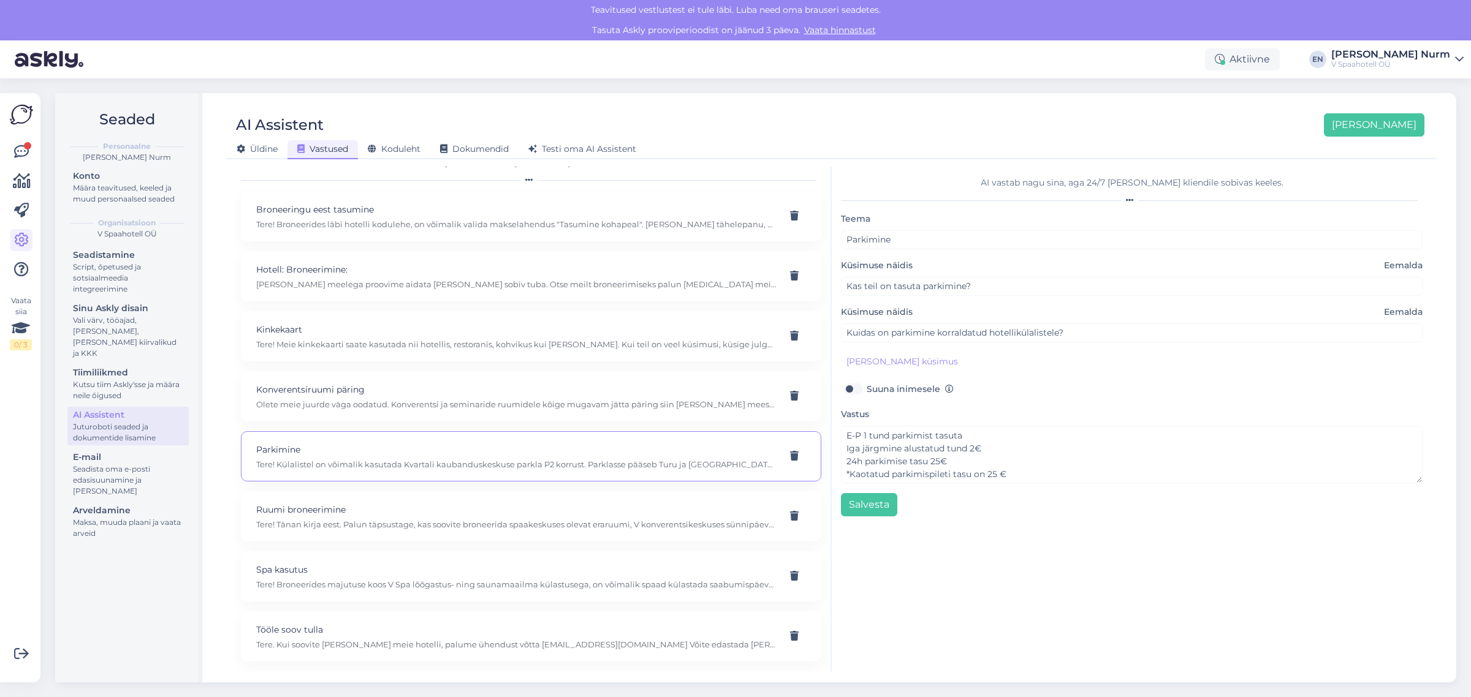
scroll to position [89, 0]
click at [298, 392] on p "Konverentsiruumi päring" at bounding box center [516, 389] width 520 height 13
type input "Konverentsiruumi päring"
type input "Kui palju seminariruum maksab"
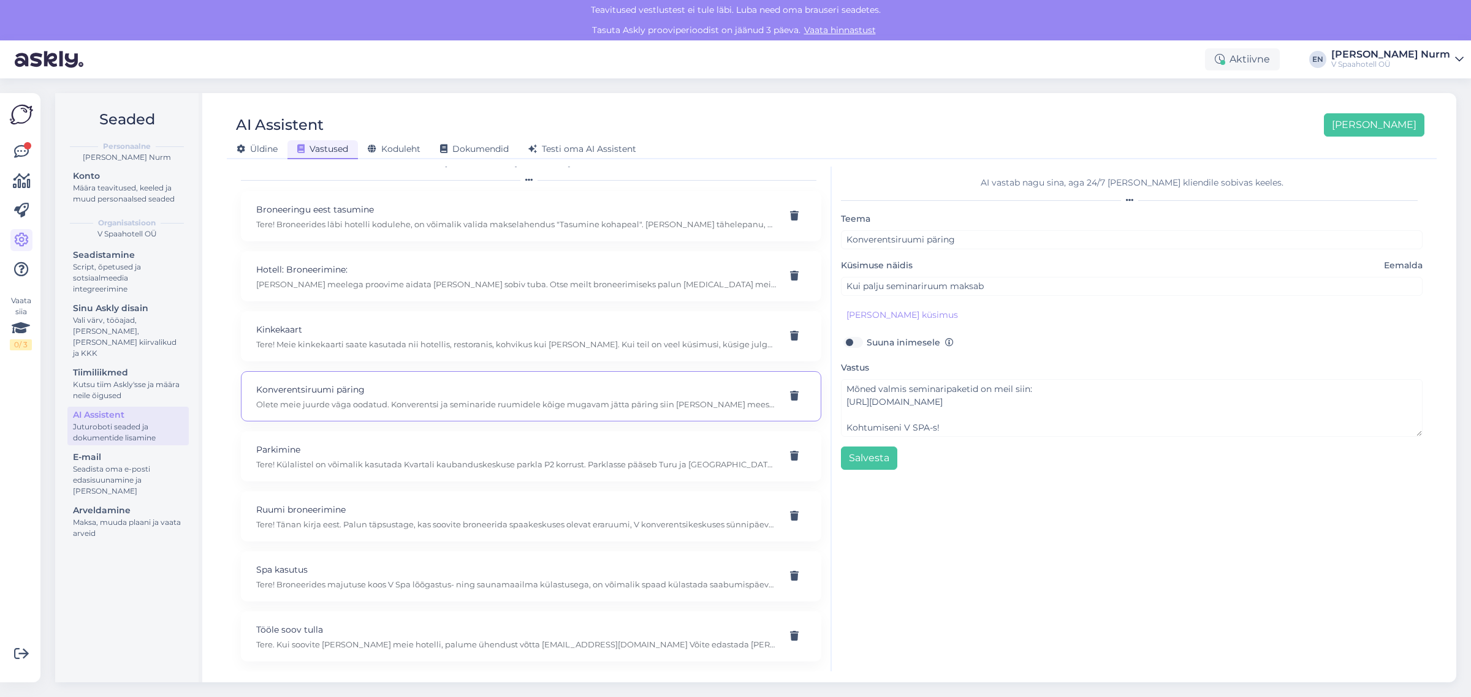
click at [331, 393] on p "Konverentsiruumi päring" at bounding box center [516, 389] width 520 height 13
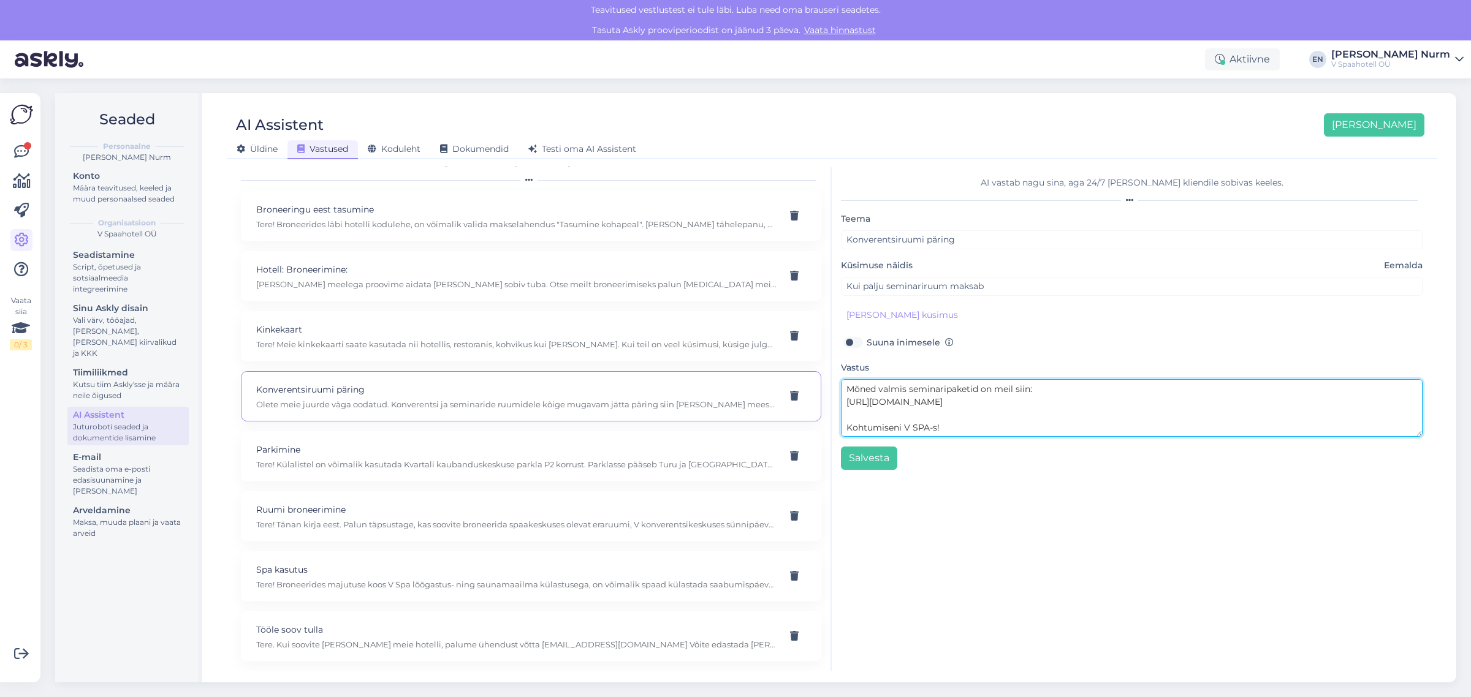
click at [847, 387] on textarea "Olete meie juurde väga oodatud. Konverentsi ja seminaride ruumidele kõige mugav…" at bounding box center [1132, 408] width 582 height 58
paste textarea "[URL][DOMAIN_NAME]"
drag, startPoint x: 1047, startPoint y: 414, endPoint x: 838, endPoint y: 414, distance: 208.3
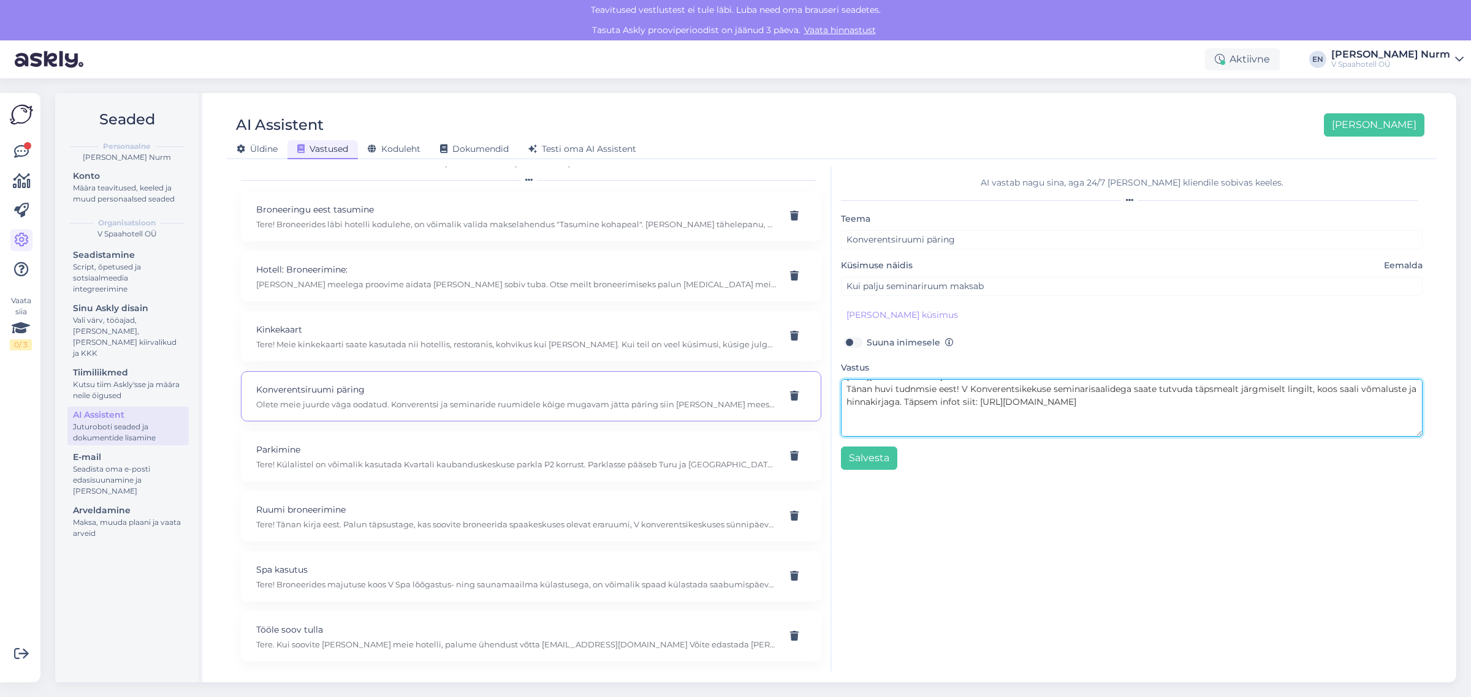
click at [838, 393] on div "AI vastab nagu sina, aga 24/7 [PERSON_NAME] kliendile sobivas keeles. Teema Kon…" at bounding box center [1132, 419] width 600 height 505
click at [904, 420] on textarea "Olete meie juurde väga oodatud. Konverentsi ja seminaride ruumidele kõige mugav…" at bounding box center [1132, 408] width 582 height 58
drag, startPoint x: 1064, startPoint y: 417, endPoint x: 964, endPoint y: 428, distance: 101.0
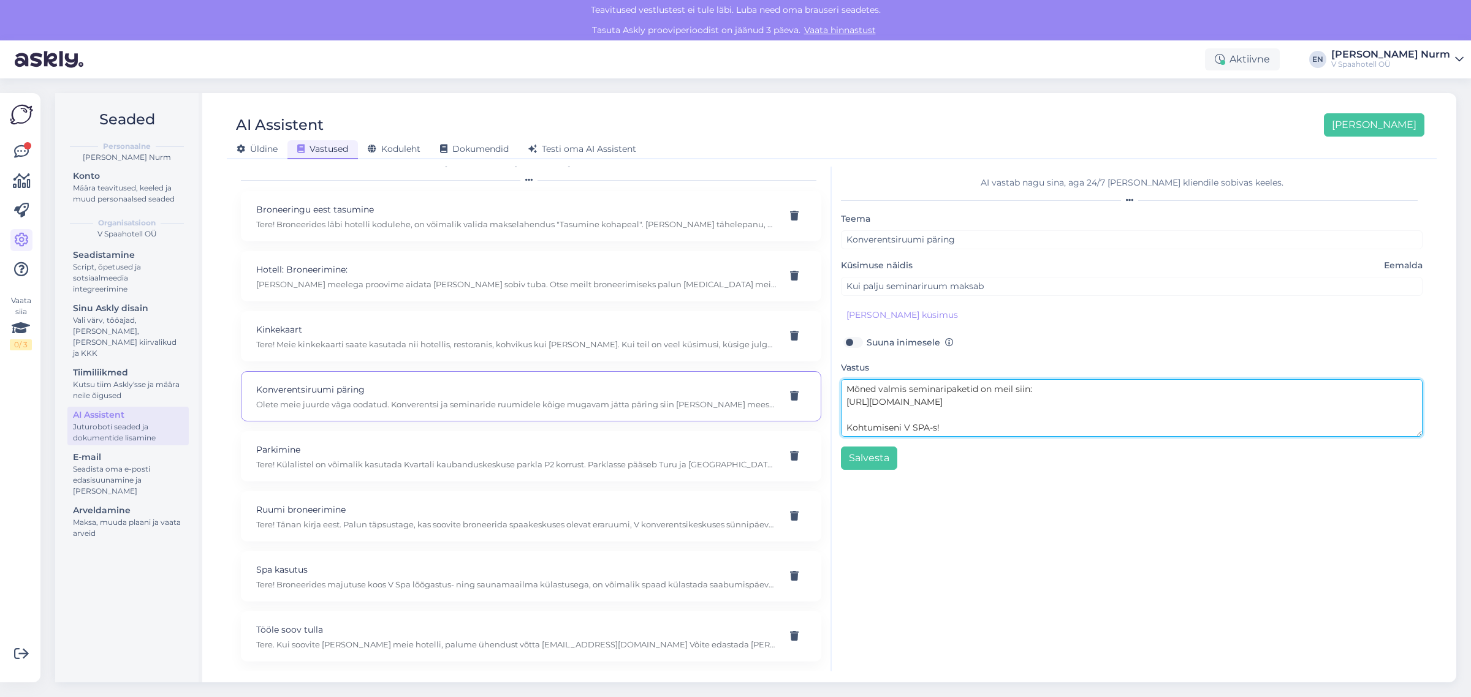
click at [964, 428] on textarea "Olete meie juurde väga oodatud. Konverentsi ja seminaride ruumidele kõige mugav…" at bounding box center [1132, 408] width 582 height 58
drag, startPoint x: 977, startPoint y: 423, endPoint x: 969, endPoint y: 420, distance: 8.9
click at [976, 422] on textarea "Olete meie juurde väga oodatud. Konverentsi ja seminaride ruumidele kõige mugav…" at bounding box center [1132, 408] width 582 height 58
click at [1123, 414] on textarea "Olete meie juurde väga oodatud. Konverentsi ja seminaride ruumidele kõige mugav…" at bounding box center [1132, 408] width 582 height 58
drag, startPoint x: 1142, startPoint y: 399, endPoint x: 885, endPoint y: 426, distance: 257.6
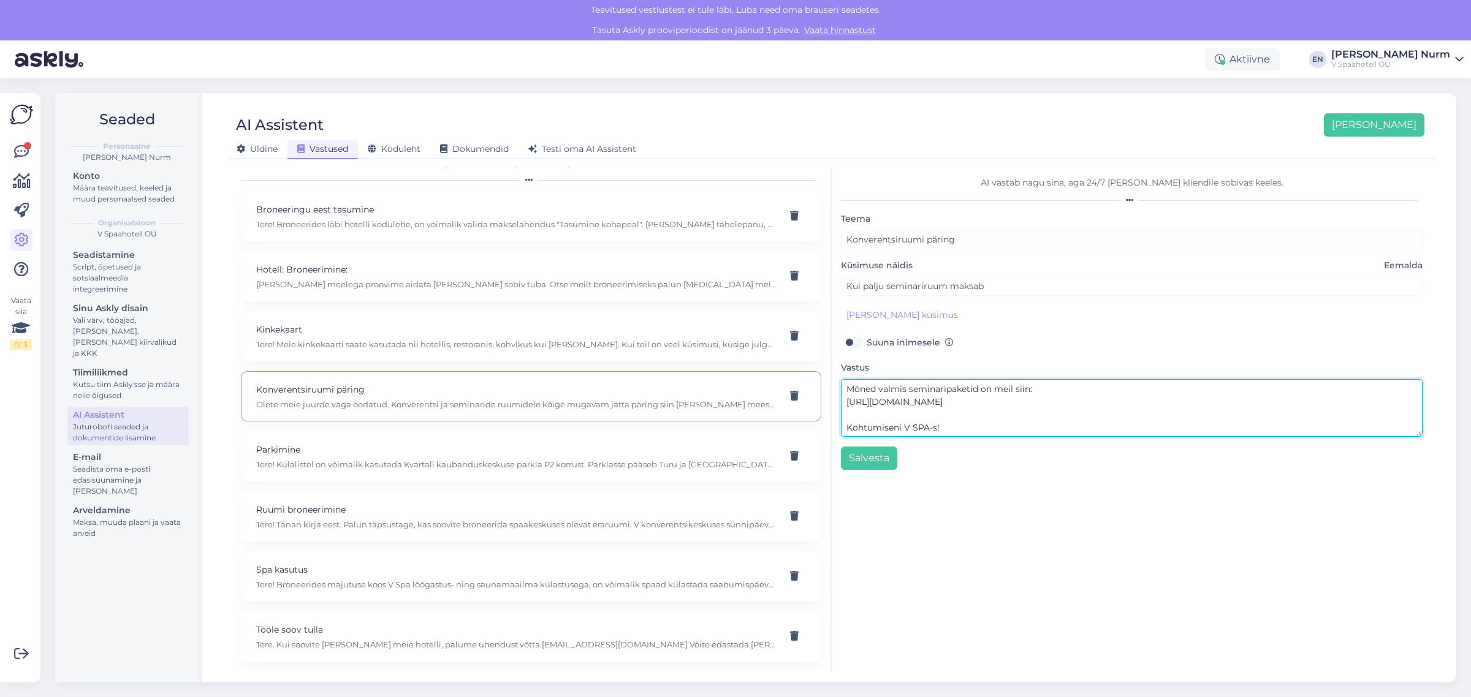
click at [865, 422] on textarea "Olete meie juurde väga oodatud. Konverentsi ja seminaride ruumidele kõige mugav…" at bounding box center [1132, 408] width 582 height 58
click at [908, 428] on textarea "Olete meie juurde väga oodatud. Konverentsi ja seminaride ruumidele kõige mugav…" at bounding box center [1132, 408] width 582 height 58
drag, startPoint x: 847, startPoint y: 390, endPoint x: 1067, endPoint y: 406, distance: 221.2
click at [1067, 406] on textarea "Olete meie juurde väga oodatud. Konverentsi ja seminaride ruumidele kõige mugav…" at bounding box center [1132, 408] width 582 height 58
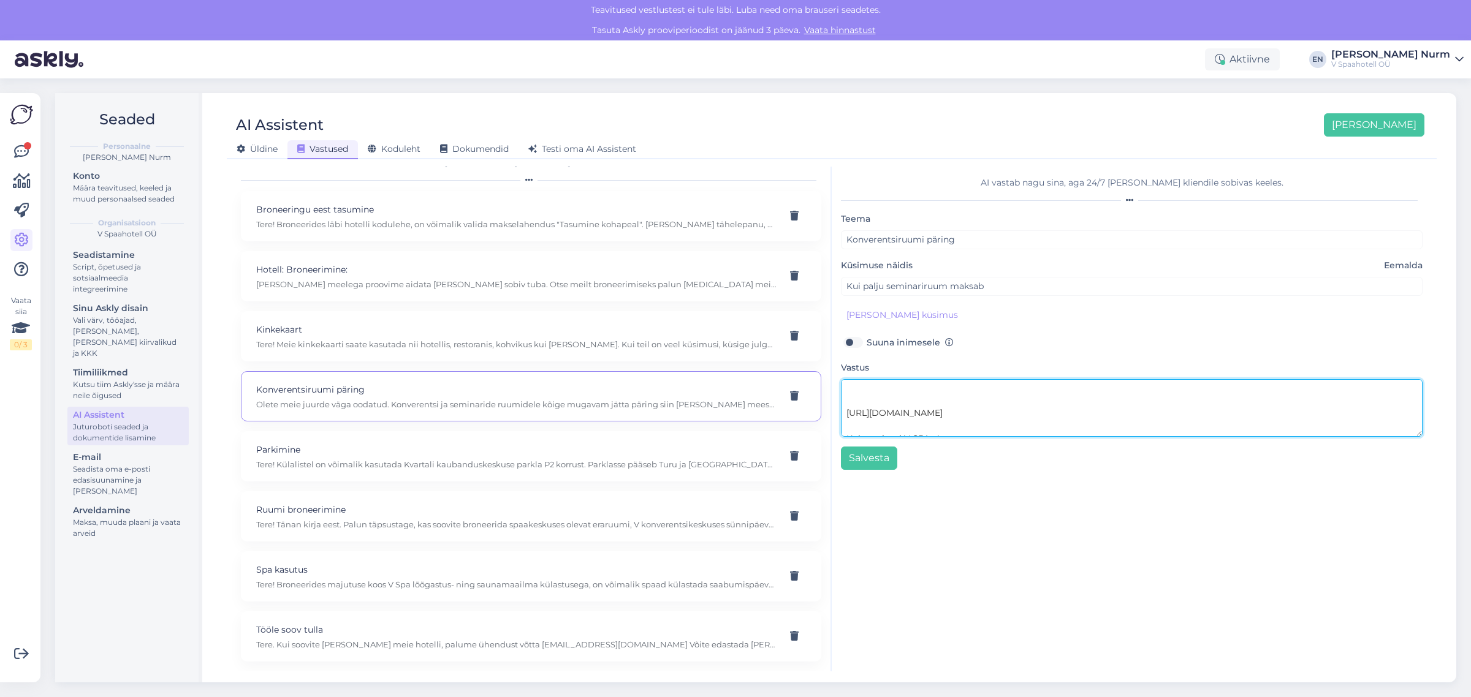
drag, startPoint x: 1126, startPoint y: 420, endPoint x: 838, endPoint y: 415, distance: 288.0
click at [838, 415] on div "AI vastab nagu sina, aga 24/7 [PERSON_NAME] kliendile sobivas keeles. Teema Kon…" at bounding box center [1132, 419] width 600 height 505
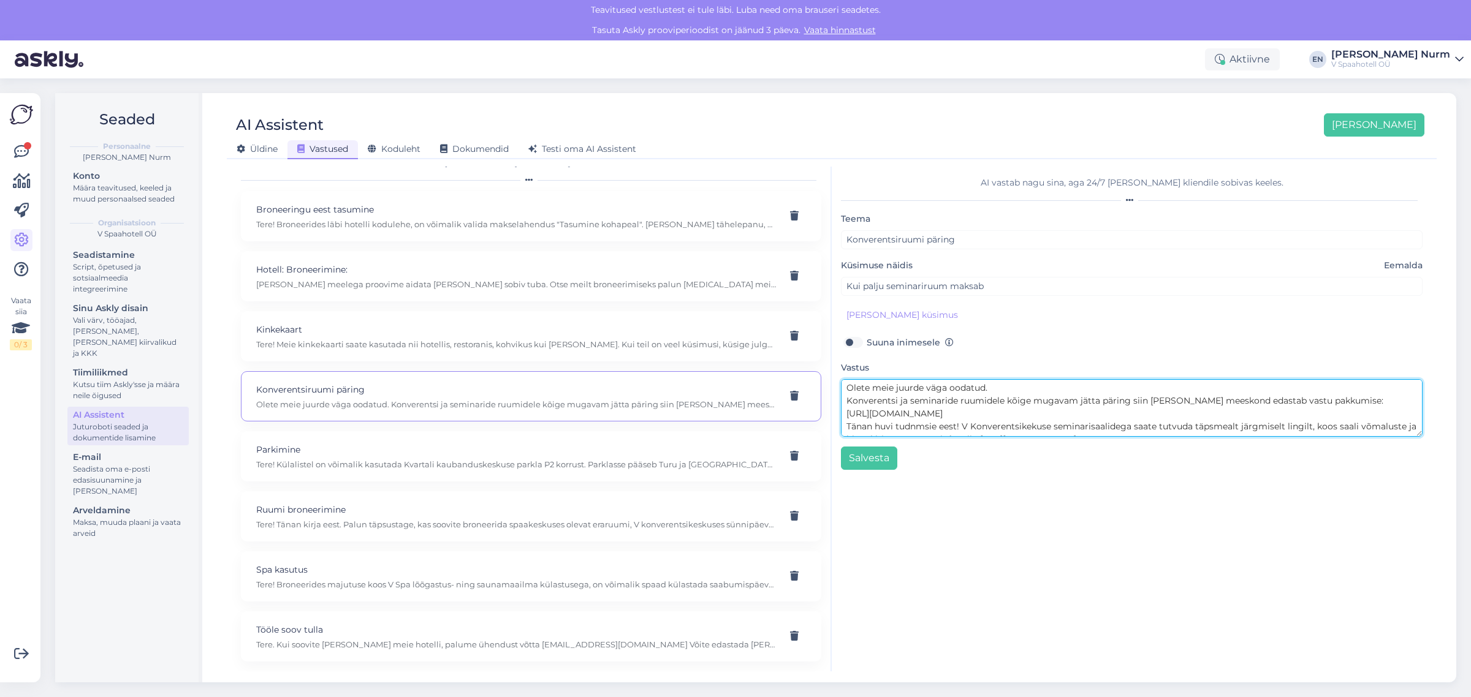
scroll to position [0, 0]
click at [1002, 388] on textarea "Olete meie juurde väga oodatud. Konverentsi ja seminaride ruumidele kõige mugav…" at bounding box center [1132, 408] width 582 height 58
drag, startPoint x: 1003, startPoint y: 390, endPoint x: 805, endPoint y: 390, distance: 197.9
click at [805, 390] on div "Kõige paremini vastab AI Assistent, kui [PERSON_NAME] näiteid, kuidas soovid, e…" at bounding box center [832, 419] width 1200 height 505
type textarea "Konverentsi ja seminaride ruumidele kõige mugavam jätta päring siin [PERSON_NAM…"
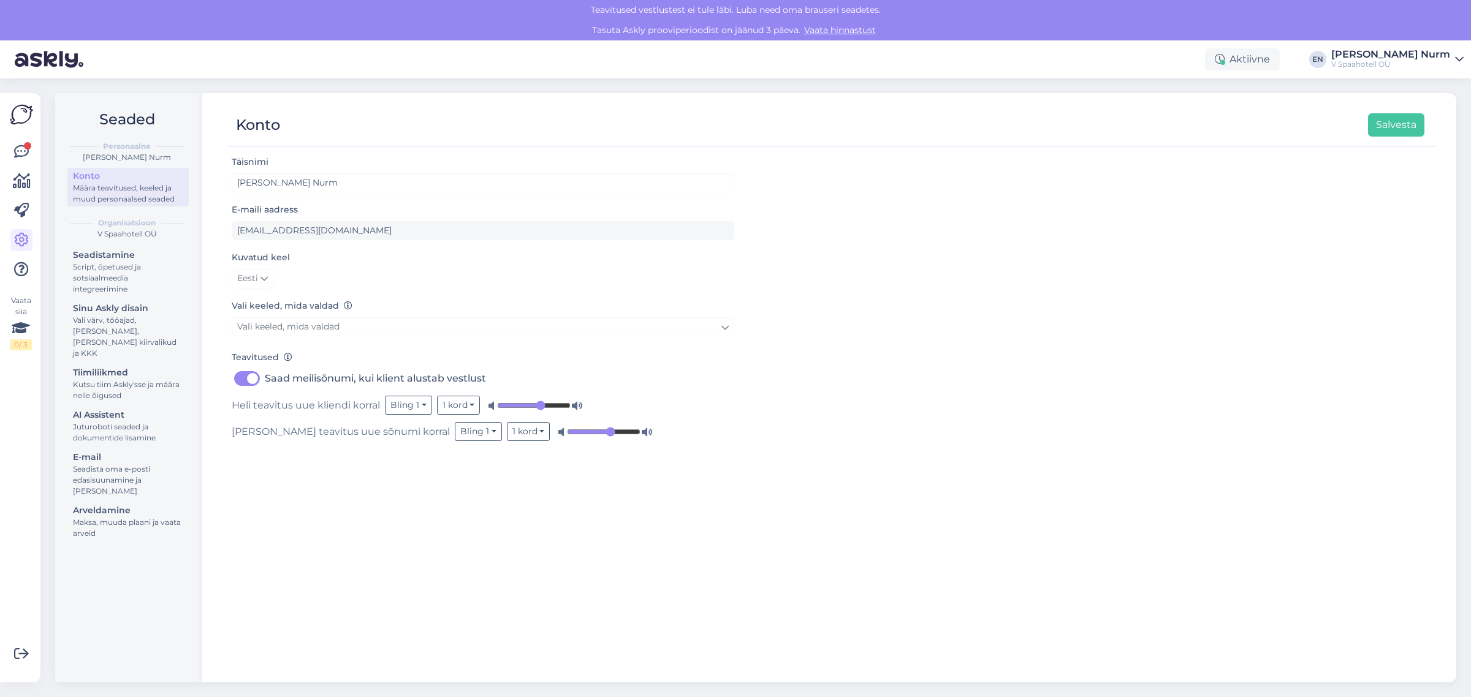
click at [135, 188] on div "Määra teavitused, keeled ja muud personaalsed seaded" at bounding box center [128, 194] width 110 height 22
click at [75, 422] on div "Juturoboti seaded ja dokumentide lisamine" at bounding box center [128, 433] width 110 height 22
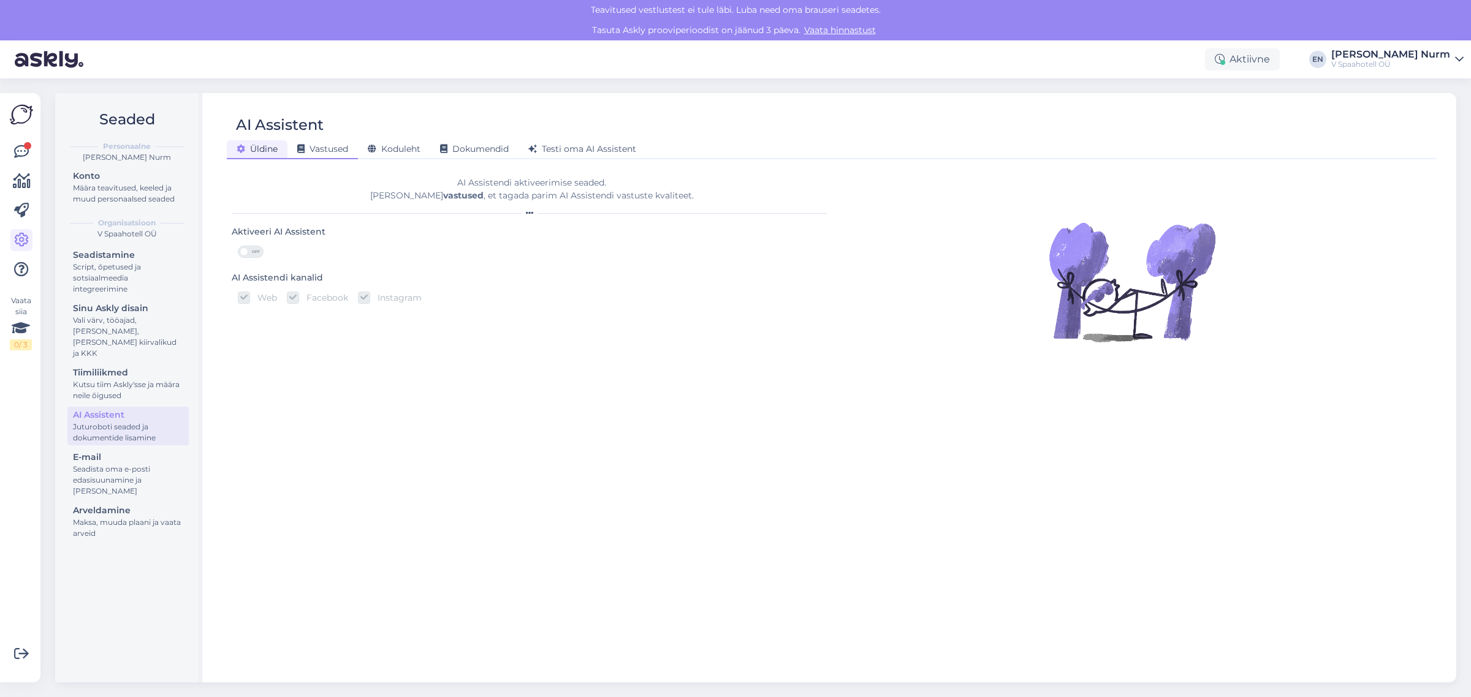
click at [333, 151] on span "Vastused" at bounding box center [322, 148] width 51 height 11
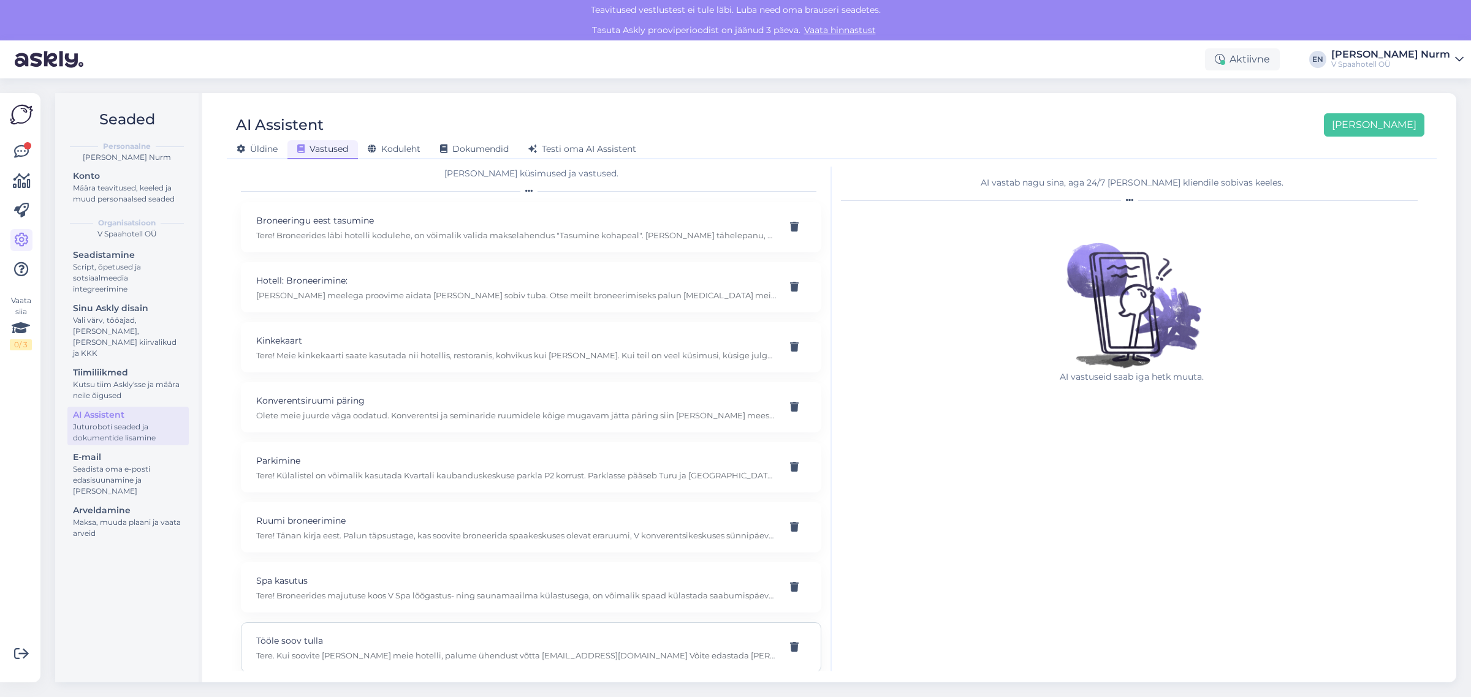
scroll to position [34, 0]
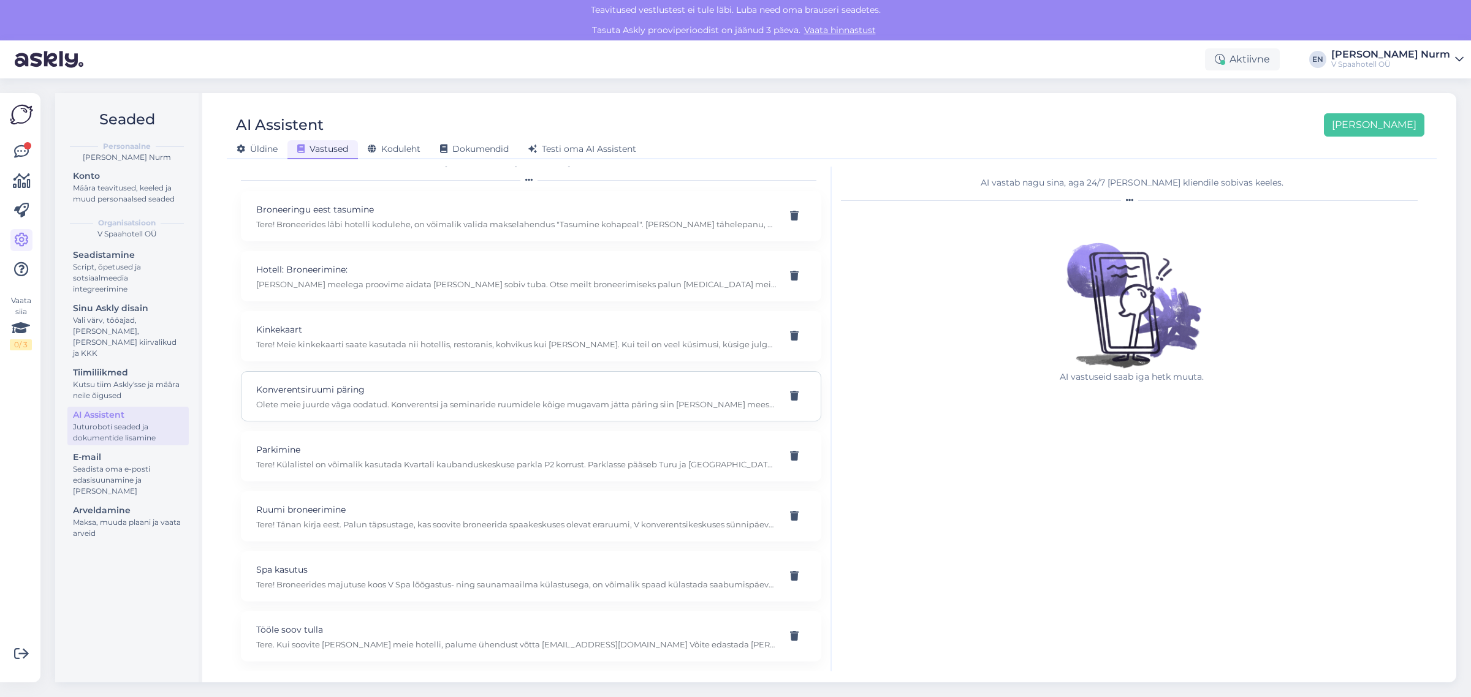
click at [461, 389] on p "Konverentsiruumi päring" at bounding box center [516, 389] width 520 height 13
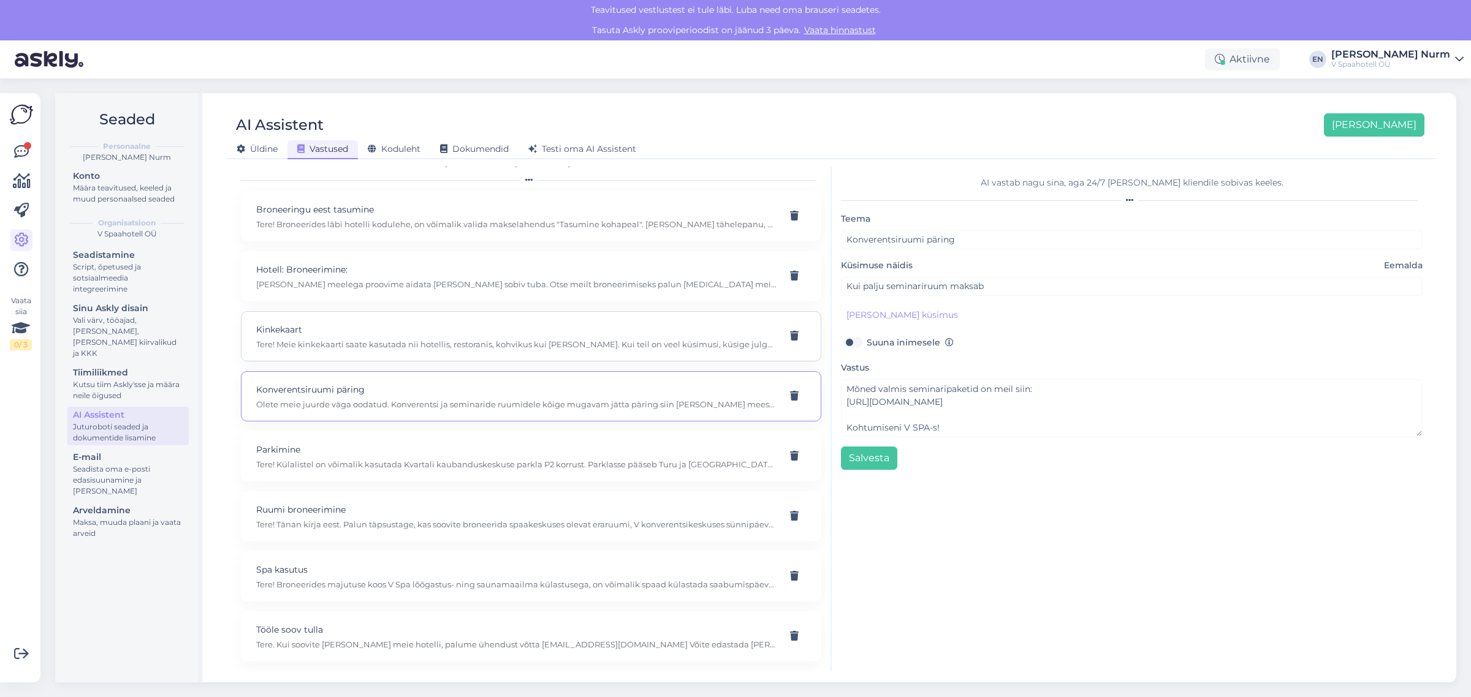
scroll to position [0, 0]
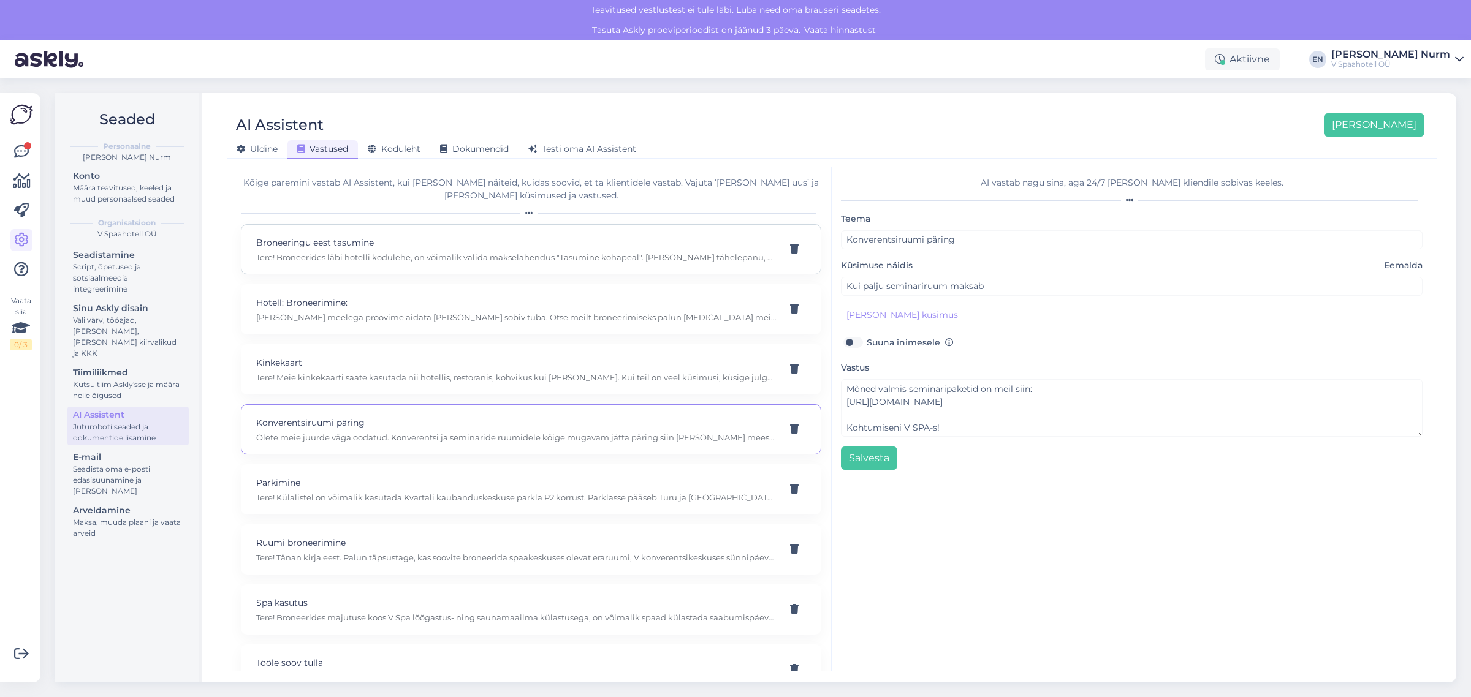
click at [409, 244] on p "Broneeringu eest tasumine" at bounding box center [516, 242] width 520 height 13
type input "Broneeringu eest tasumine"
type input "kui ma [PERSON_NAME] veebisaidilt toad ise, kas siis on võimalik maksta hotelli…"
type textarea "Tere! Broneerides läbi hotelli kodulehe, on võimalik valida makselahendus "Tasu…"
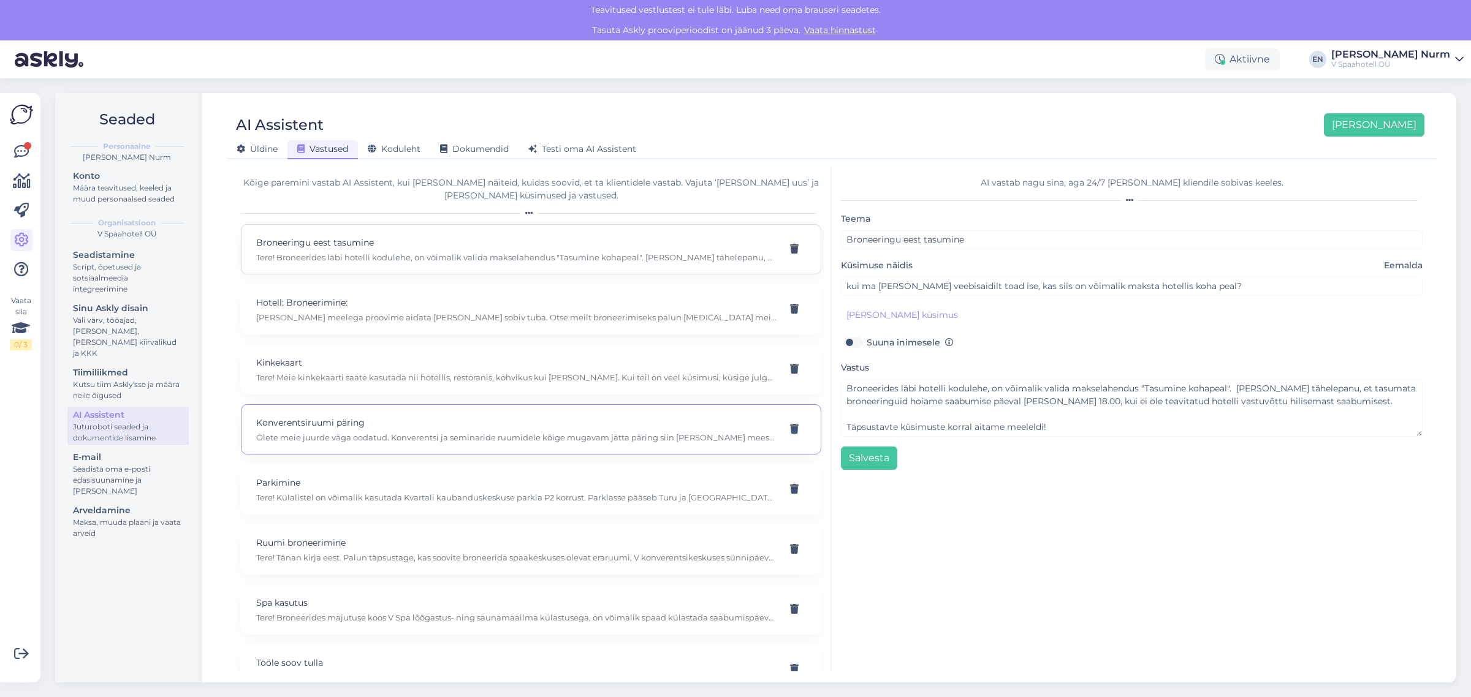
scroll to position [25, 0]
click at [1065, 389] on textarea "Tere! Broneerides läbi hotelli kodulehe, on võimalik valida makselahendus "Tasu…" at bounding box center [1132, 408] width 582 height 58
click at [342, 302] on p "Hotell: Broneerimine:" at bounding box center [516, 302] width 520 height 13
type input "Hotell: Broneerimine:"
type input "Mis tuba teil on pakkuda 1-5 detsembriks?"
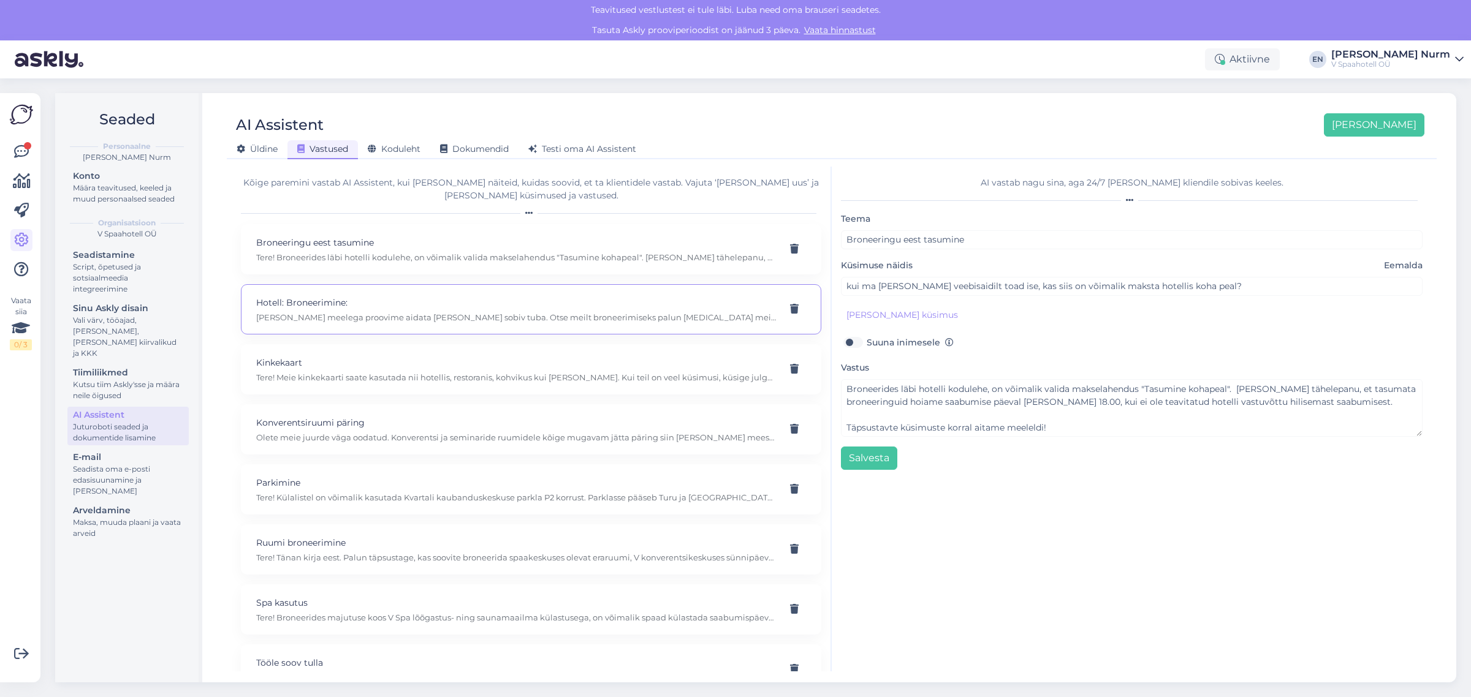
type textarea "[PERSON_NAME] meelega proovime aidata [PERSON_NAME] sobiv tuba. Otse meilt bron…"
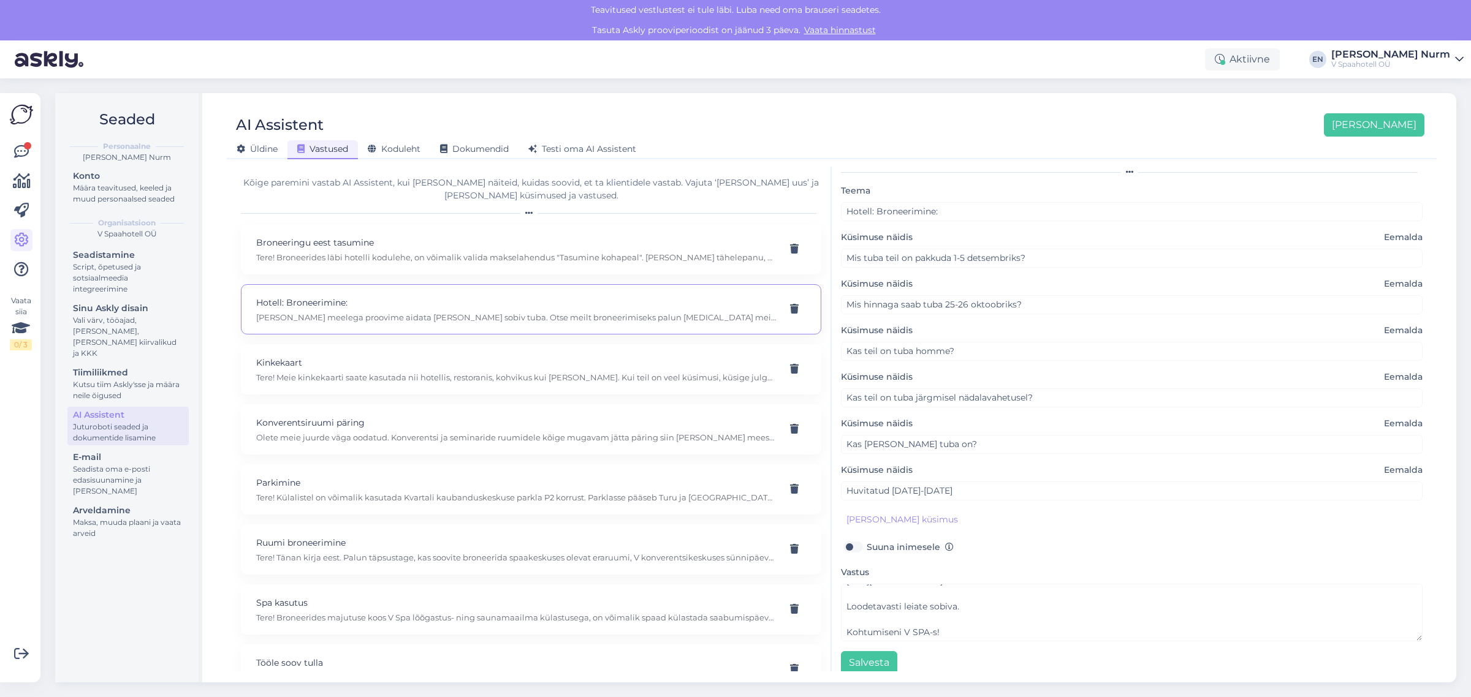
scroll to position [43, 0]
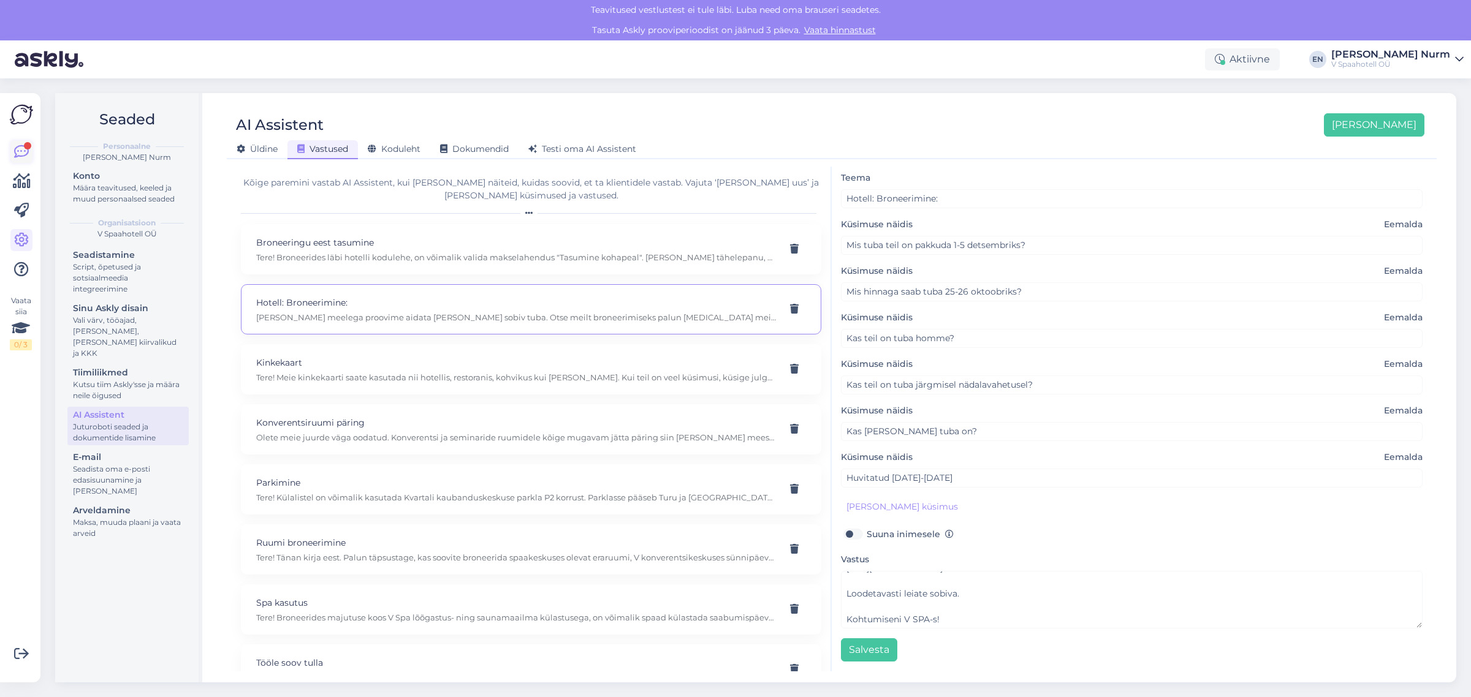
click at [23, 151] on icon at bounding box center [21, 152] width 15 height 15
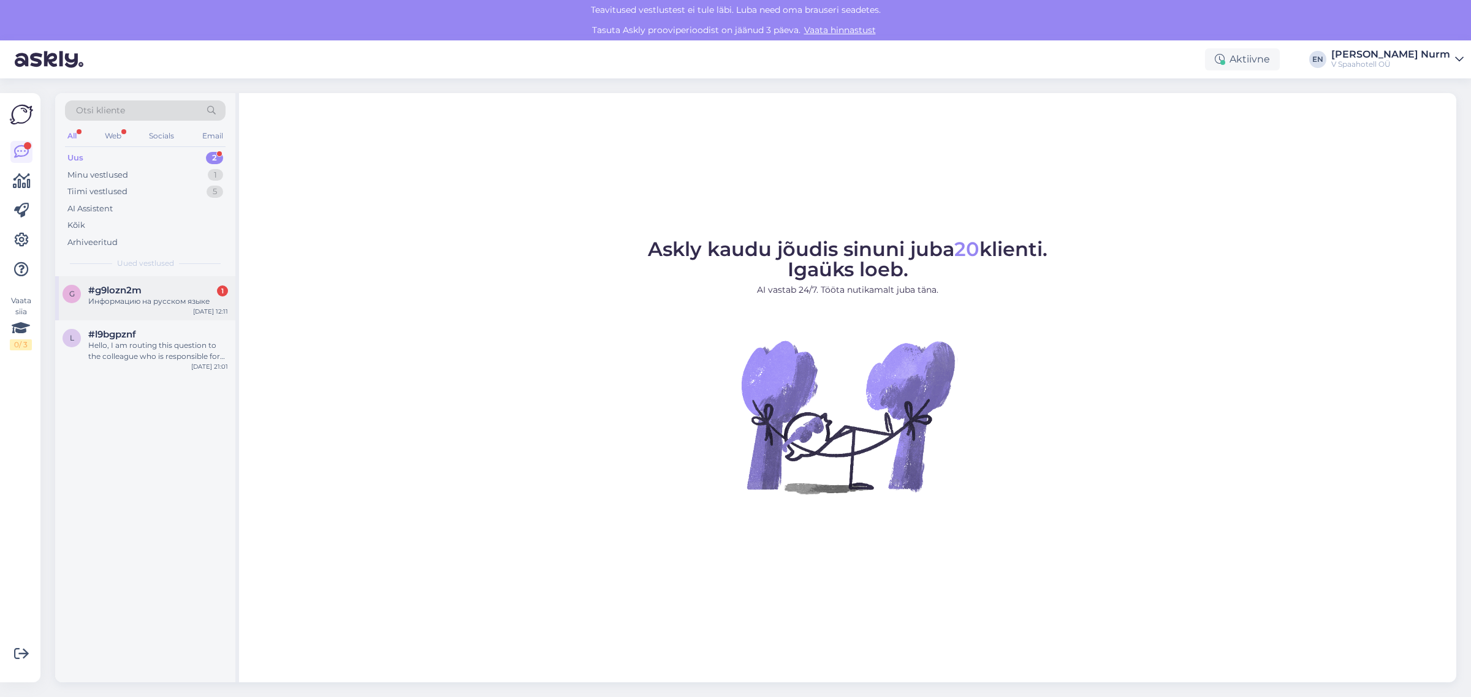
click at [108, 299] on div "Информацию на русском языке" at bounding box center [158, 301] width 140 height 11
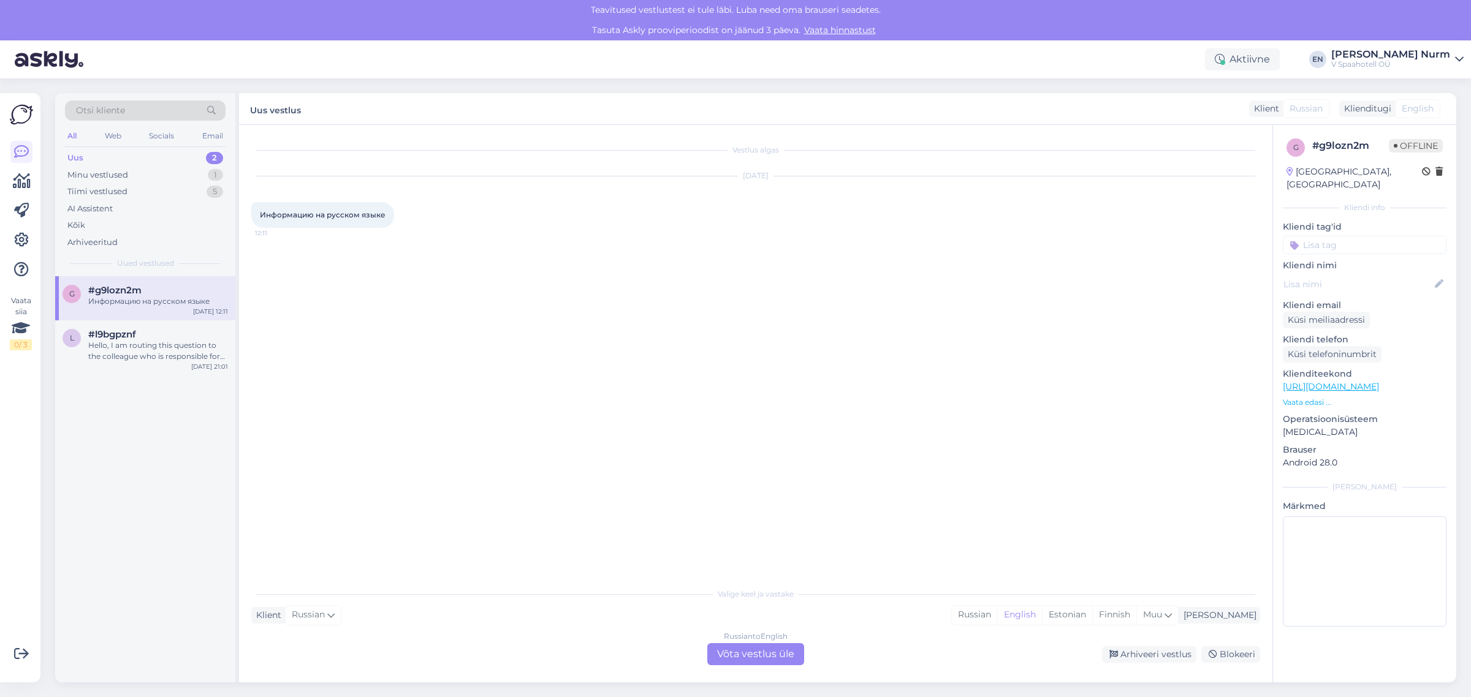
click at [1316, 107] on span "Russian" at bounding box center [1305, 108] width 33 height 13
click at [1352, 102] on div "Klienditugi" at bounding box center [1365, 108] width 52 height 13
click at [307, 213] on span "Информацию на русском языке" at bounding box center [323, 214] width 126 height 9
click at [279, 215] on span "Информацию на русском языке" at bounding box center [323, 214] width 126 height 9
click at [96, 209] on div "AI Assistent" at bounding box center [89, 209] width 45 height 12
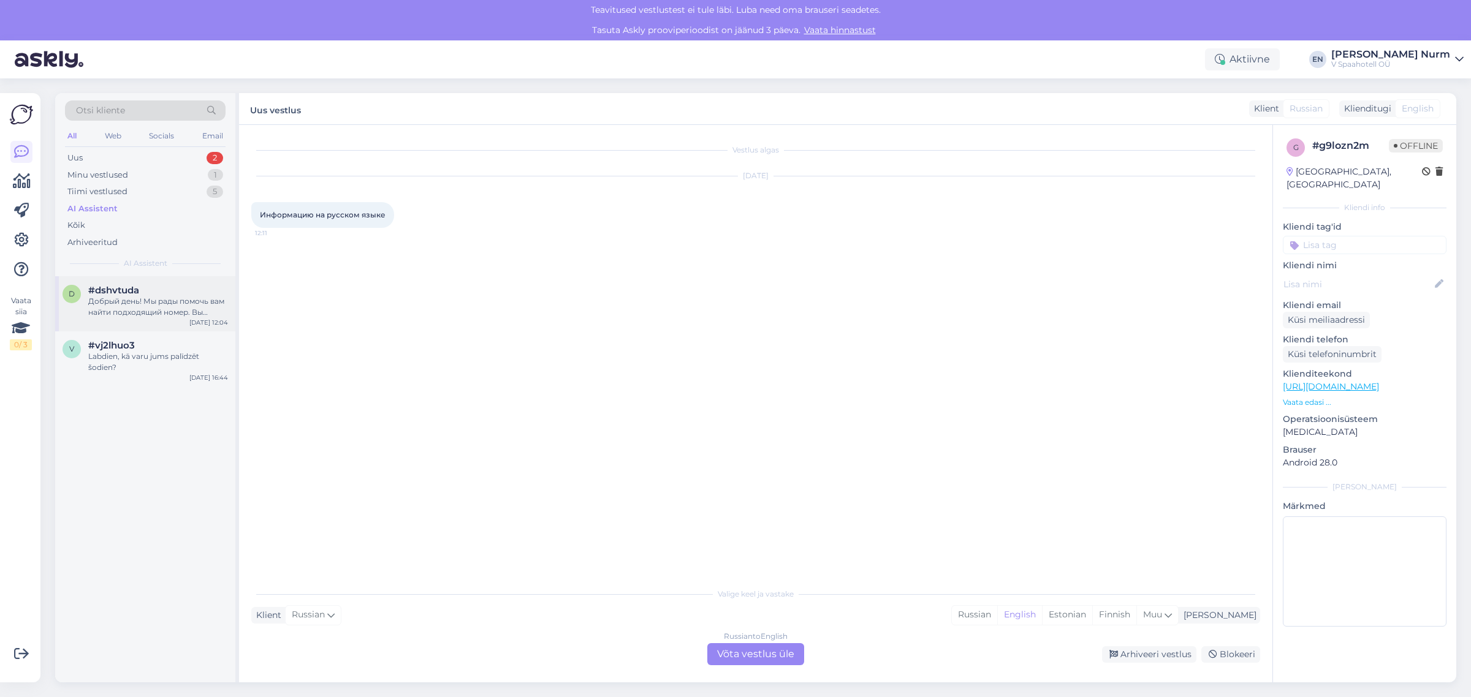
click at [124, 307] on div "Добрый день! Мы рады помочь вам найти подходящий номер. Вы можете использовать …" at bounding box center [158, 307] width 140 height 22
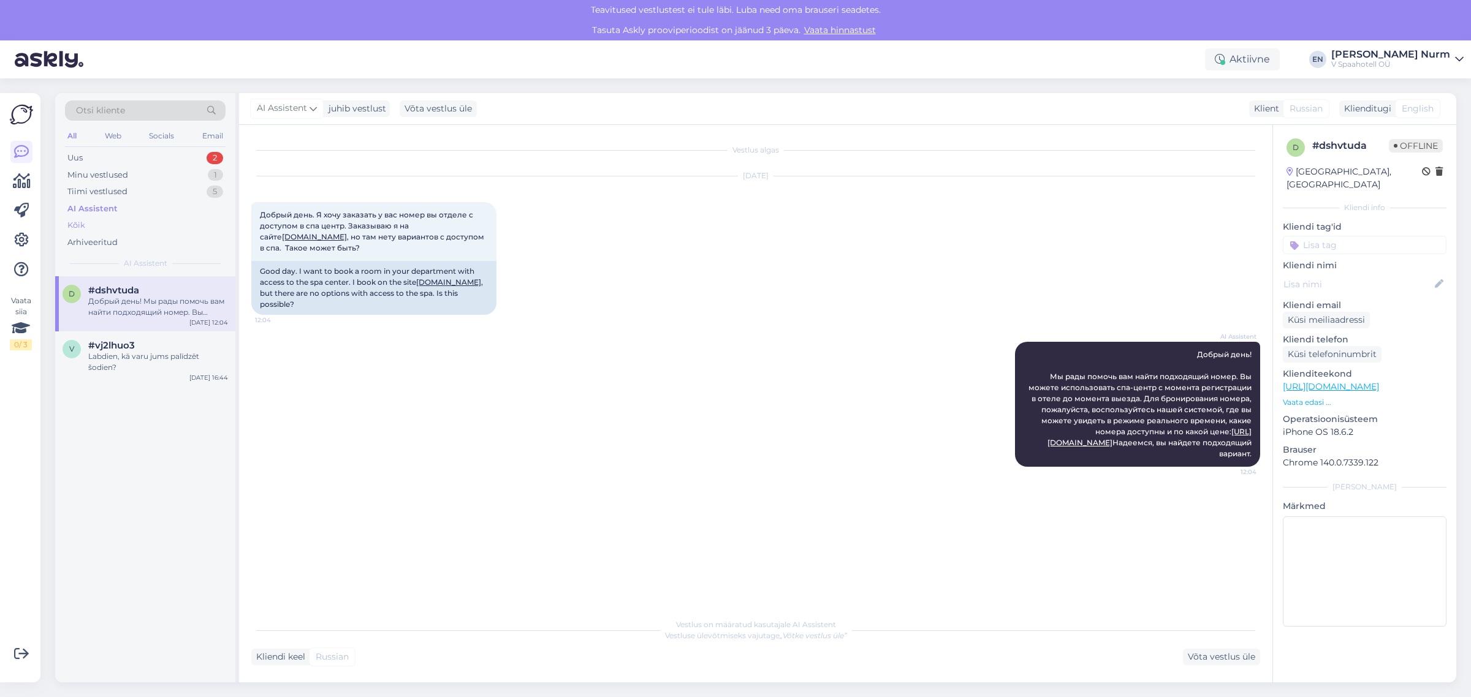
click at [89, 227] on div "Kõik" at bounding box center [145, 225] width 161 height 17
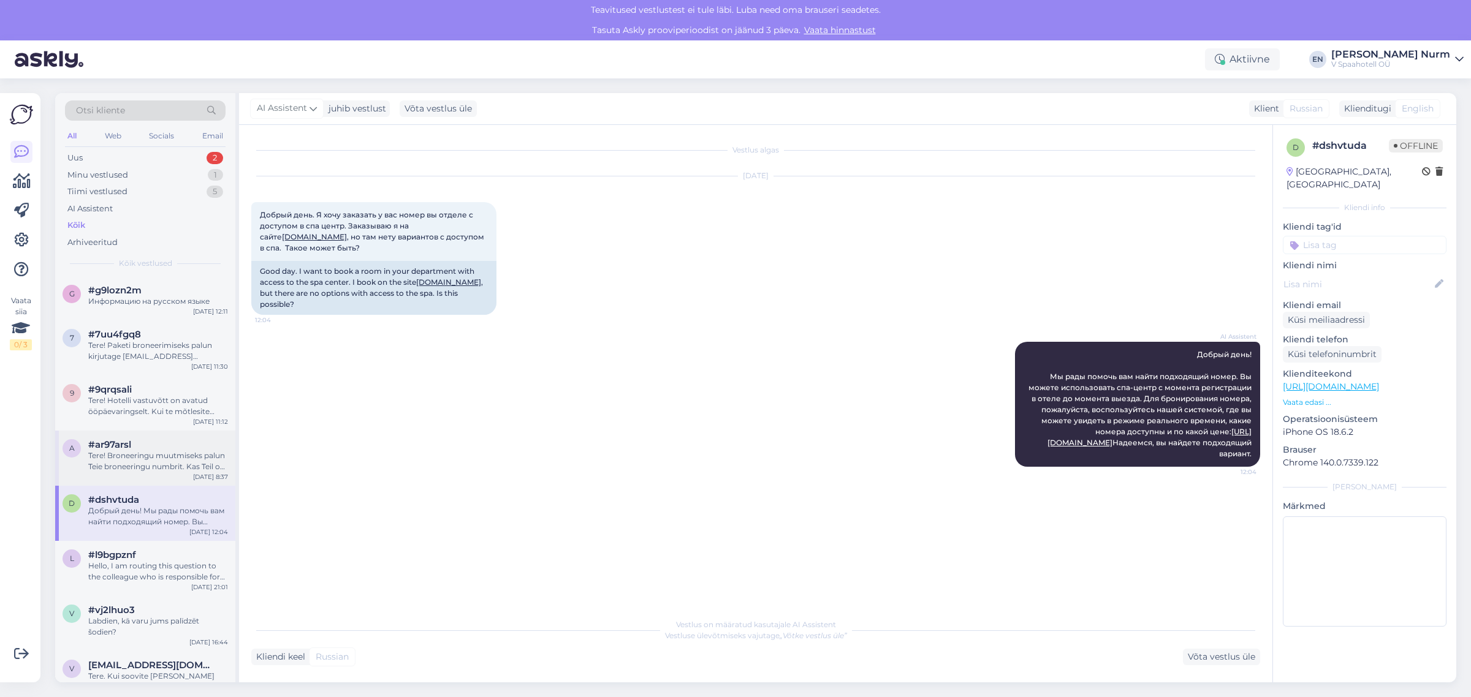
drag, startPoint x: 135, startPoint y: 473, endPoint x: 135, endPoint y: 460, distance: 12.9
click at [135, 469] on div "a #ar97arsl Tere! Broneeringu muutmiseks [PERSON_NAME] broneeringu numbrit. Kas…" at bounding box center [145, 458] width 180 height 55
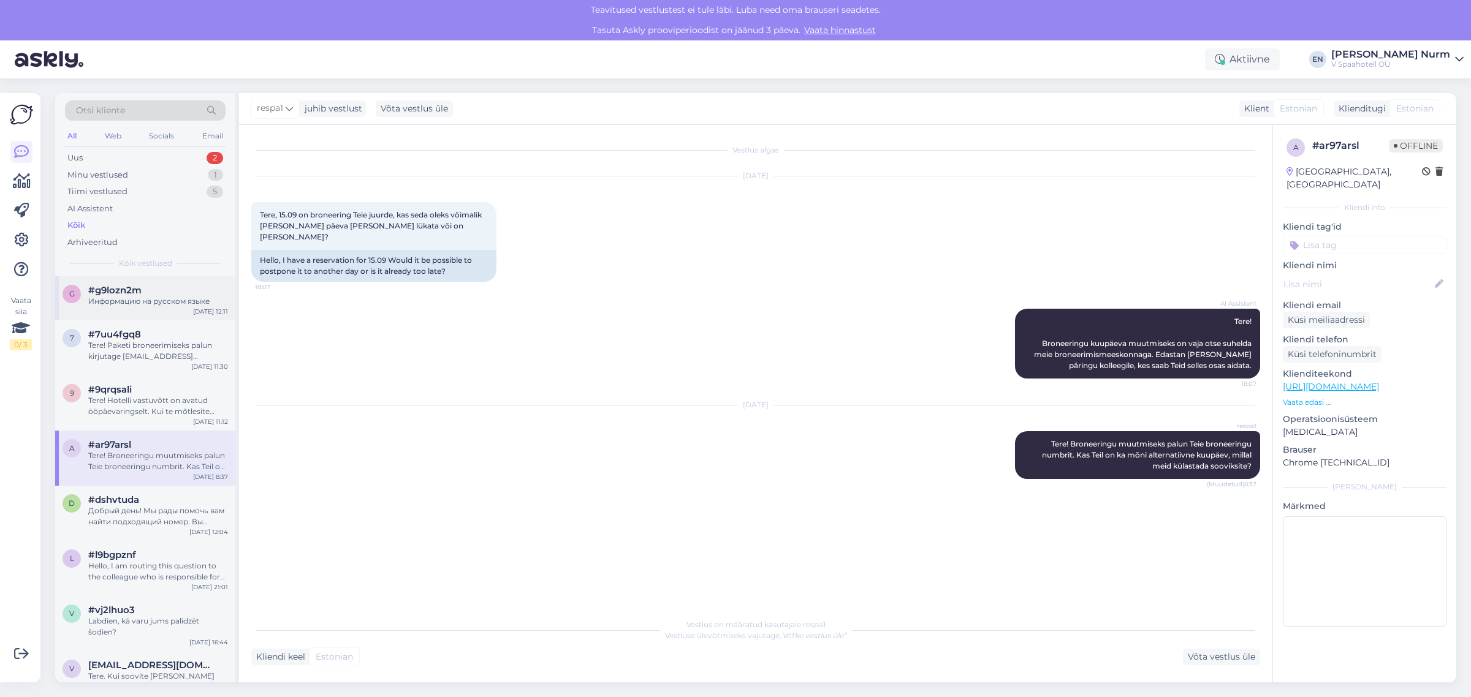
click at [124, 292] on span "#g9lozn2m" at bounding box center [114, 290] width 53 height 11
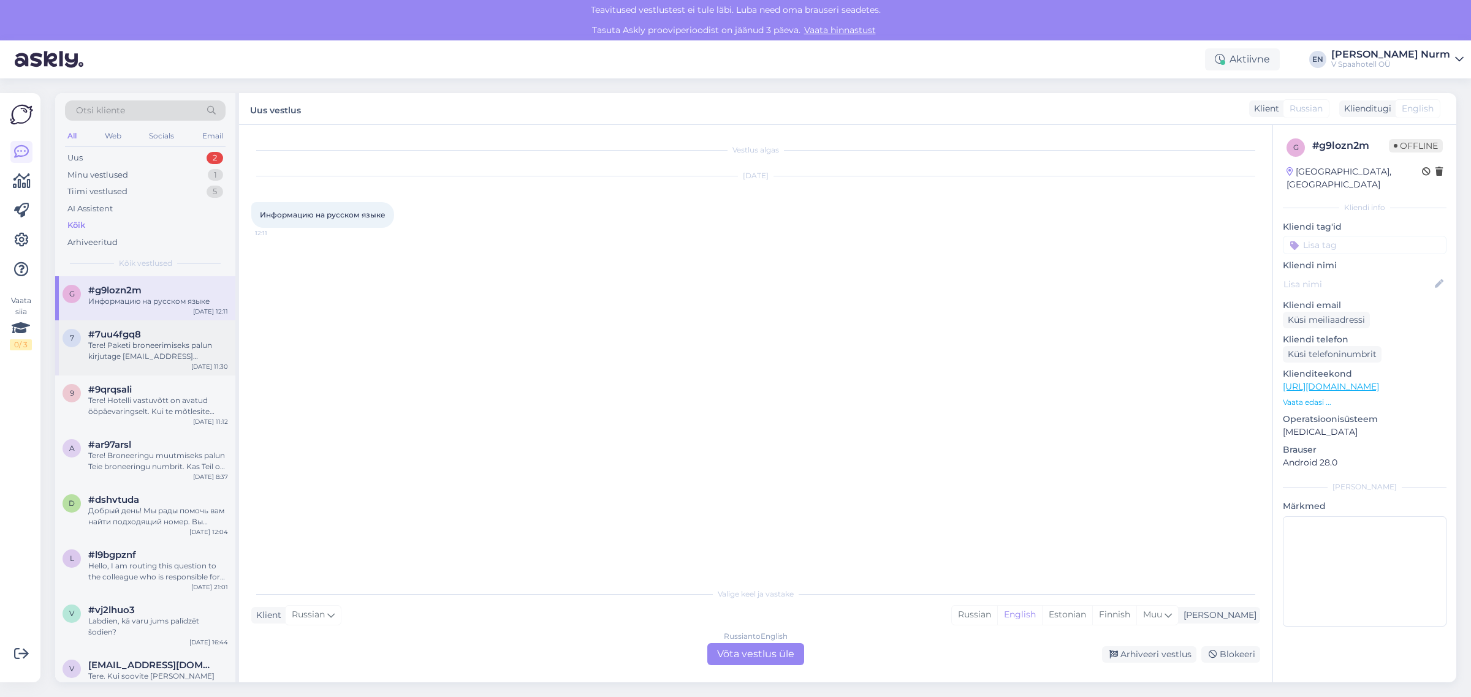
click at [127, 348] on div "Tere! Paketi broneerimiseks palun kirjutage [EMAIL_ADDRESS][DOMAIN_NAME] või he…" at bounding box center [158, 351] width 140 height 22
